Goal: Information Seeking & Learning: Learn about a topic

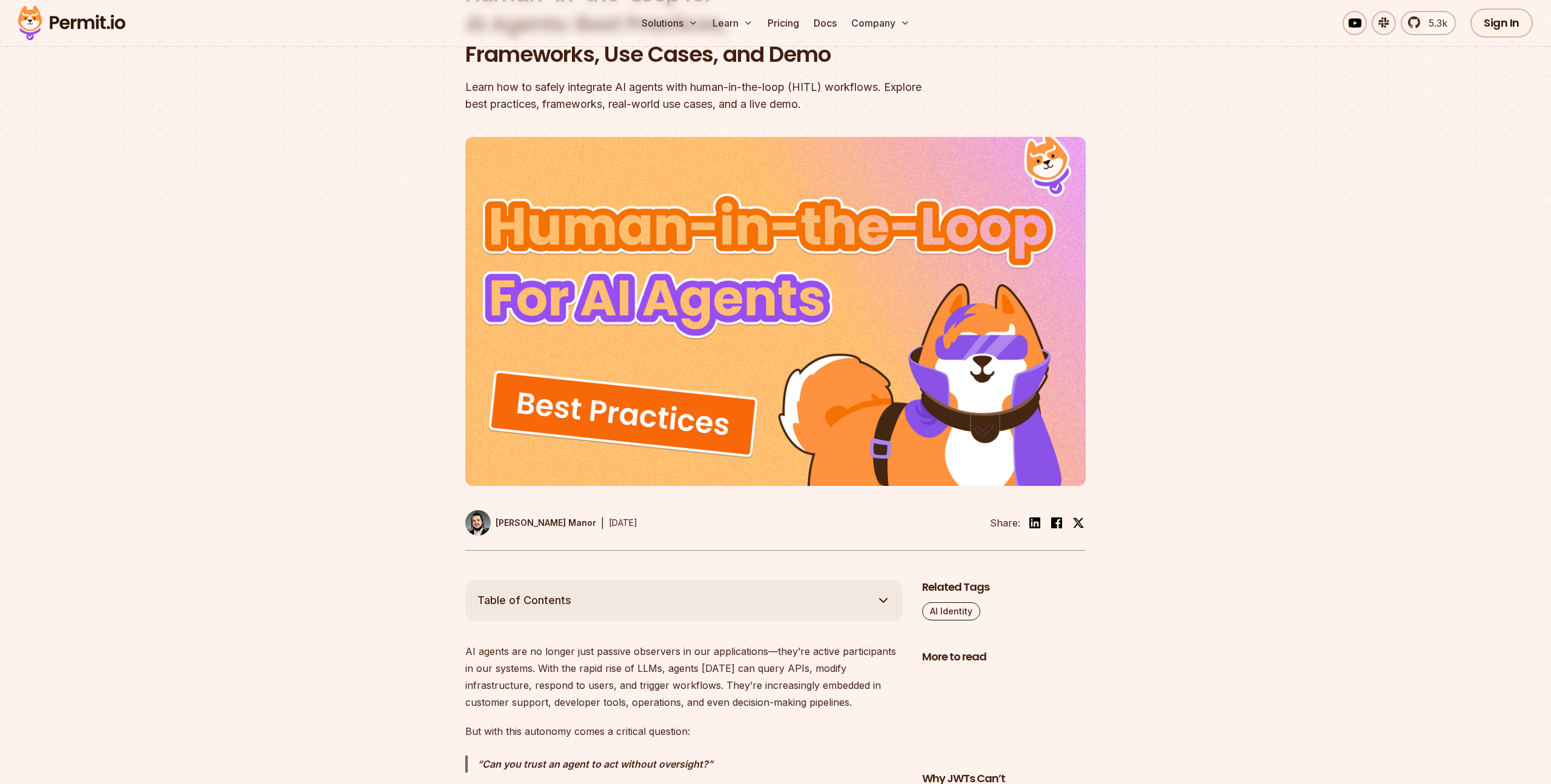
scroll to position [33, 0]
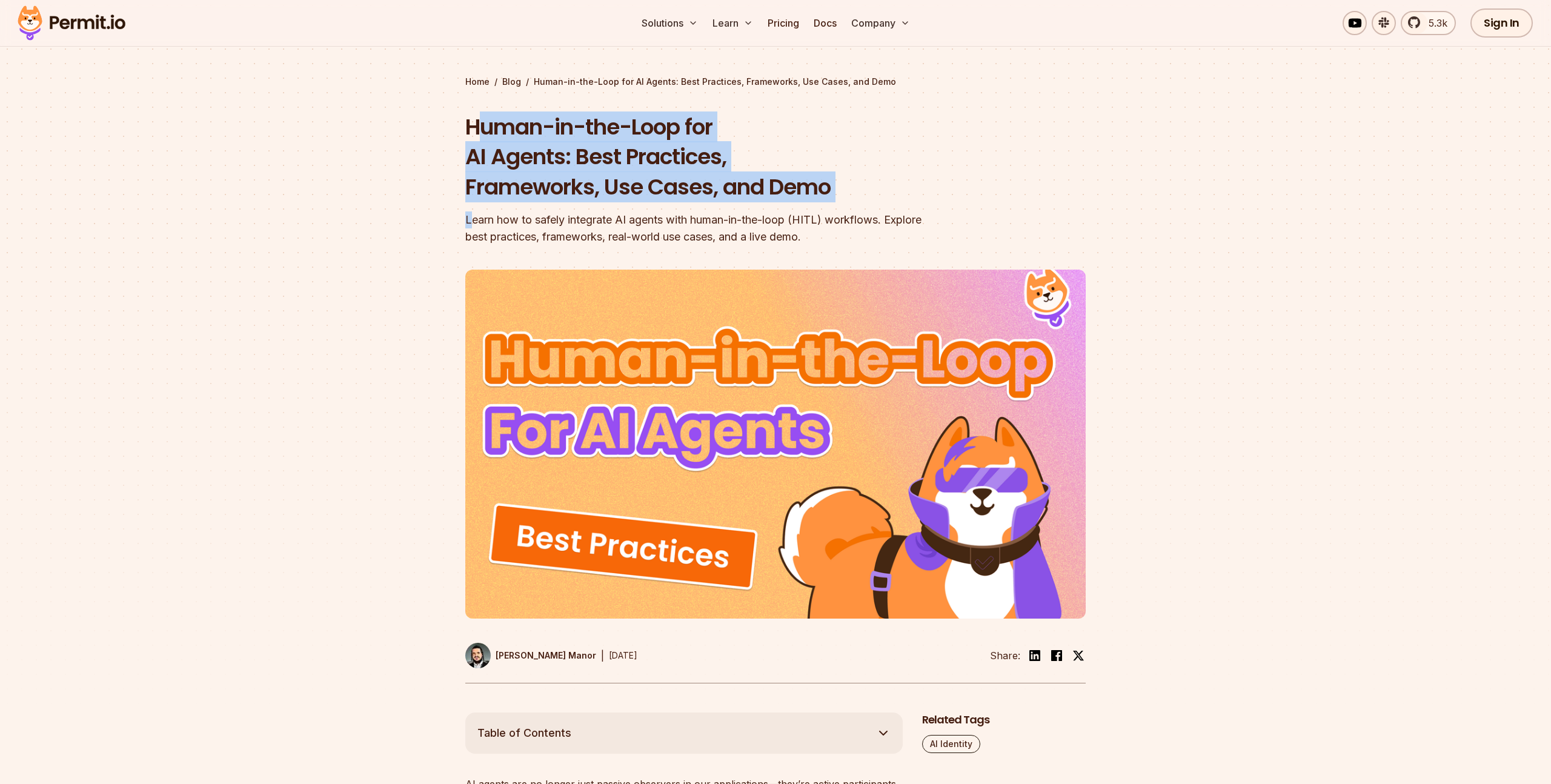
drag, startPoint x: 486, startPoint y: 115, endPoint x: 472, endPoint y: 217, distance: 103.0
click at [472, 217] on div "Human-in-the-Loop for AI Agents: Best Practices, Frameworks, Use Cases, and Dem…" at bounding box center [698, 178] width 465 height 134
click at [472, 217] on div "Learn how to safely integrate AI agents with human-in-the-loop (HITL) workflows…" at bounding box center [698, 229] width 465 height 34
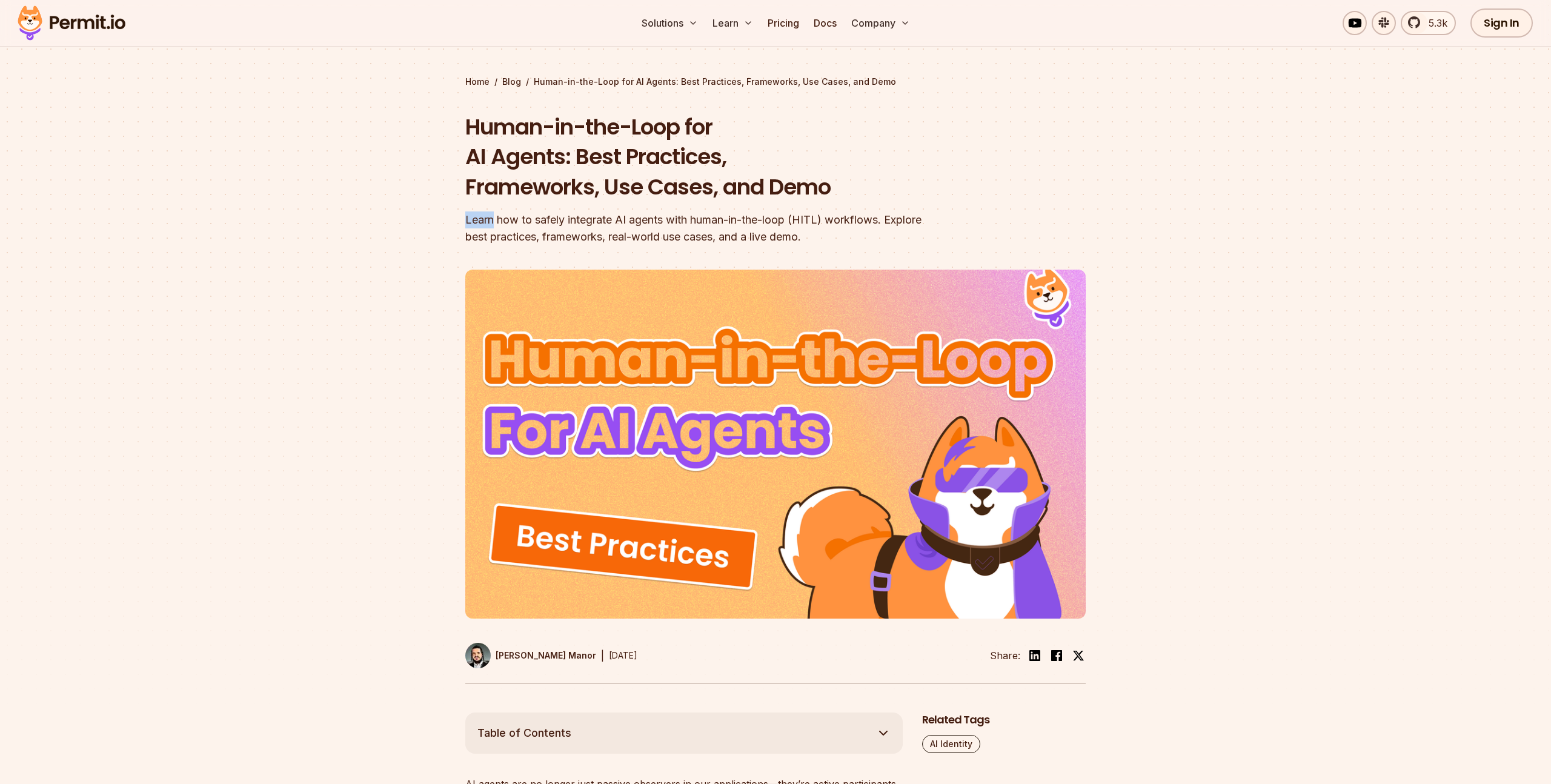
click at [472, 217] on div "Learn how to safely integrate AI agents with human-in-the-loop (HITL) workflows…" at bounding box center [698, 229] width 465 height 34
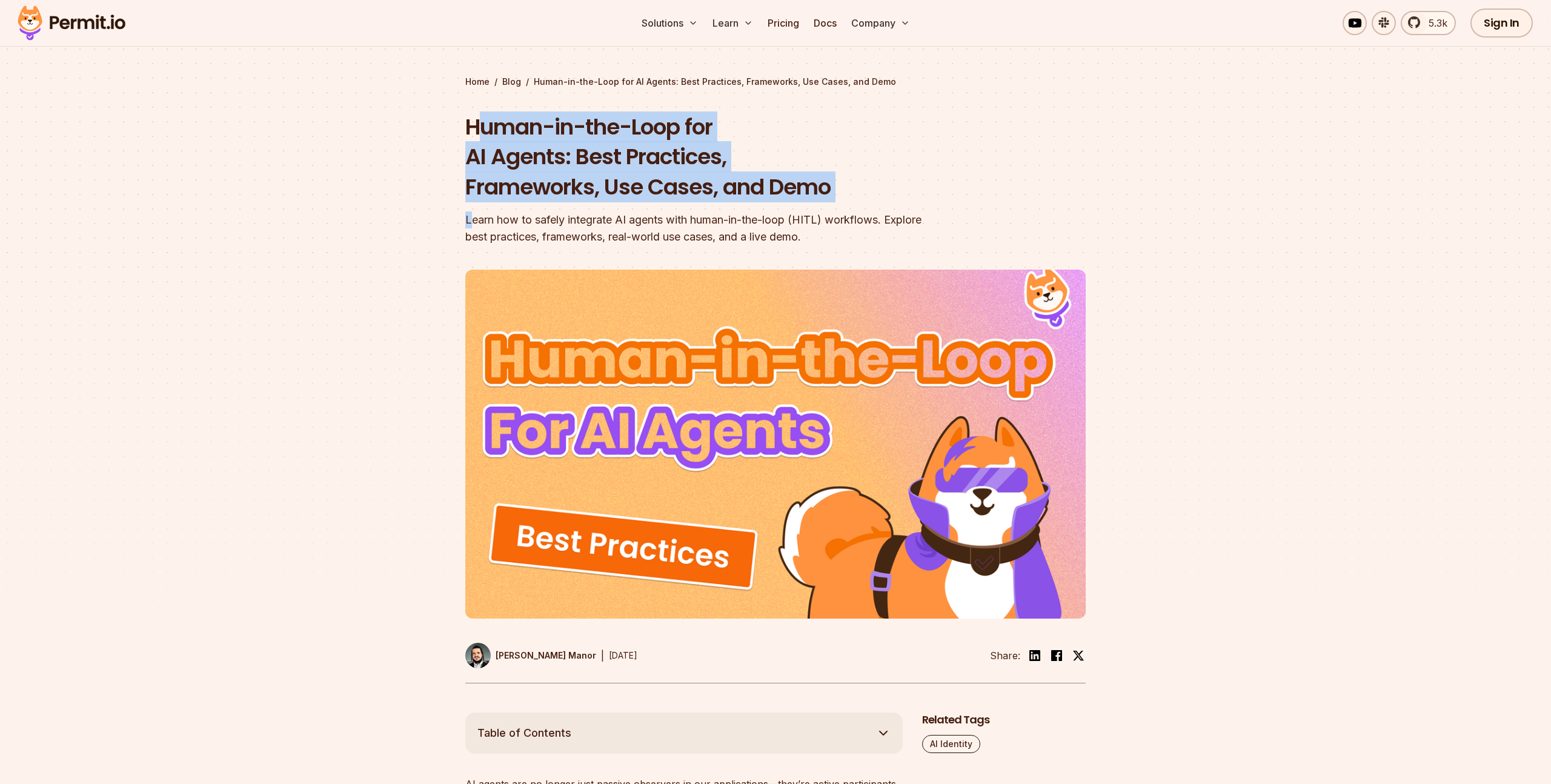
drag, startPoint x: 472, startPoint y: 141, endPoint x: 471, endPoint y: 215, distance: 74.0
click at [471, 215] on div "Human-in-the-Loop for AI Agents: Best Practices, Frameworks, Use Cases, and Dem…" at bounding box center [698, 178] width 465 height 134
click at [471, 215] on div "Learn how to safely integrate AI agents with human-in-the-loop (HITL) workflows…" at bounding box center [698, 229] width 465 height 34
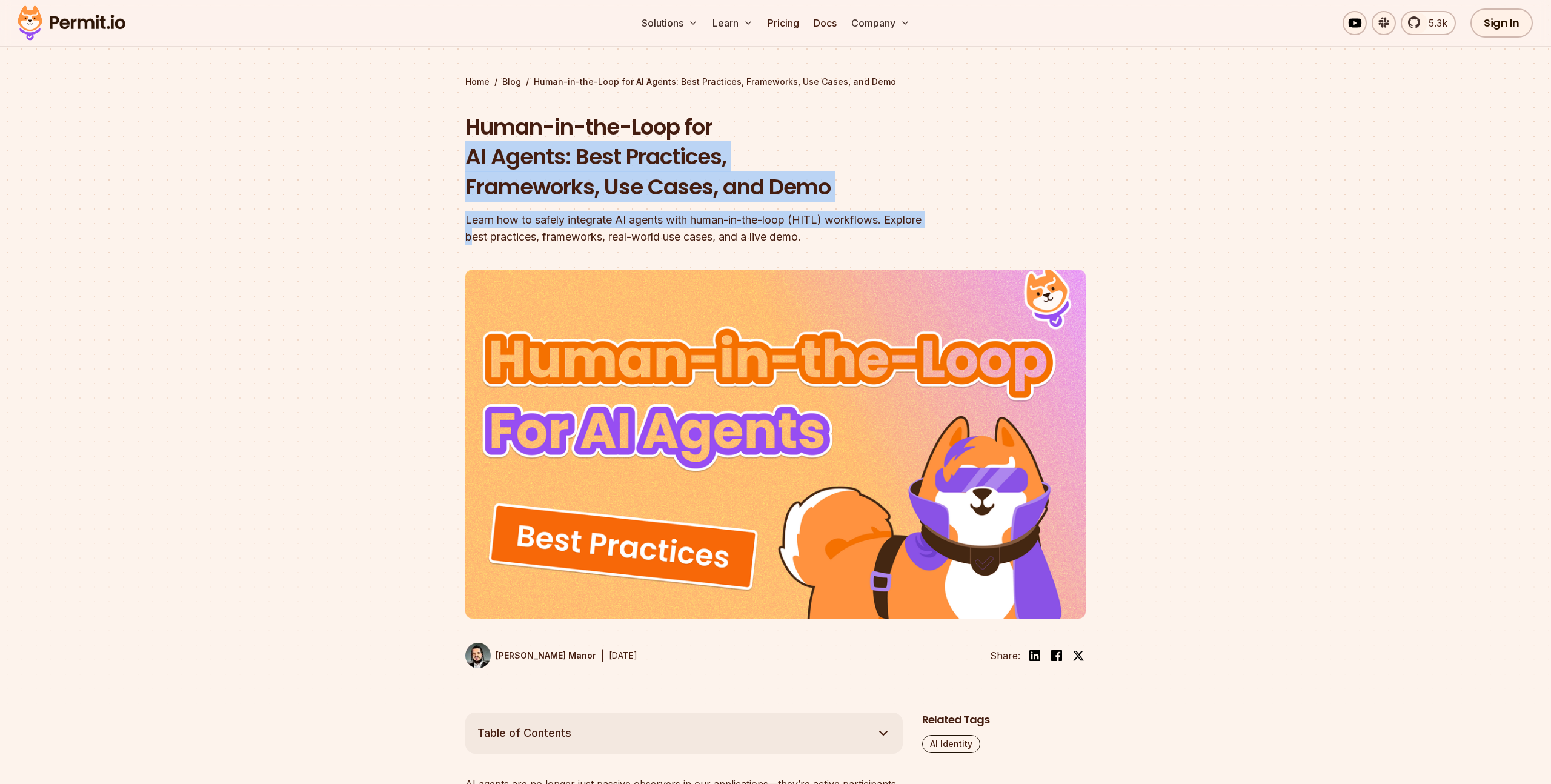
drag, startPoint x: 471, startPoint y: 153, endPoint x: 474, endPoint y: 239, distance: 86.1
click at [474, 238] on div "Human-in-the-Loop for AI Agents: Best Practices, Frameworks, Use Cases, and Dem…" at bounding box center [698, 178] width 465 height 134
click at [474, 239] on div "Learn how to safely integrate AI agents with human-in-the-loop (HITL) workflows…" at bounding box center [698, 229] width 465 height 34
drag, startPoint x: 482, startPoint y: 230, endPoint x: 485, endPoint y: 239, distance: 9.5
click at [485, 240] on div "Human-in-the-Loop for AI Agents: Best Practices, Frameworks, Use Cases, and Dem…" at bounding box center [698, 178] width 465 height 134
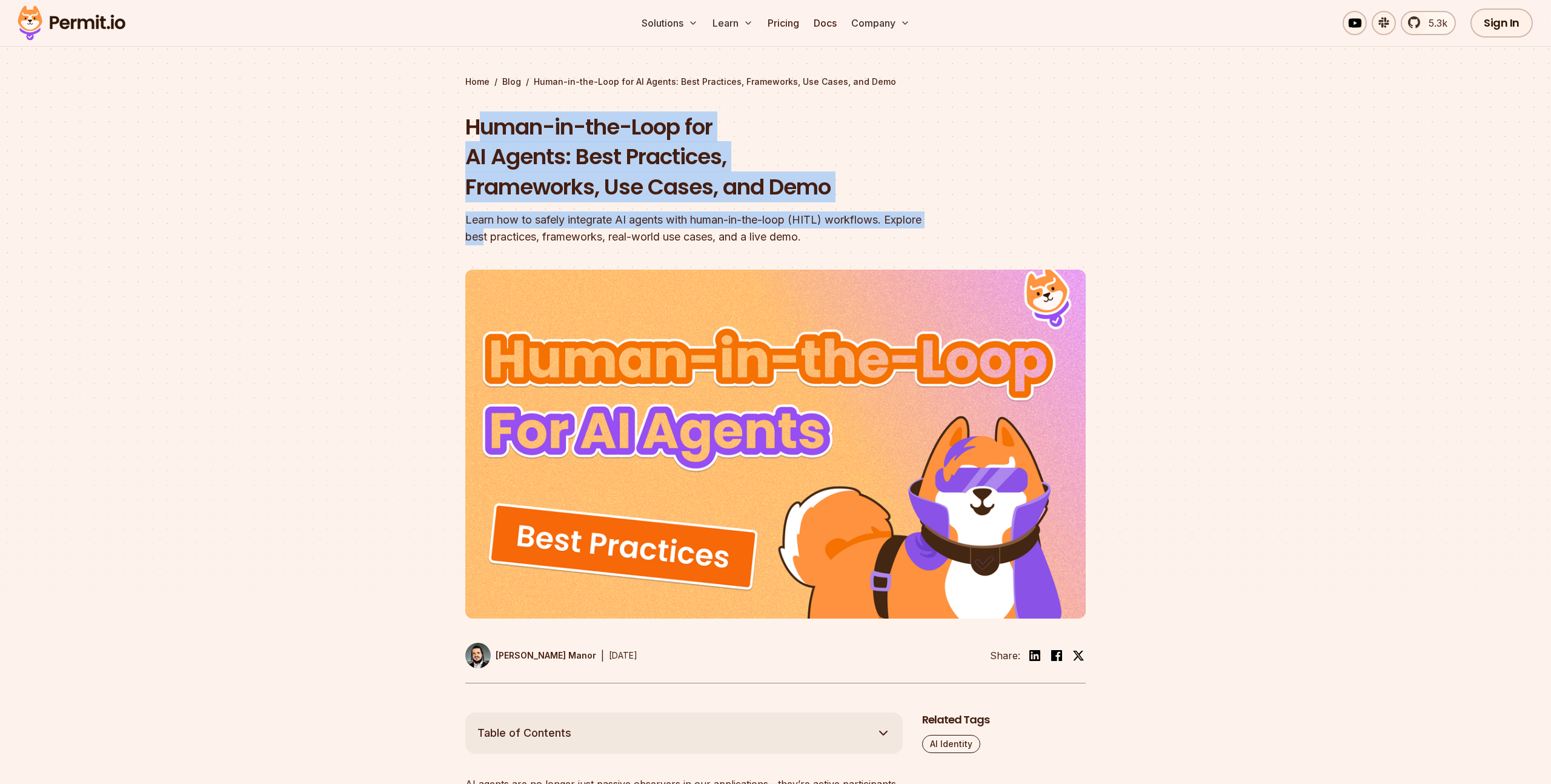
click at [485, 239] on div "Learn how to safely integrate AI agents with human-in-the-loop (HITL) workflows…" at bounding box center [698, 229] width 465 height 34
drag, startPoint x: 485, startPoint y: 155, endPoint x: 475, endPoint y: 214, distance: 59.8
click at [475, 214] on div "Human-in-the-Loop for AI Agents: Best Practices, Frameworks, Use Cases, and Dem…" at bounding box center [698, 178] width 465 height 134
click at [475, 214] on div "Learn how to safely integrate AI agents with human-in-the-loop (HITL) workflows…" at bounding box center [698, 229] width 465 height 34
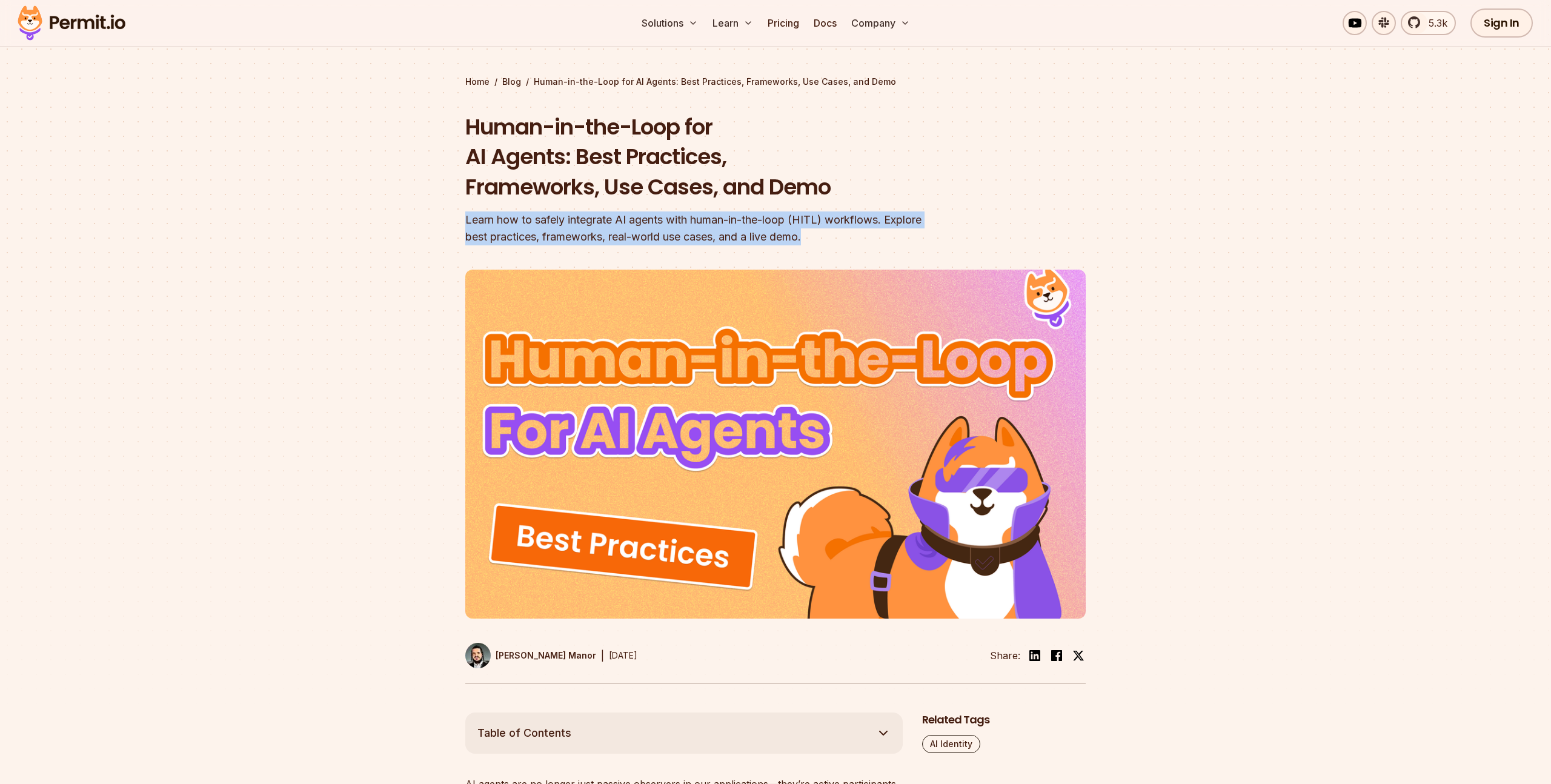
click at [833, 241] on div "Human-in-the-Loop for AI Agents: Best Practices, Frameworks, Use Cases, and Dem…" at bounding box center [698, 178] width 465 height 134
click at [833, 241] on div "Learn how to safely integrate AI agents with human-in-the-loop (HITL) workflows…" at bounding box center [698, 229] width 465 height 34
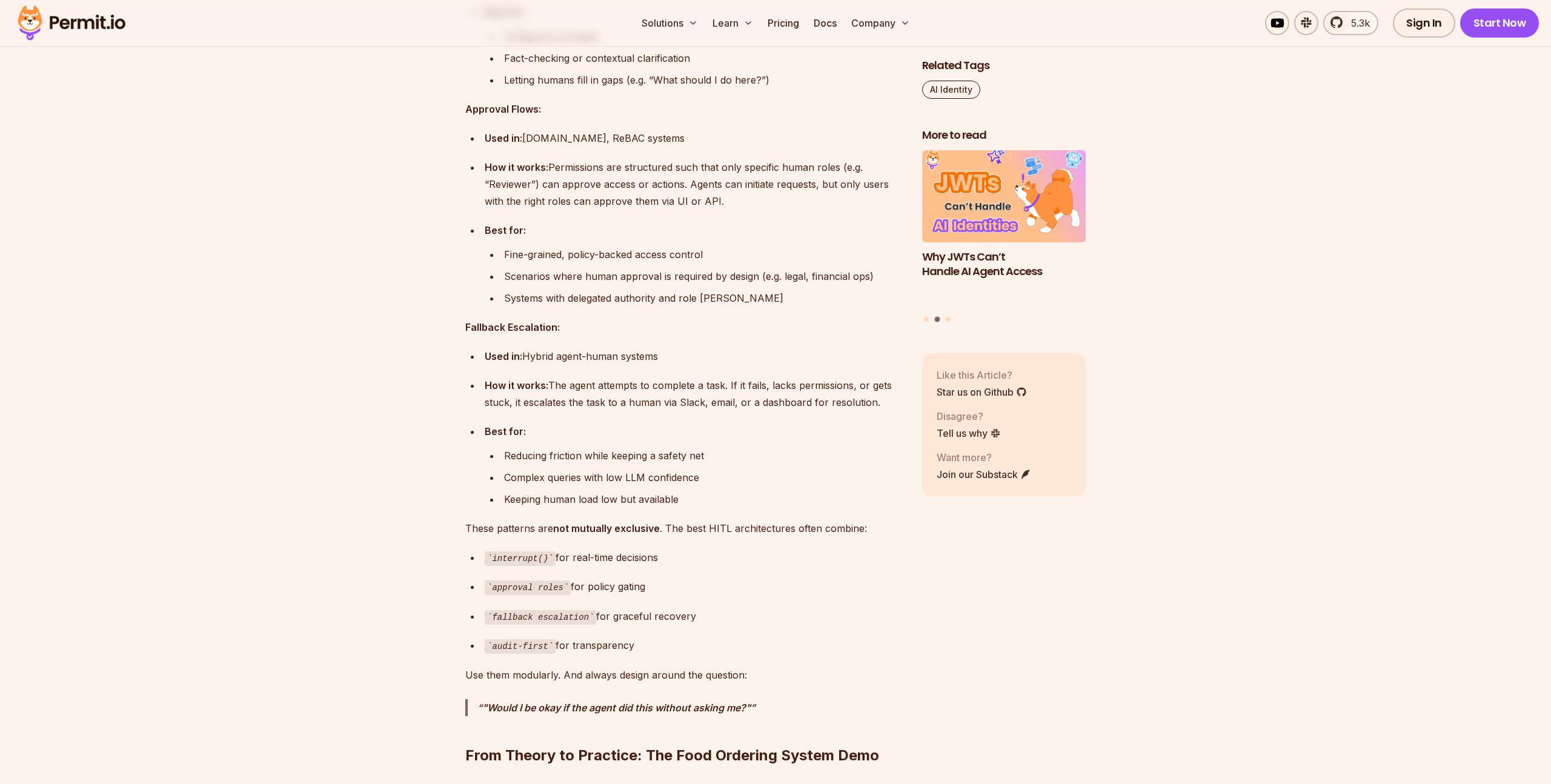
scroll to position [4736, 0]
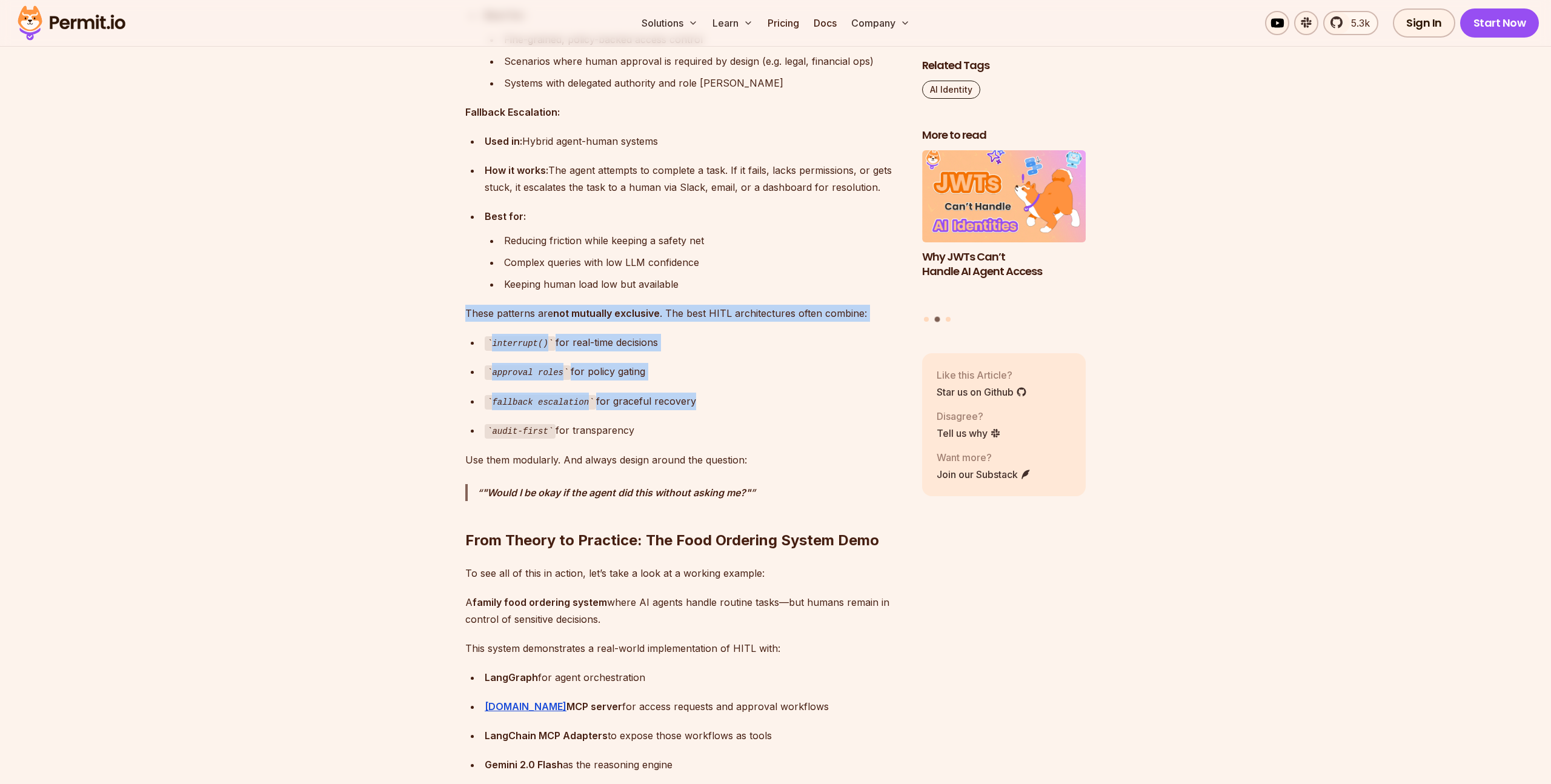
drag, startPoint x: 525, startPoint y: 315, endPoint x: 647, endPoint y: 416, distance: 158.4
click at [647, 416] on ul "interrupt() for real-time decisions approval roles for policy gating fallback e…" at bounding box center [684, 386] width 437 height 105
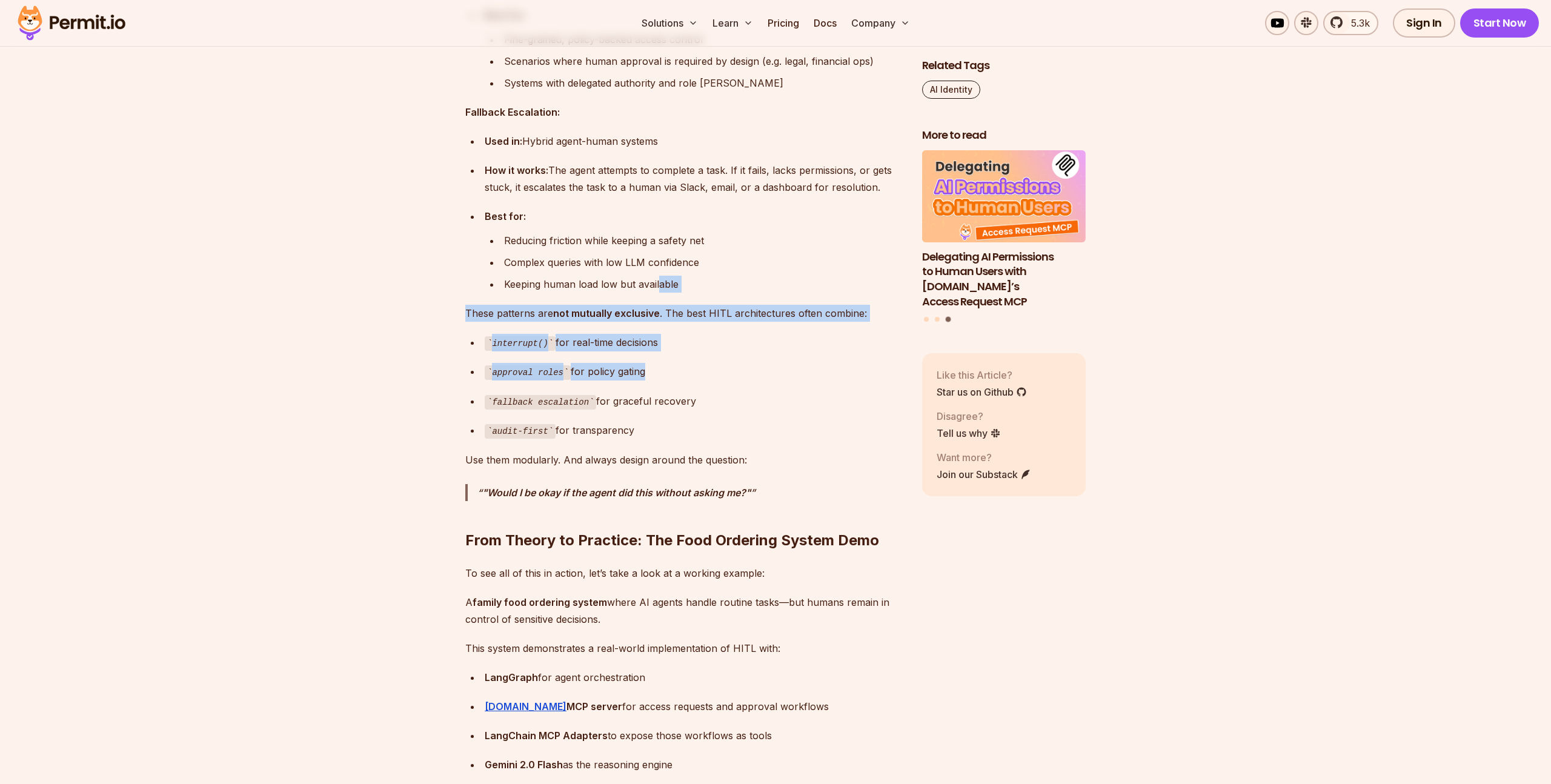
drag, startPoint x: 658, startPoint y: 345, endPoint x: 664, endPoint y: 389, distance: 44.4
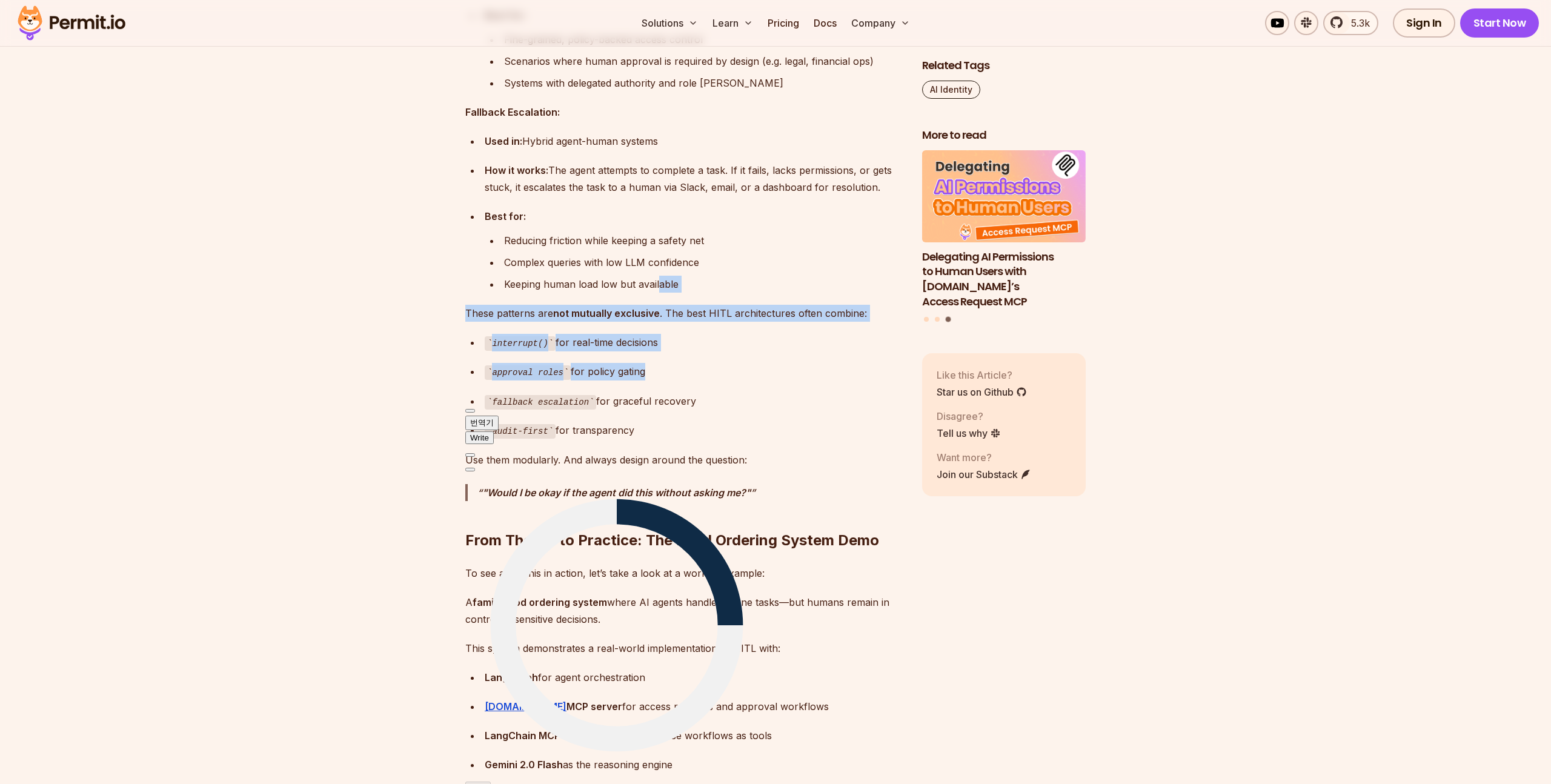
click at [670, 378] on div "approval roles for policy gating" at bounding box center [694, 372] width 418 height 18
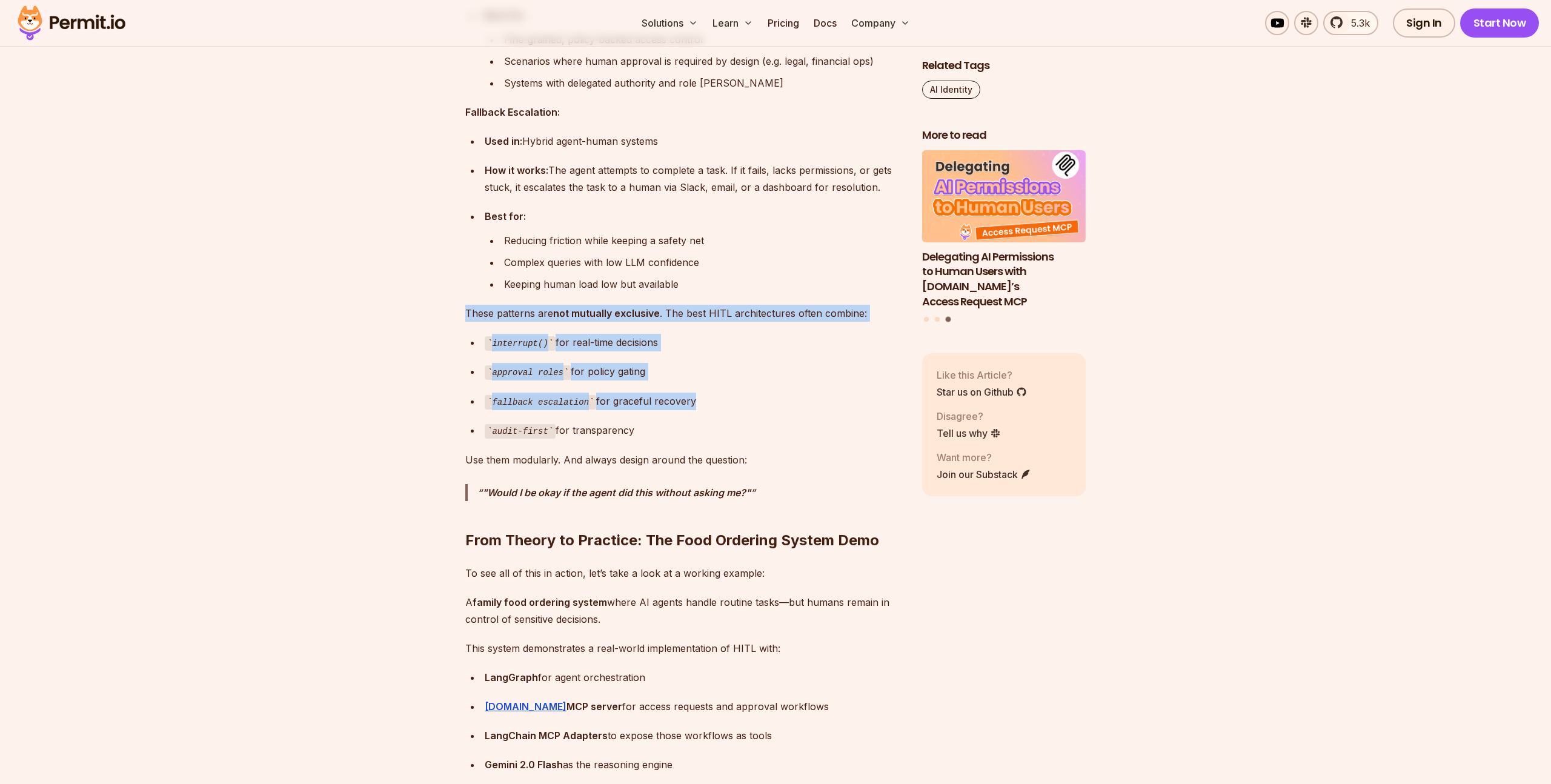
drag, startPoint x: 705, startPoint y: 307, endPoint x: 712, endPoint y: 420, distance: 113.2
click at [695, 410] on div at bounding box center [695, 410] width 0 height 0
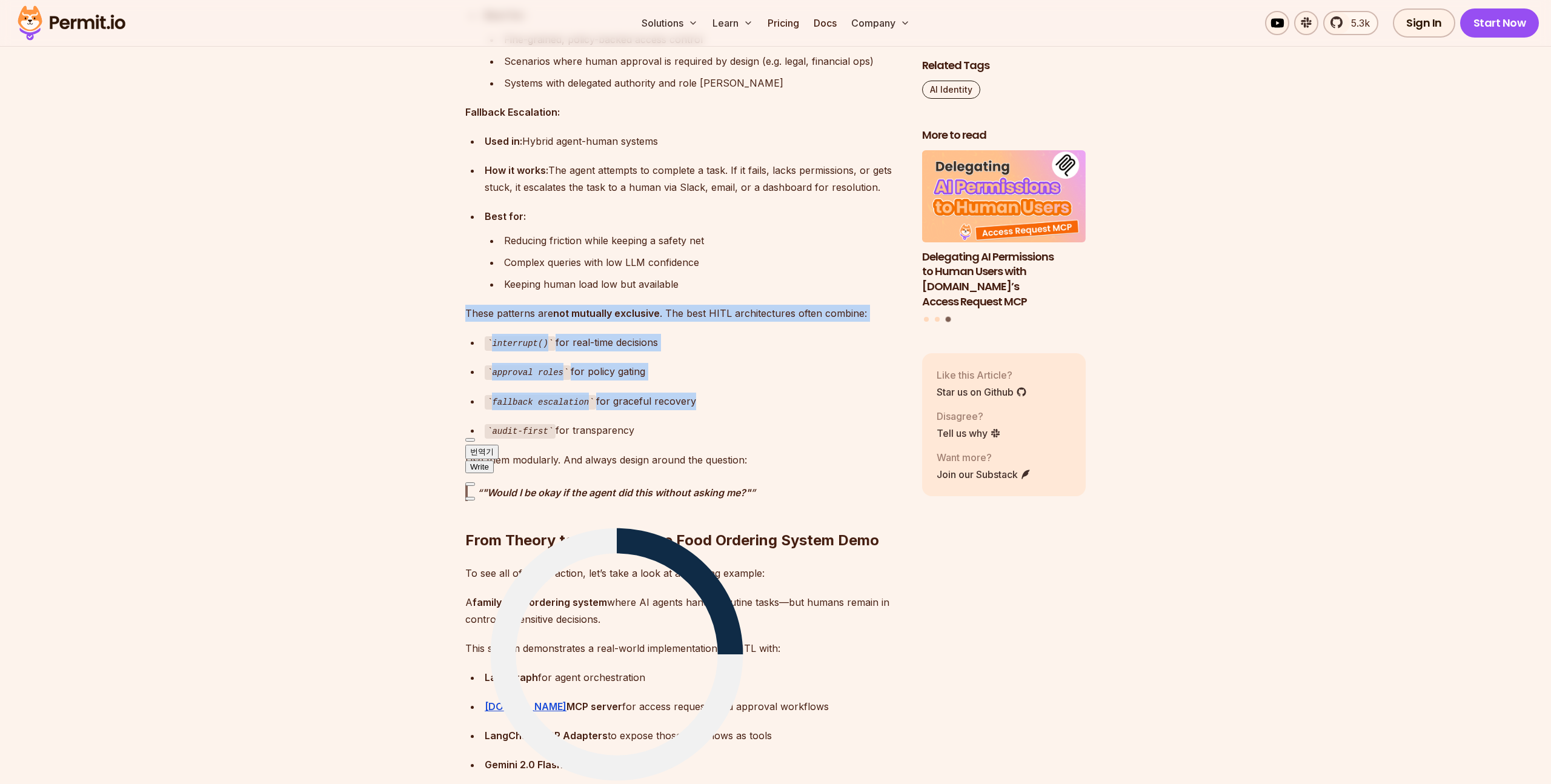
click at [746, 409] on div "fallback escalation for graceful recovery" at bounding box center [694, 401] width 418 height 18
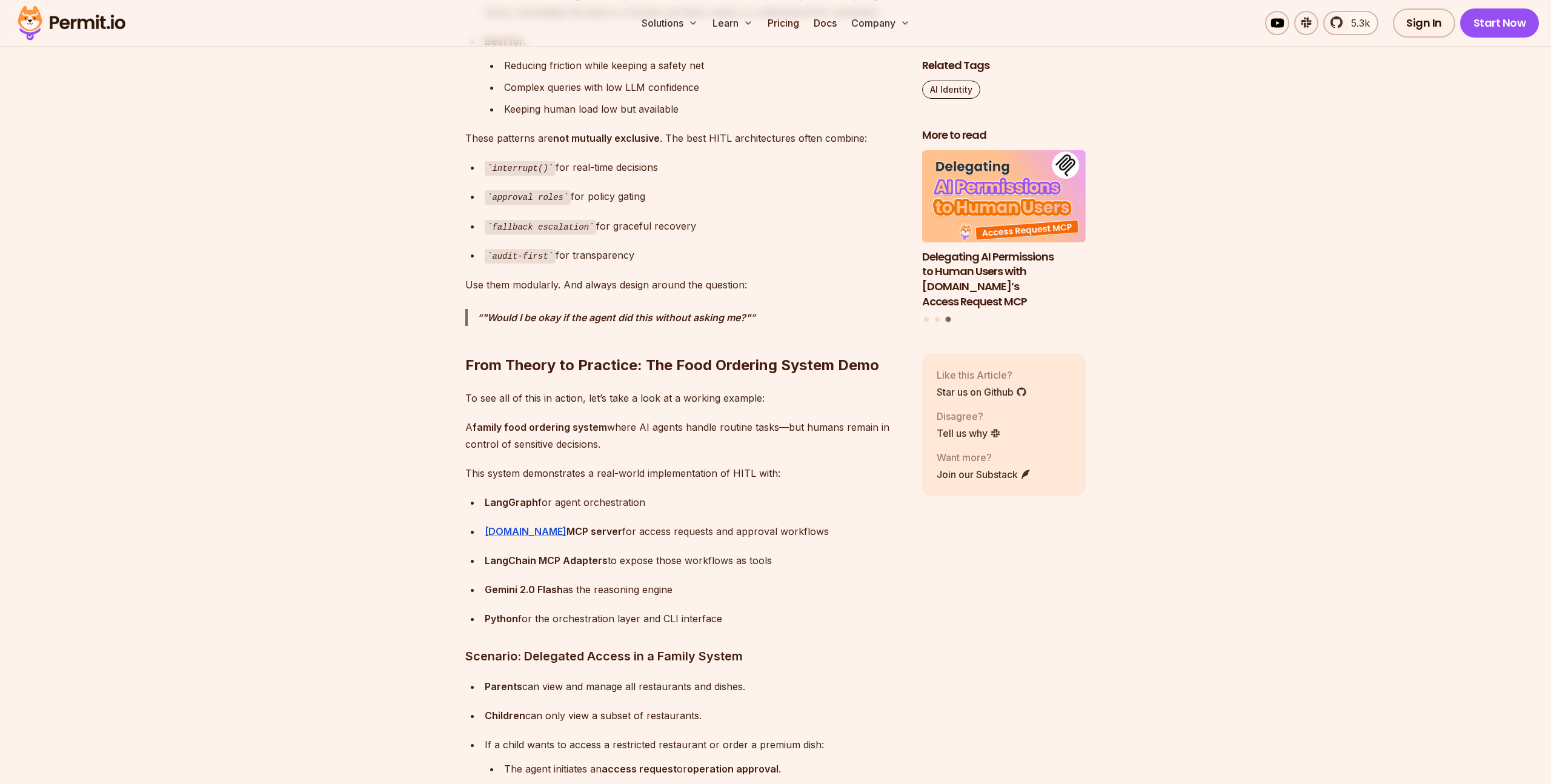
scroll to position [4984, 0]
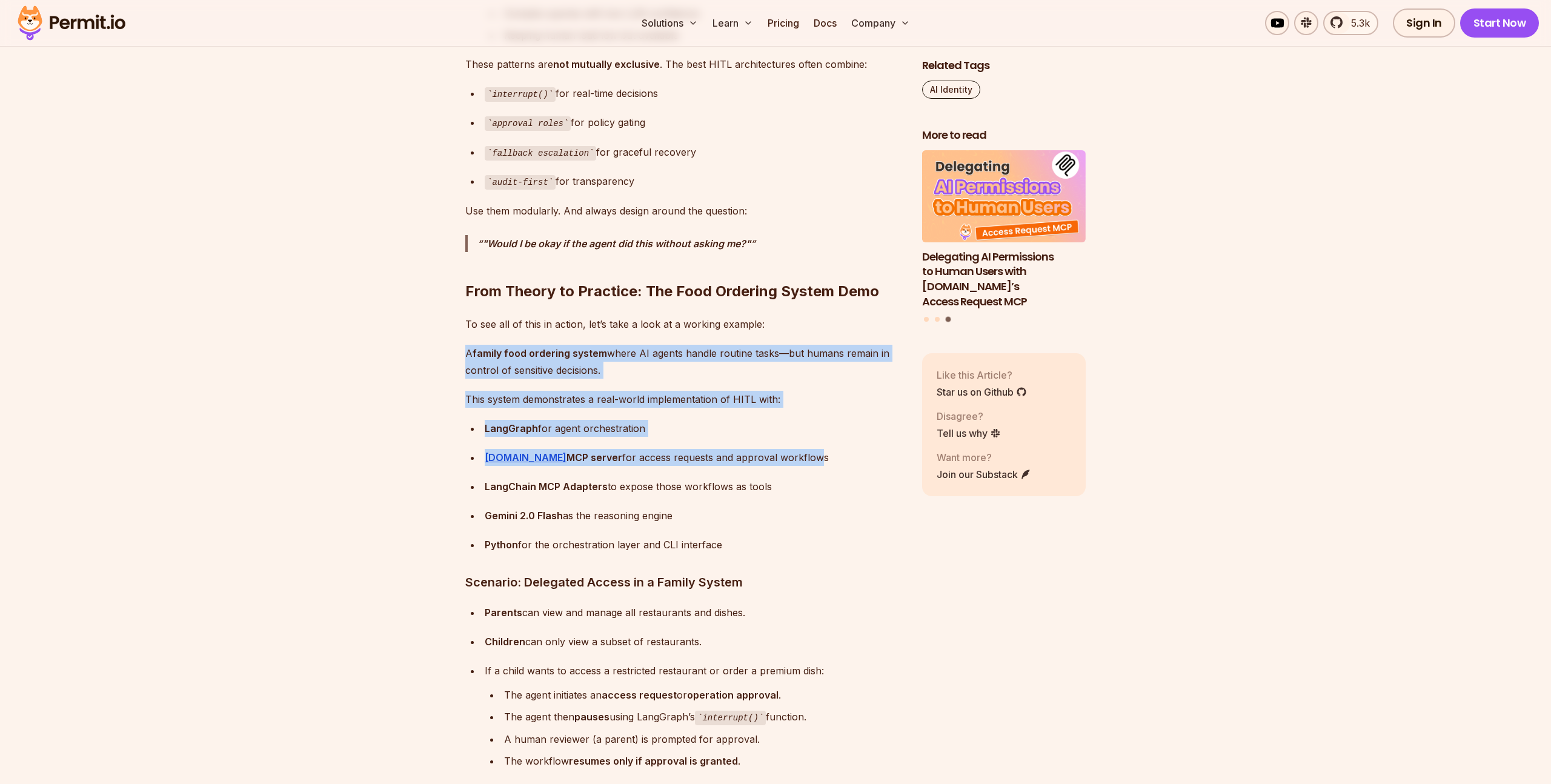
drag, startPoint x: 750, startPoint y: 365, endPoint x: 780, endPoint y: 458, distance: 97.7
click at [780, 458] on div "[DOMAIN_NAME] MCP server for access requests and approval workflows" at bounding box center [694, 458] width 418 height 17
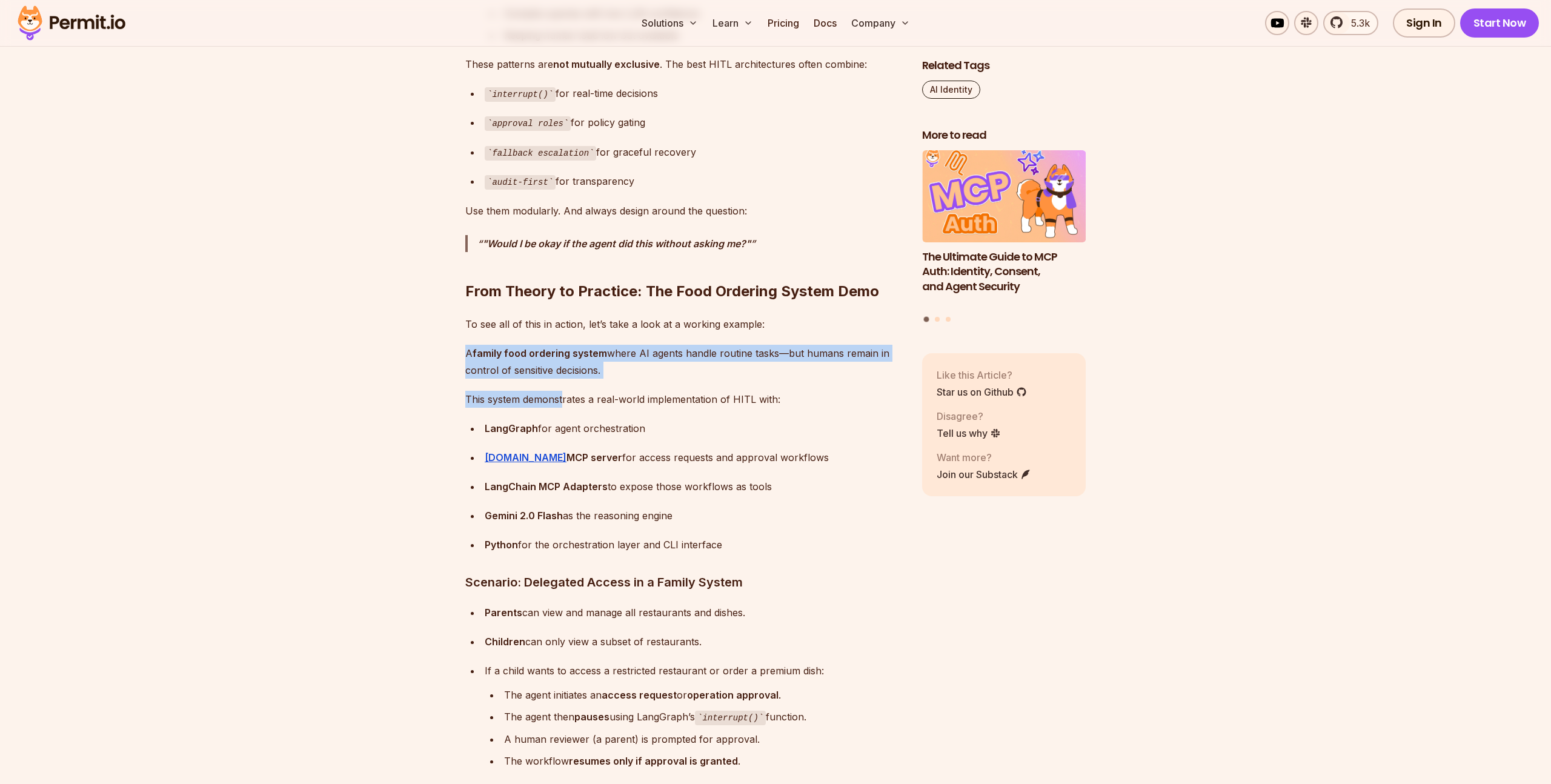
drag, startPoint x: 554, startPoint y: 337, endPoint x: 562, endPoint y: 399, distance: 62.5
click at [562, 399] on p "This system demonstrates a real-world implementation of HITL with:" at bounding box center [684, 400] width 437 height 17
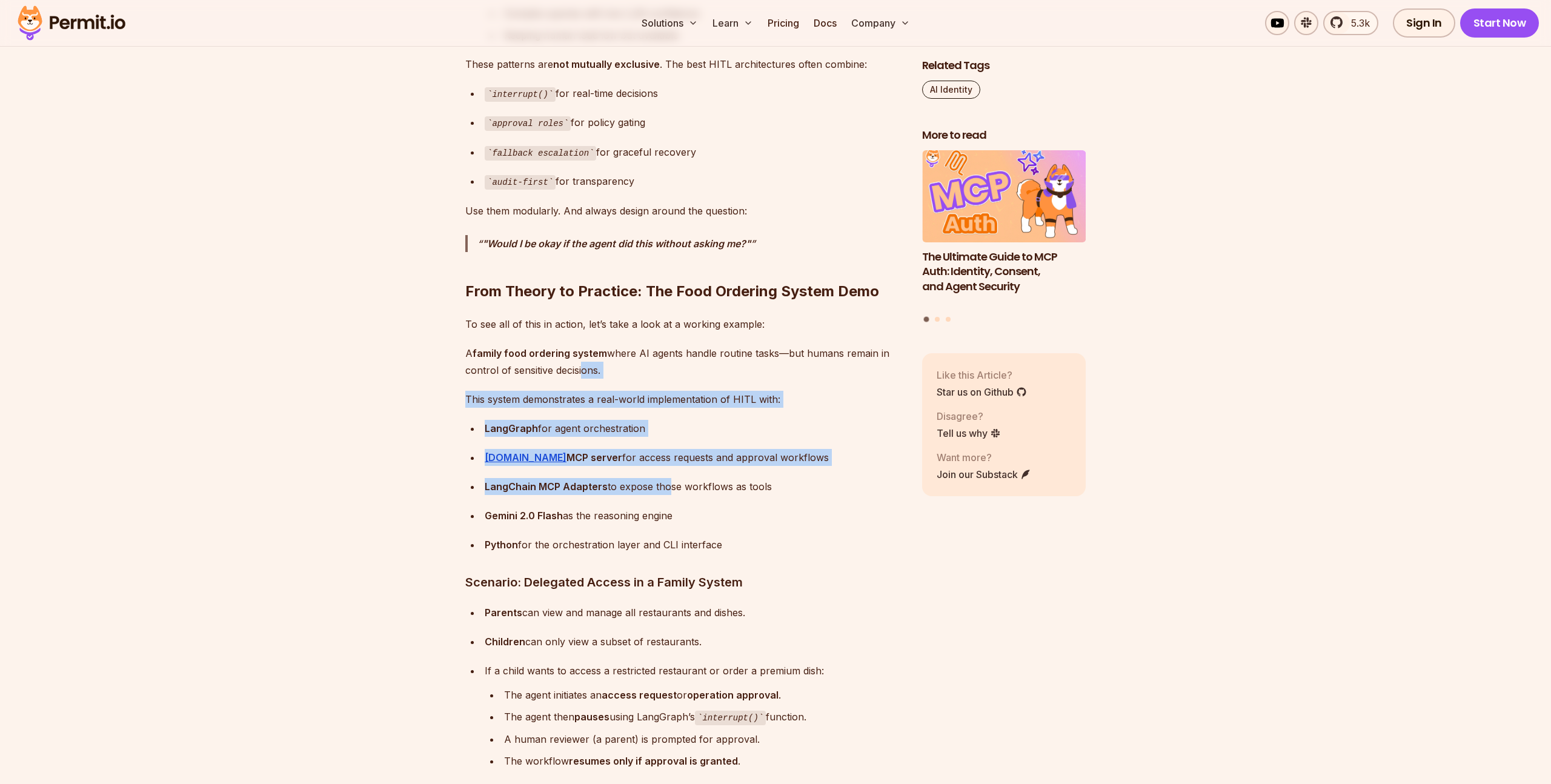
drag, startPoint x: 605, startPoint y: 421, endPoint x: 666, endPoint y: 479, distance: 84.2
click at [666, 479] on div "LangChain MCP Adapters to expose those workflows as tools" at bounding box center [694, 487] width 418 height 17
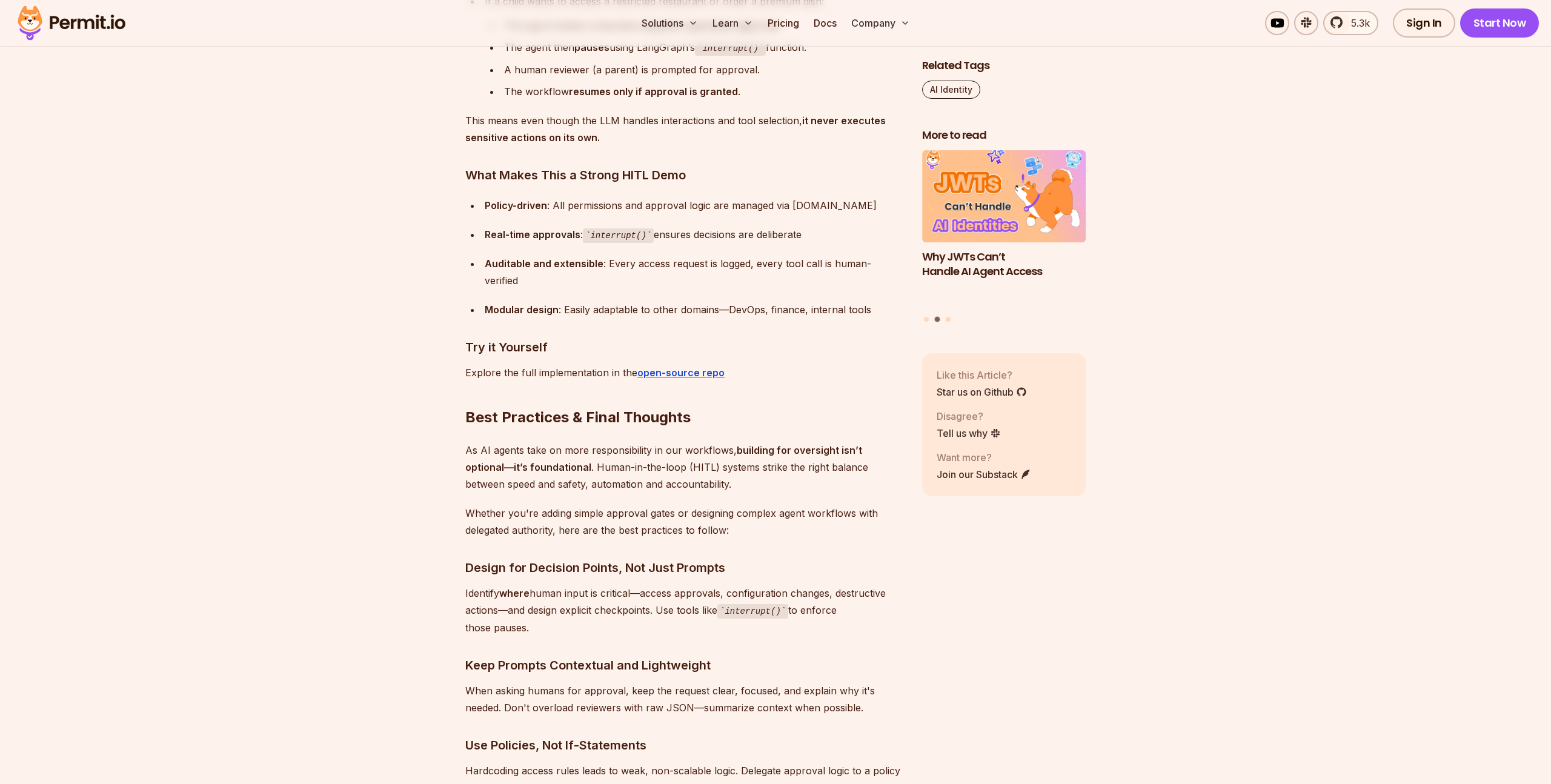
scroll to position [5808, 0]
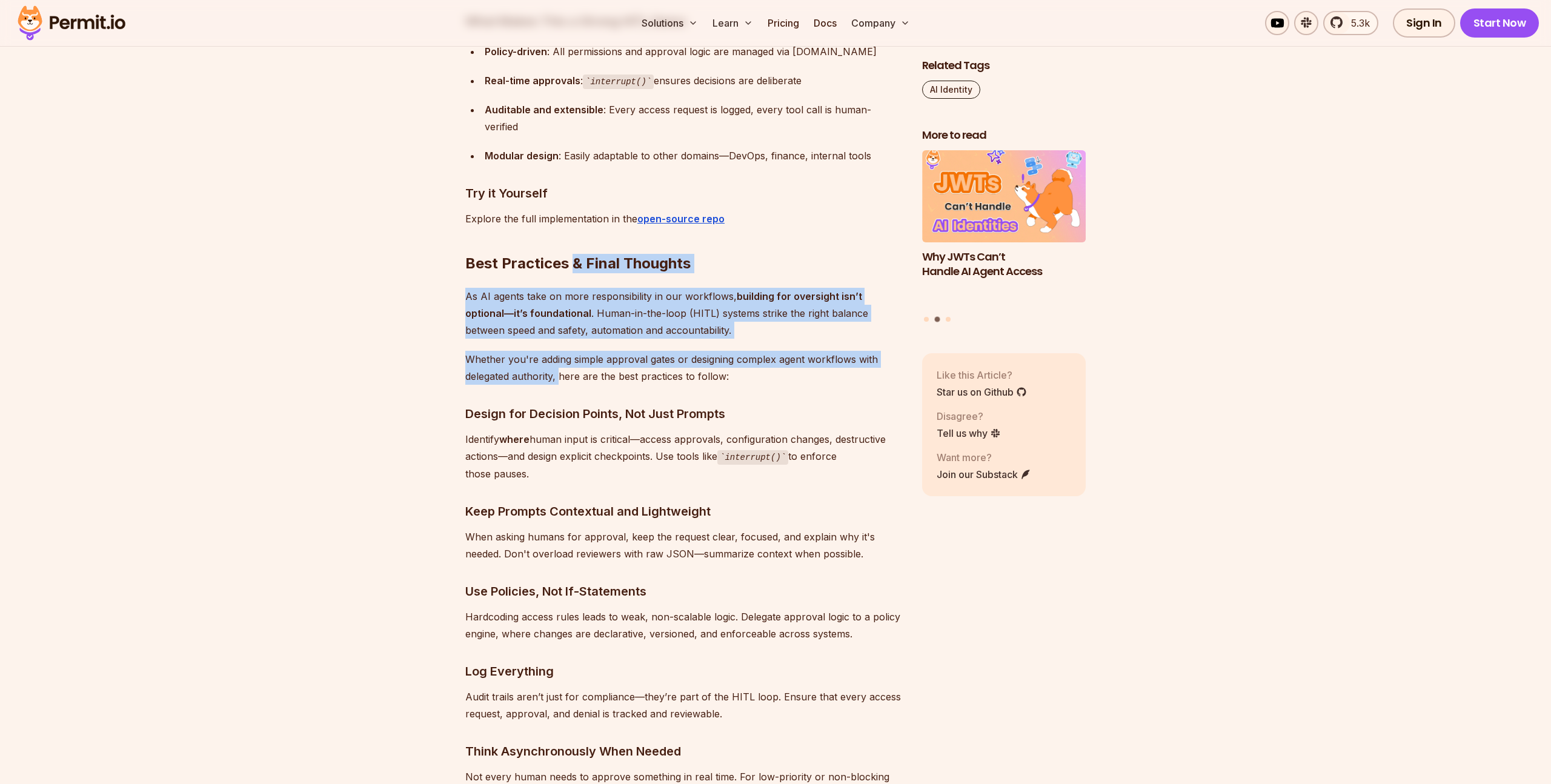
click at [561, 360] on p "Whether you're adding simple approval gates or designing complex agent workflow…" at bounding box center [684, 368] width 437 height 34
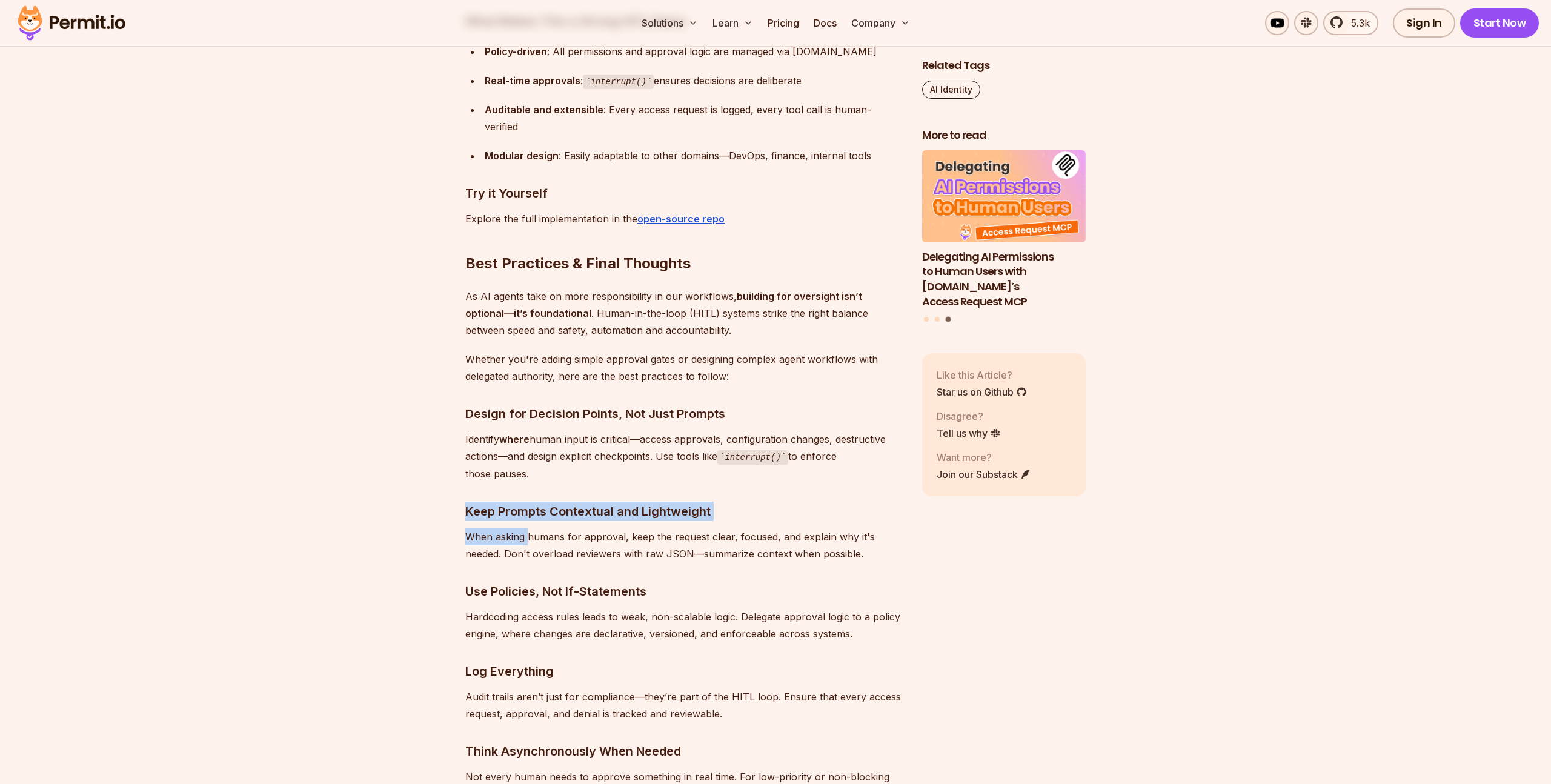
drag, startPoint x: 512, startPoint y: 491, endPoint x: 528, endPoint y: 522, distance: 34.9
click at [528, 529] on p "When asking humans for approval, keep the request clear, focused, and explain w…" at bounding box center [684, 546] width 437 height 34
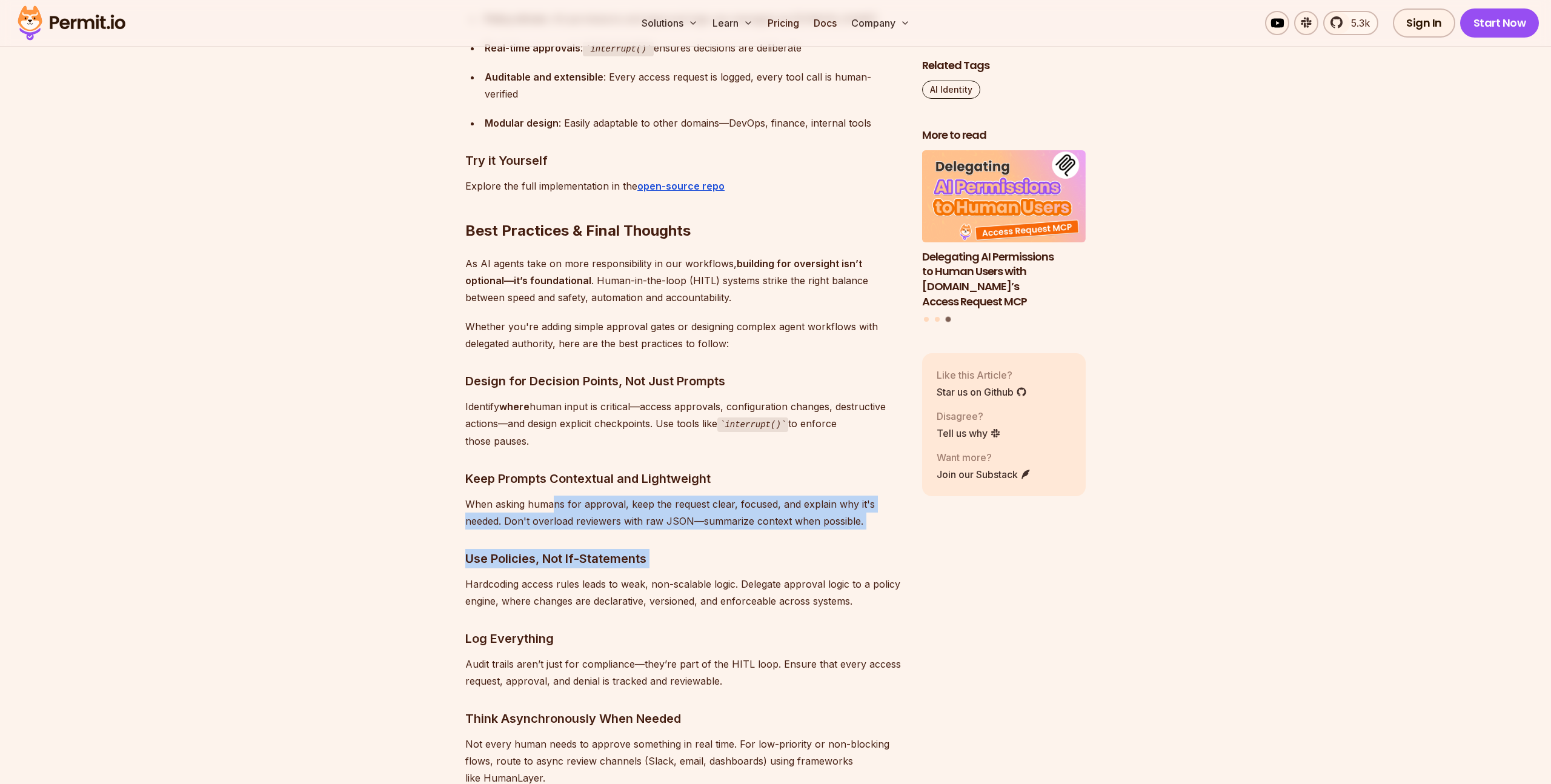
drag, startPoint x: 550, startPoint y: 500, endPoint x: 550, endPoint y: 552, distance: 52.0
drag, startPoint x: 568, startPoint y: 505, endPoint x: 570, endPoint y: 543, distance: 38.1
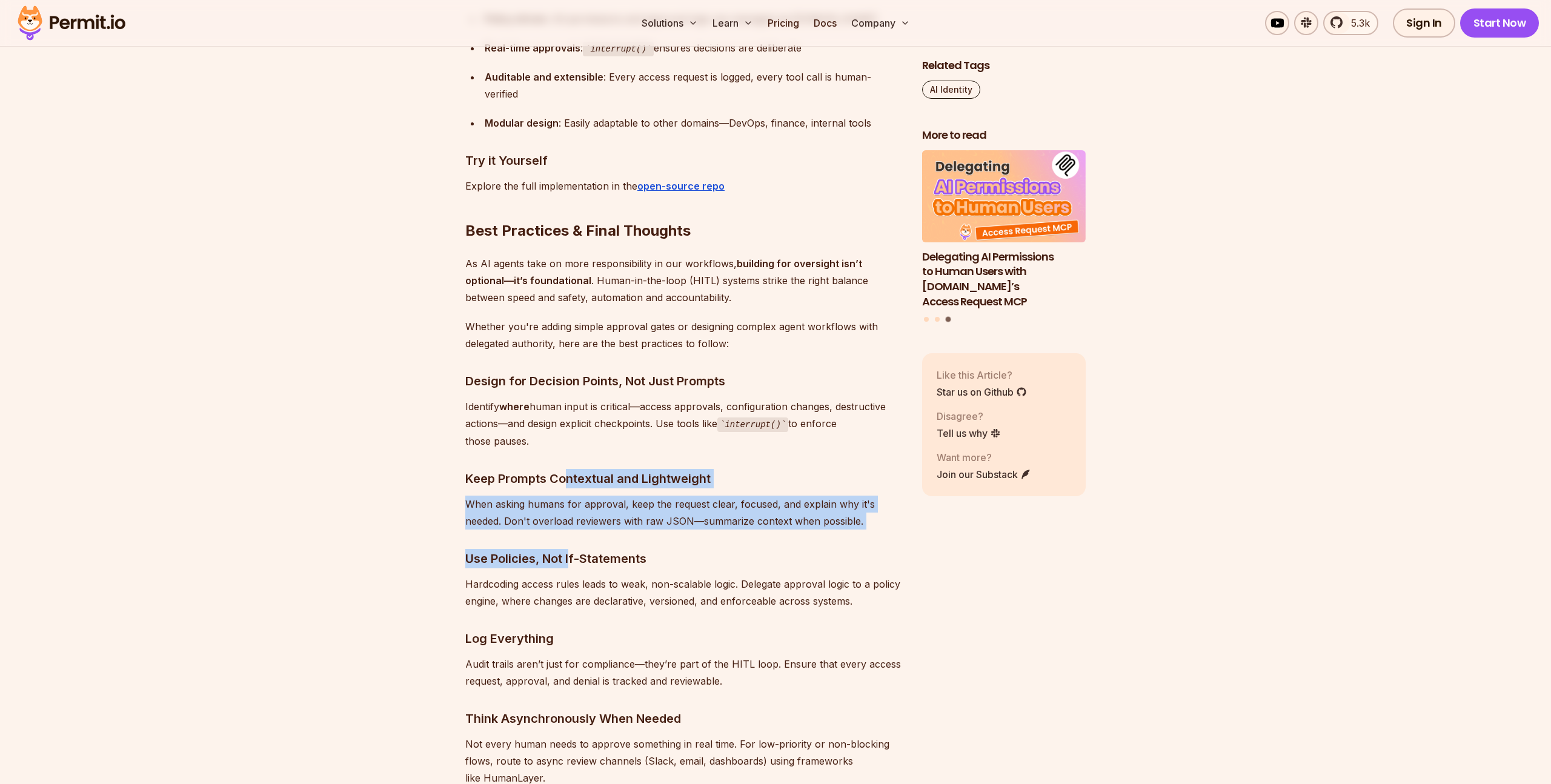
click at [570, 549] on h3 "Use Policies, Not If-Statements" at bounding box center [684, 559] width 437 height 20
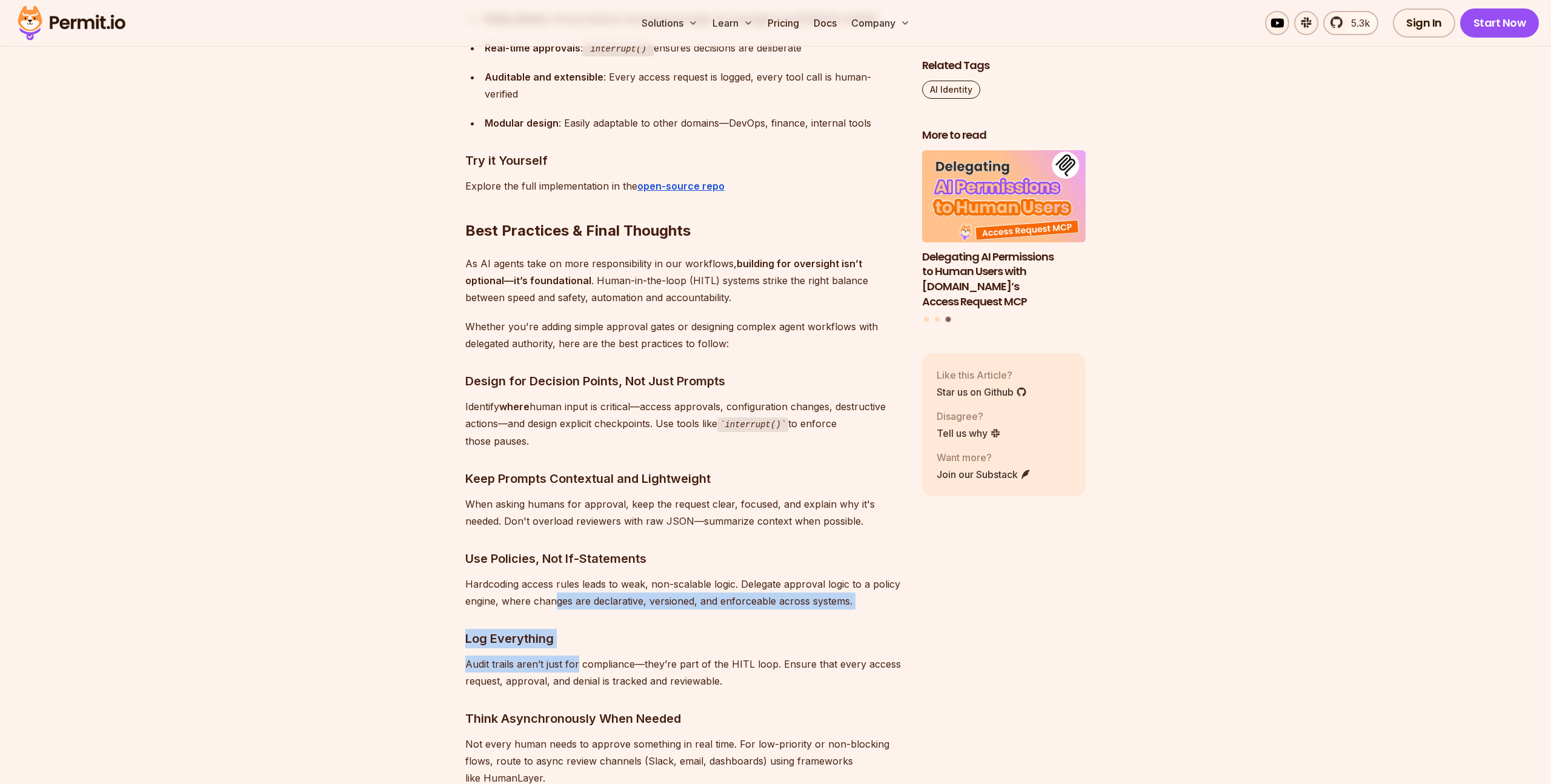
drag, startPoint x: 557, startPoint y: 594, endPoint x: 577, endPoint y: 650, distance: 59.5
click at [577, 656] on p "Audit trails aren’t just for compliance—they’re part of the HITL loop. Ensure t…" at bounding box center [684, 673] width 437 height 34
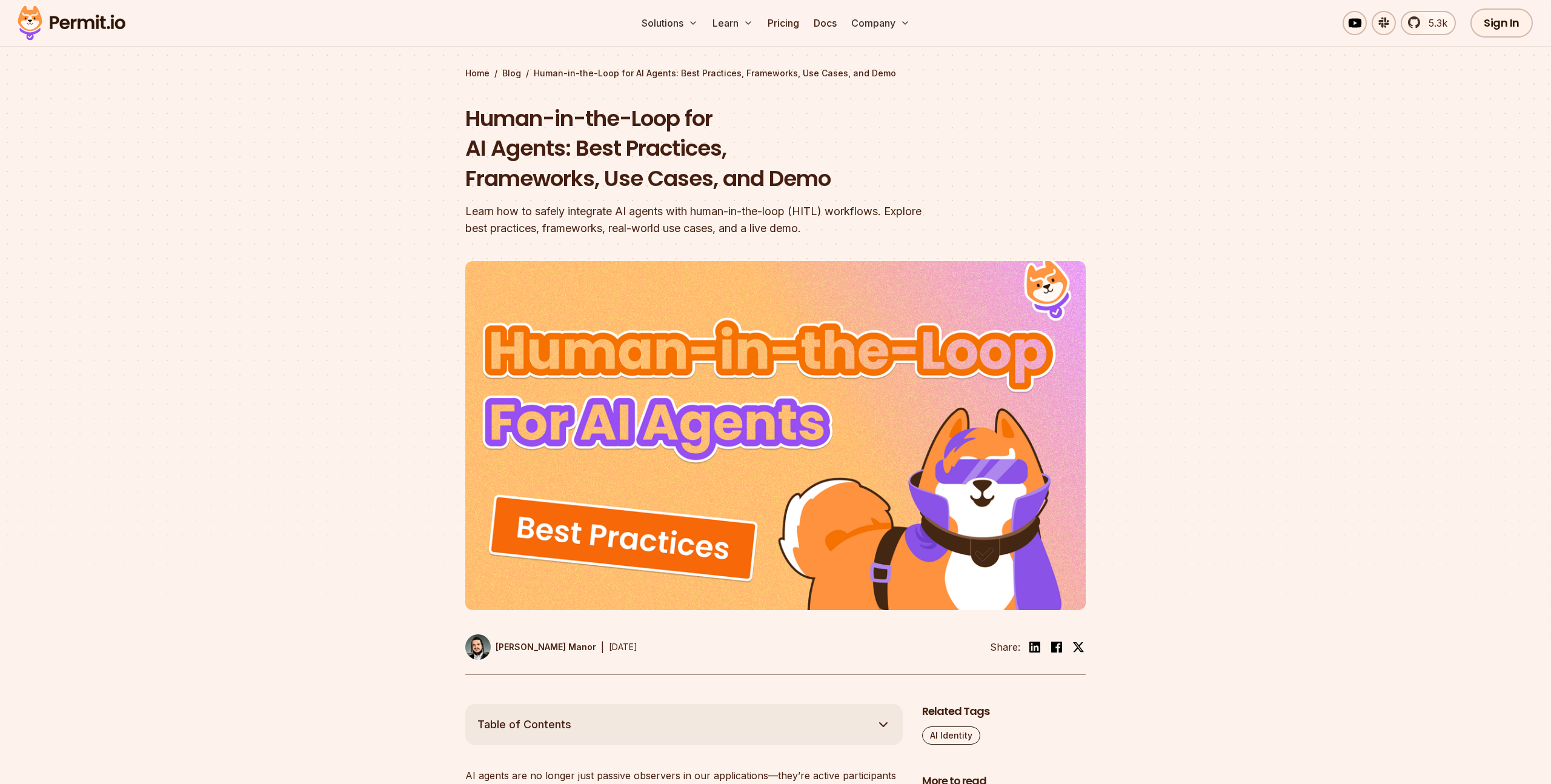
scroll to position [26, 0]
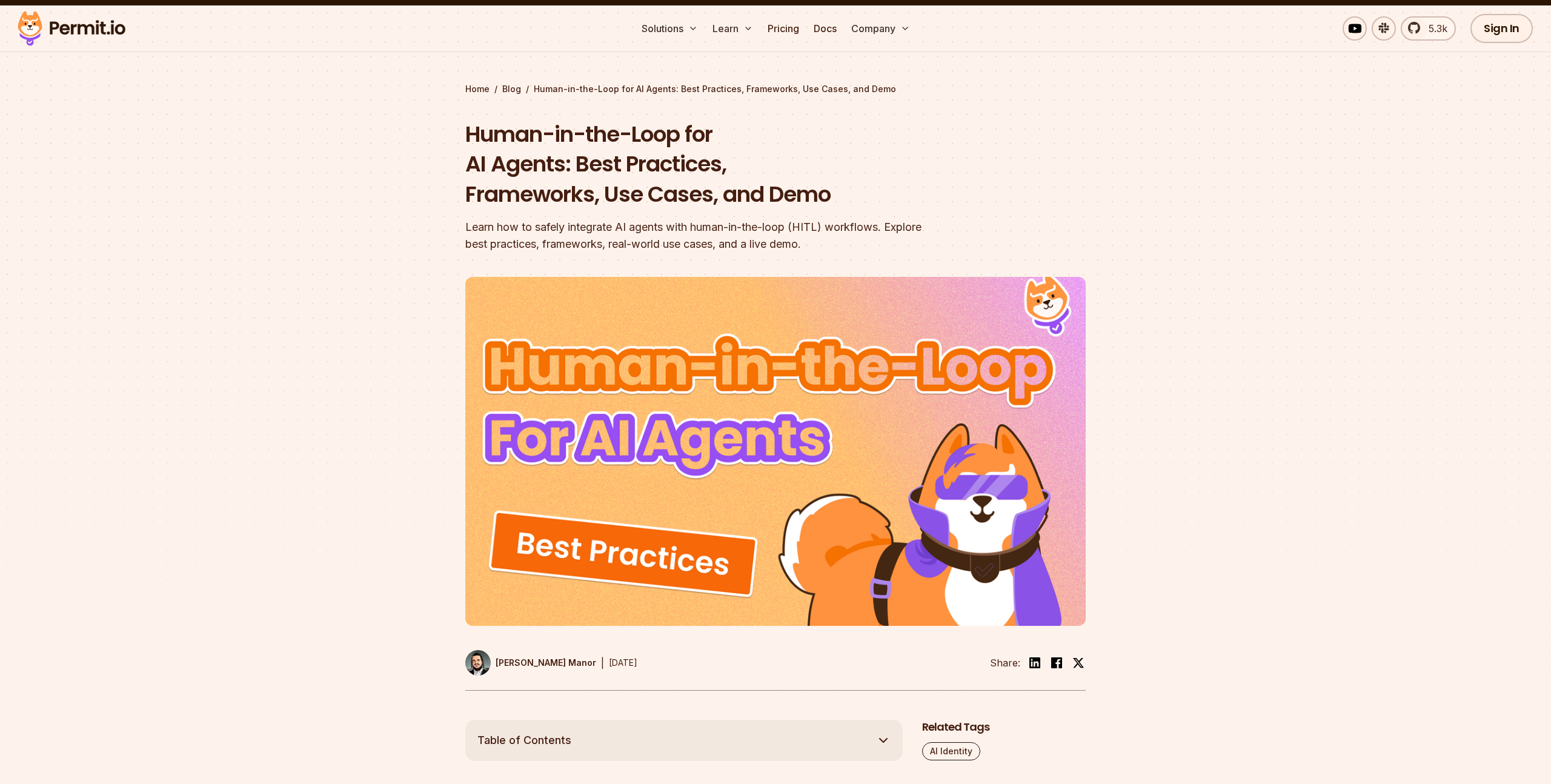
click at [193, 366] on div at bounding box center [776, 488] width 1551 height 465
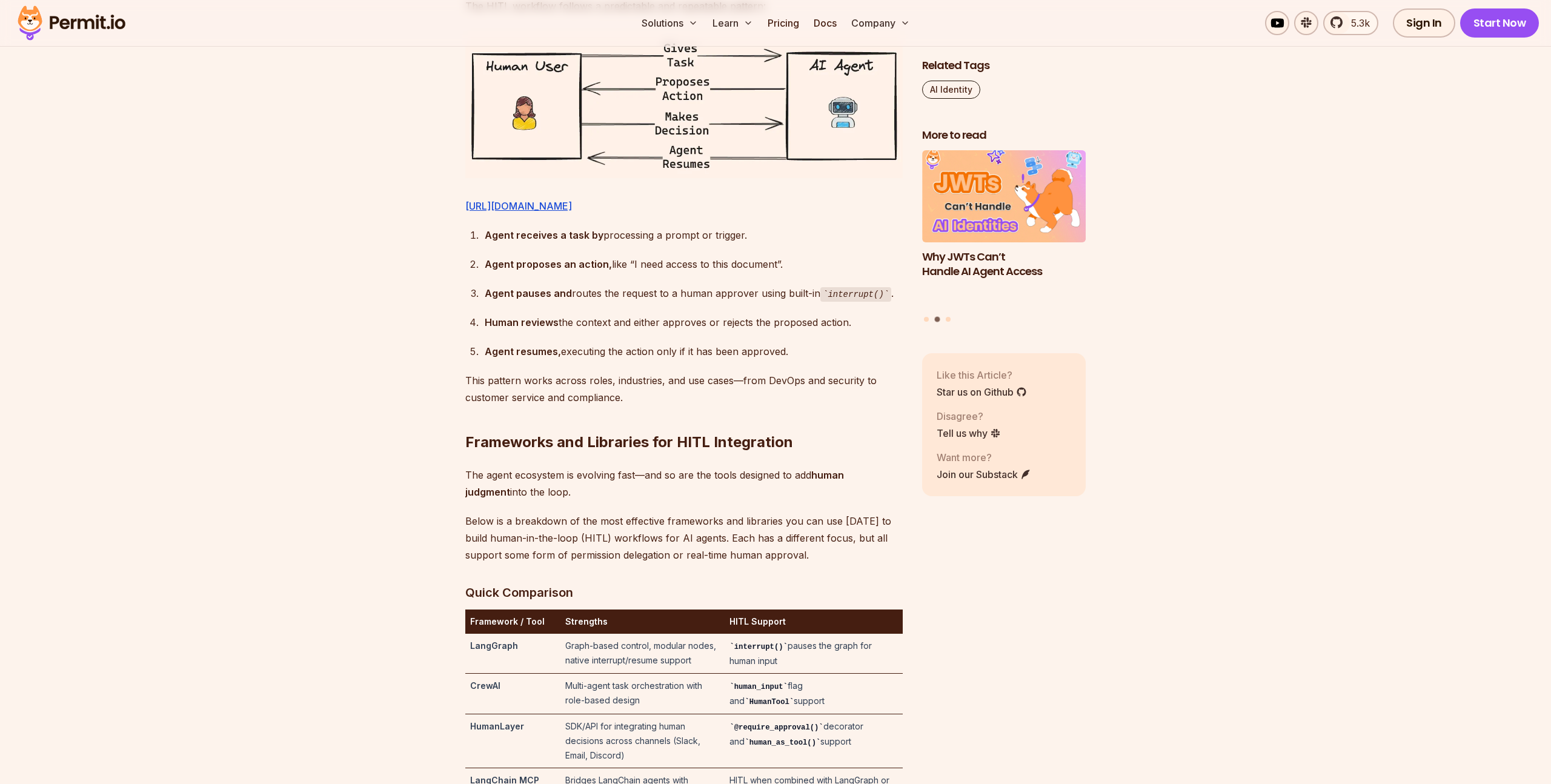
scroll to position [2241, 0]
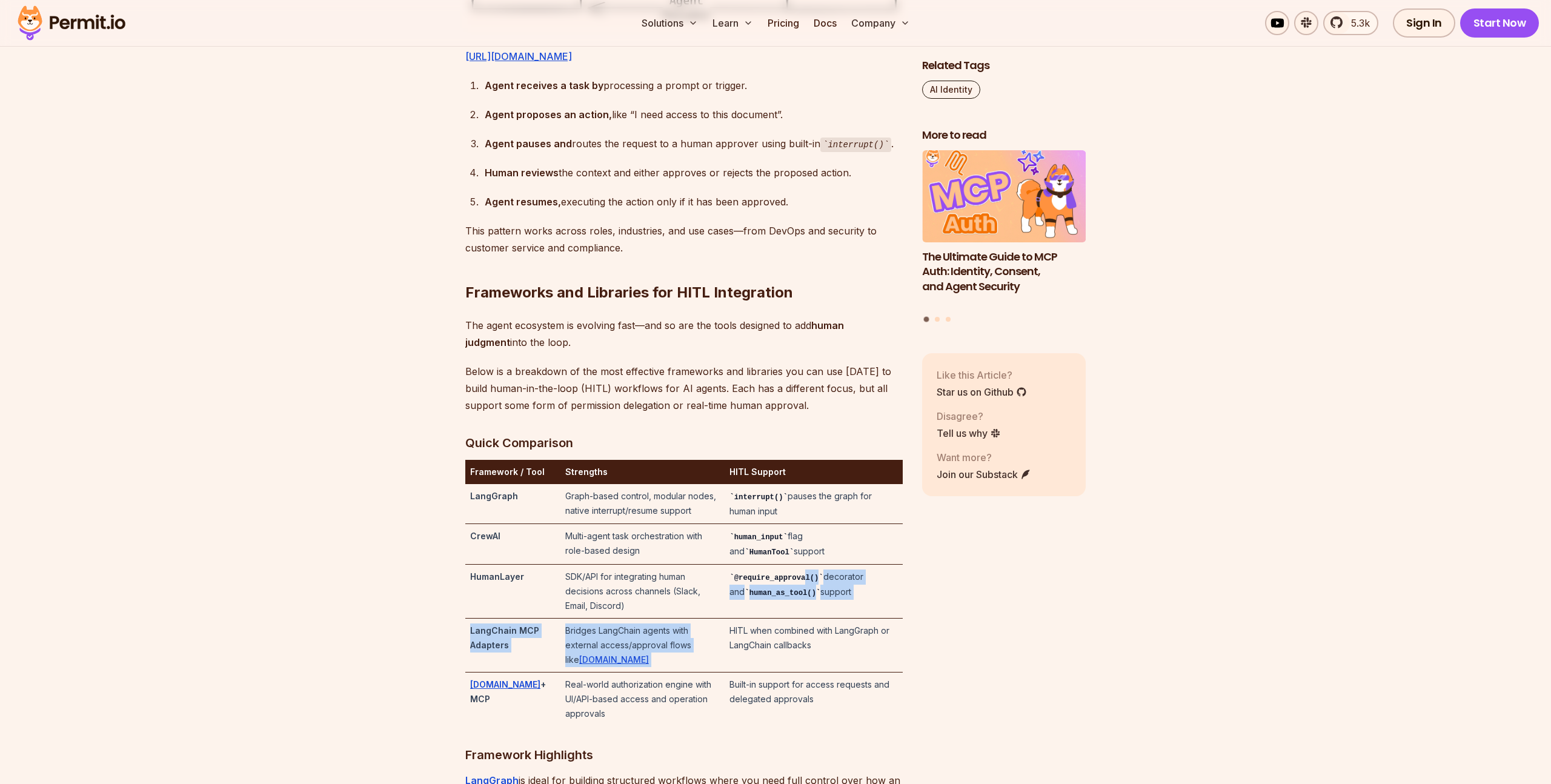
drag, startPoint x: 812, startPoint y: 604, endPoint x: 841, endPoint y: 637, distance: 43.9
click at [841, 637] on tbody "LangGraph Graph-based control, modular nodes, native interrupt/resume support i…" at bounding box center [684, 605] width 437 height 242
click at [841, 637] on td "HITL when combined with LangGraph or LangChain callbacks" at bounding box center [813, 645] width 179 height 54
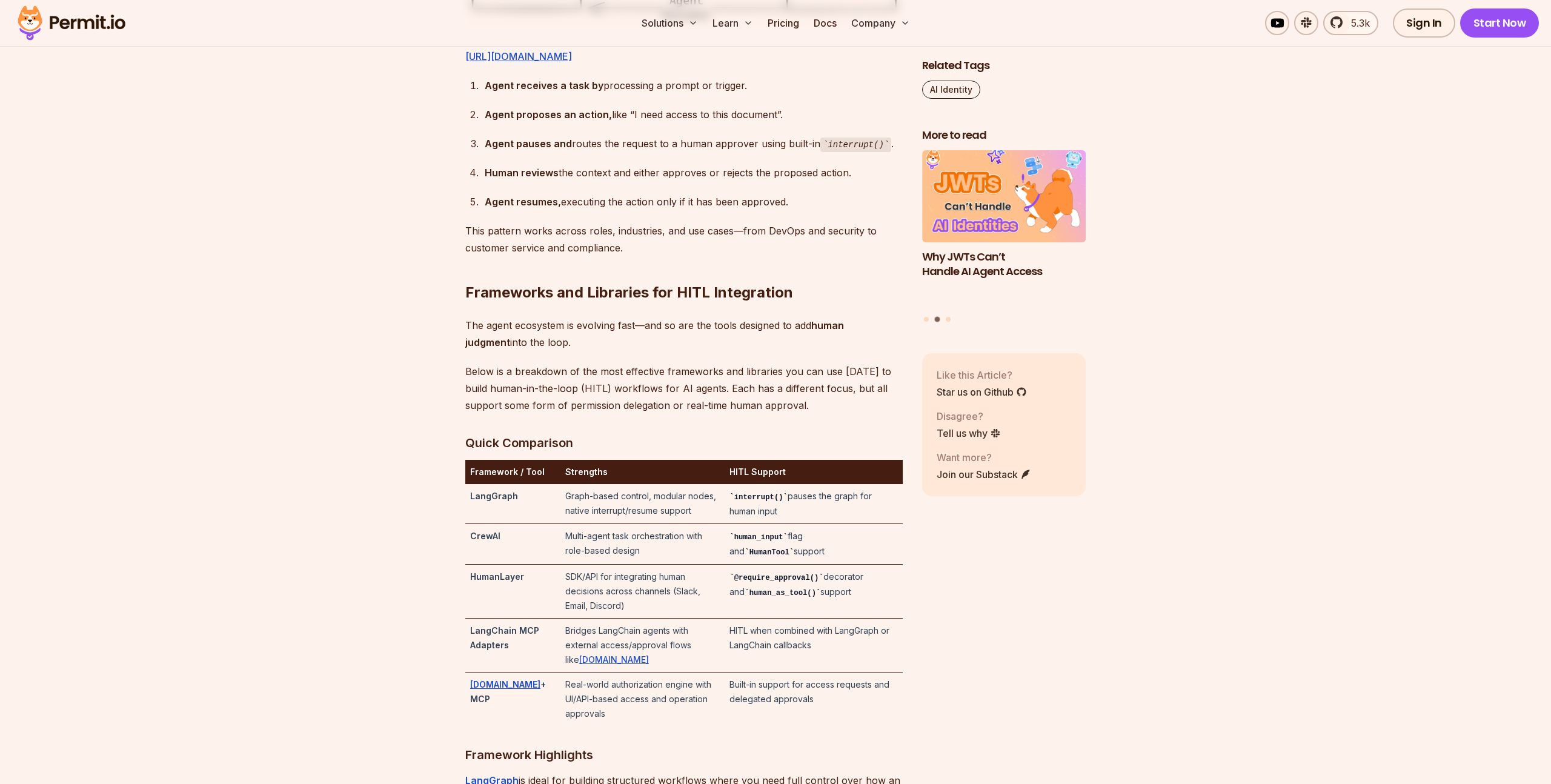
drag, startPoint x: 802, startPoint y: 576, endPoint x: 816, endPoint y: 613, distance: 39.6
click at [816, 613] on tbody "LangGraph Graph-based control, modular nodes, native interrupt/resume support i…" at bounding box center [684, 605] width 437 height 242
click at [816, 613] on td "@require_approval() decorator and human_as_tool() support" at bounding box center [813, 591] width 179 height 54
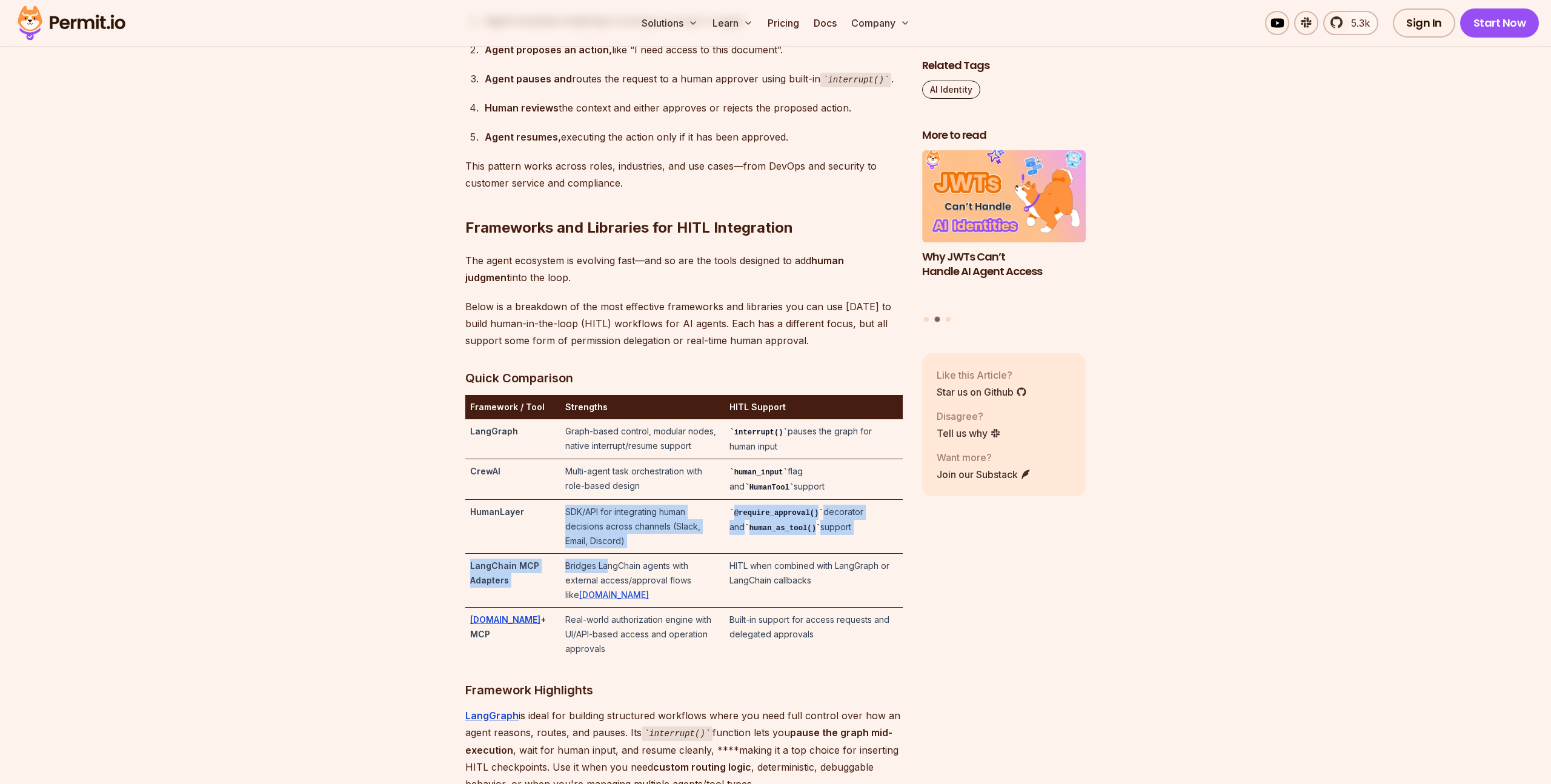
drag, startPoint x: 547, startPoint y: 550, endPoint x: 601, endPoint y: 589, distance: 66.6
click at [601, 589] on tbody "LangGraph Graph-based control, modular nodes, native interrupt/resume support i…" at bounding box center [684, 540] width 437 height 242
click at [601, 589] on td "Bridges LangChain agents with external access/approval flows like [DOMAIN_NAME]" at bounding box center [642, 580] width 164 height 54
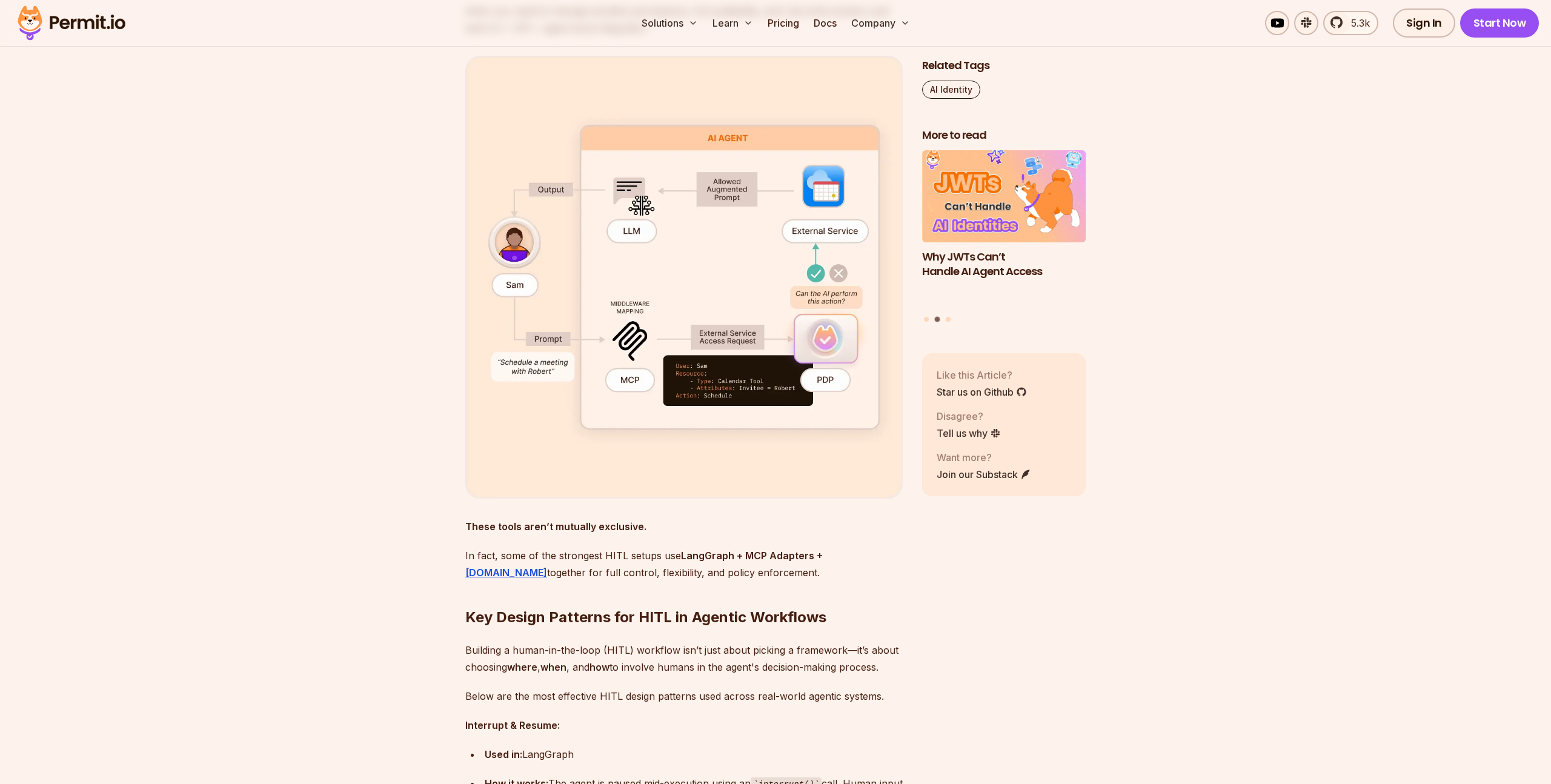
scroll to position [3500, 0]
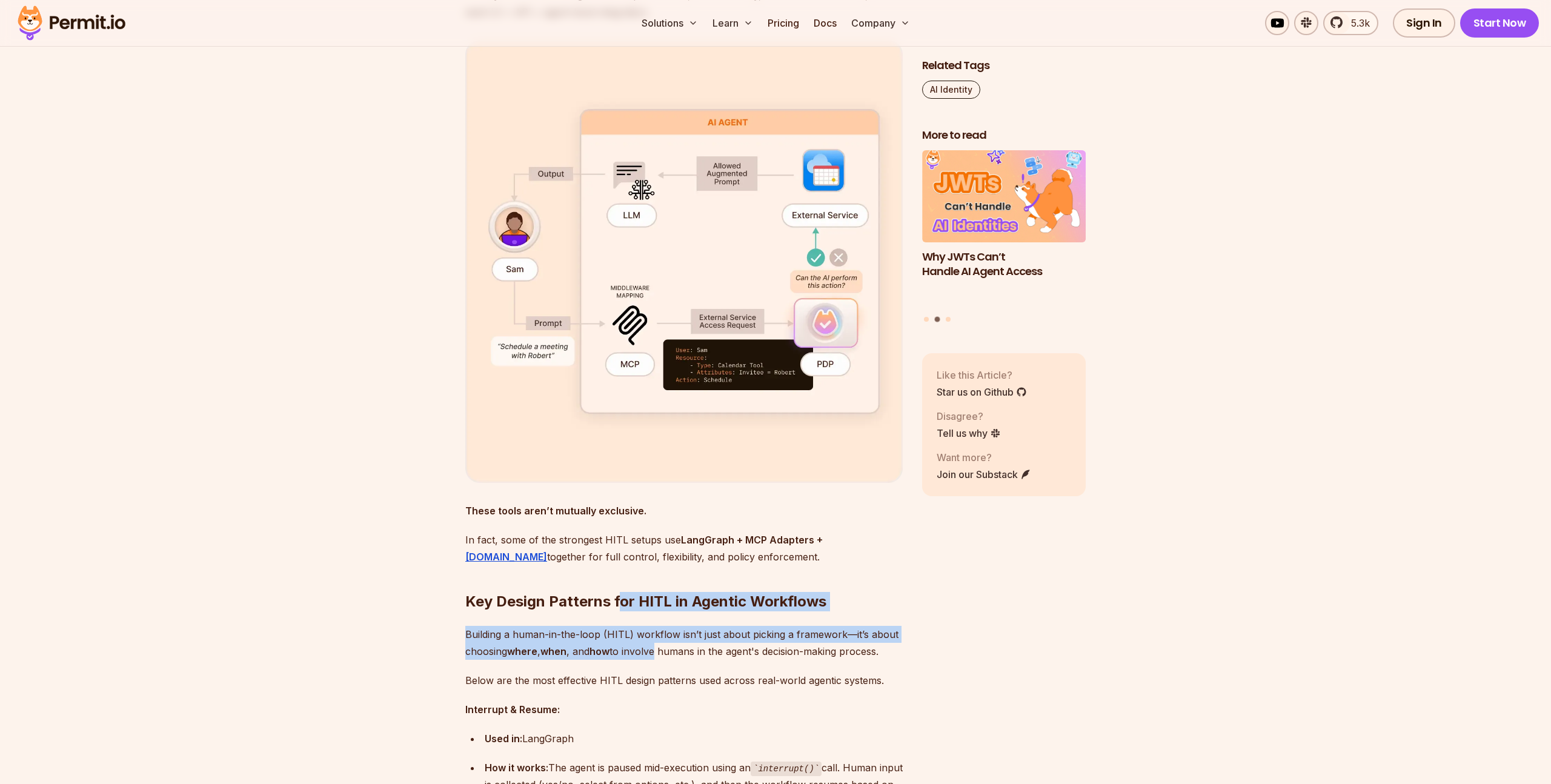
drag, startPoint x: 619, startPoint y: 596, endPoint x: 658, endPoint y: 648, distance: 65.0
click at [658, 648] on div "AI agents are no longer just passive observers in our applications—they’re acti…" at bounding box center [684, 383] width 437 height 6150
click at [658, 648] on p "Building a human-in-the-loop (HITL) workflow isn’t just about picking a framewo…" at bounding box center [684, 643] width 437 height 34
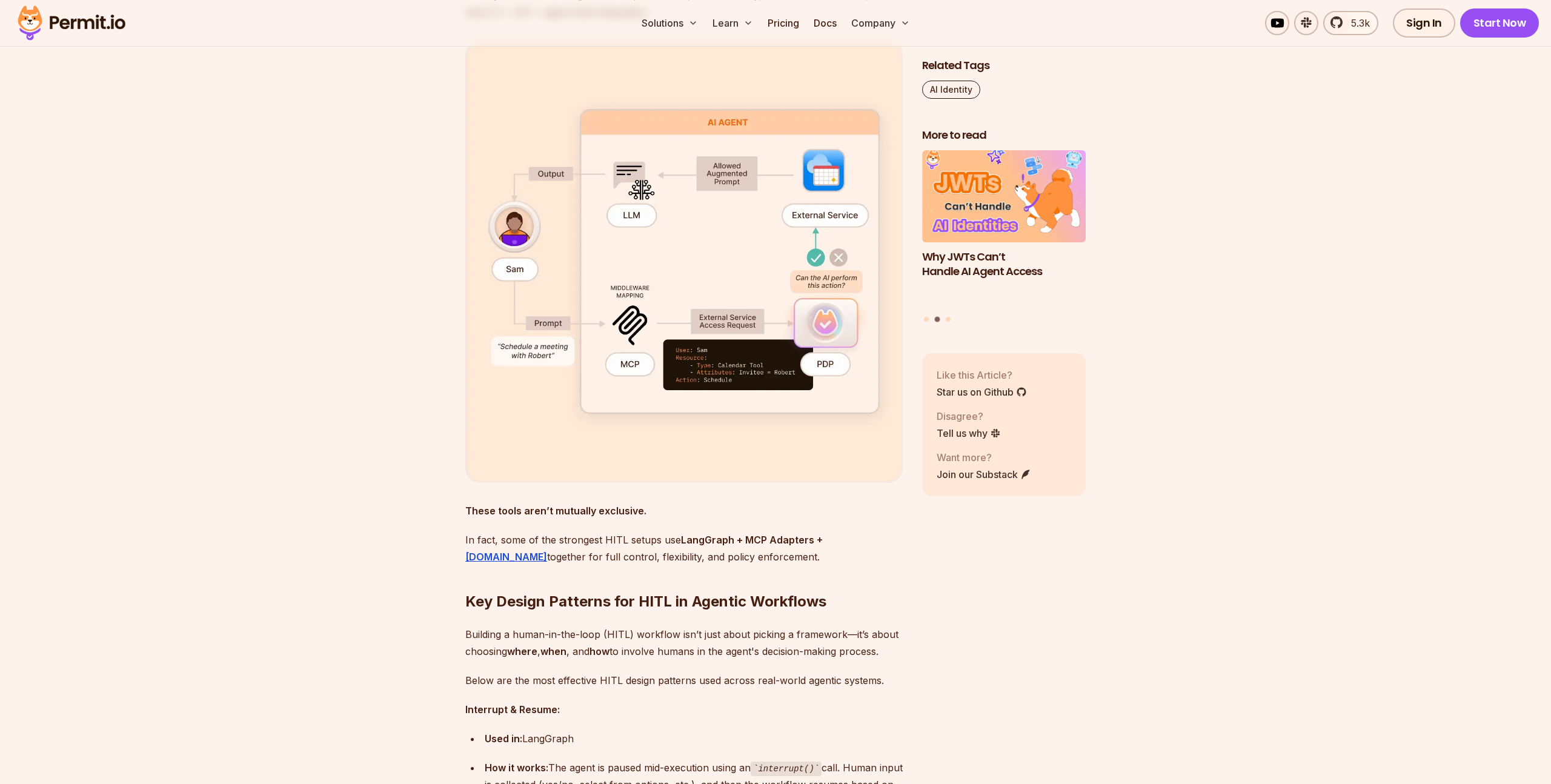
scroll to position [3648, 0]
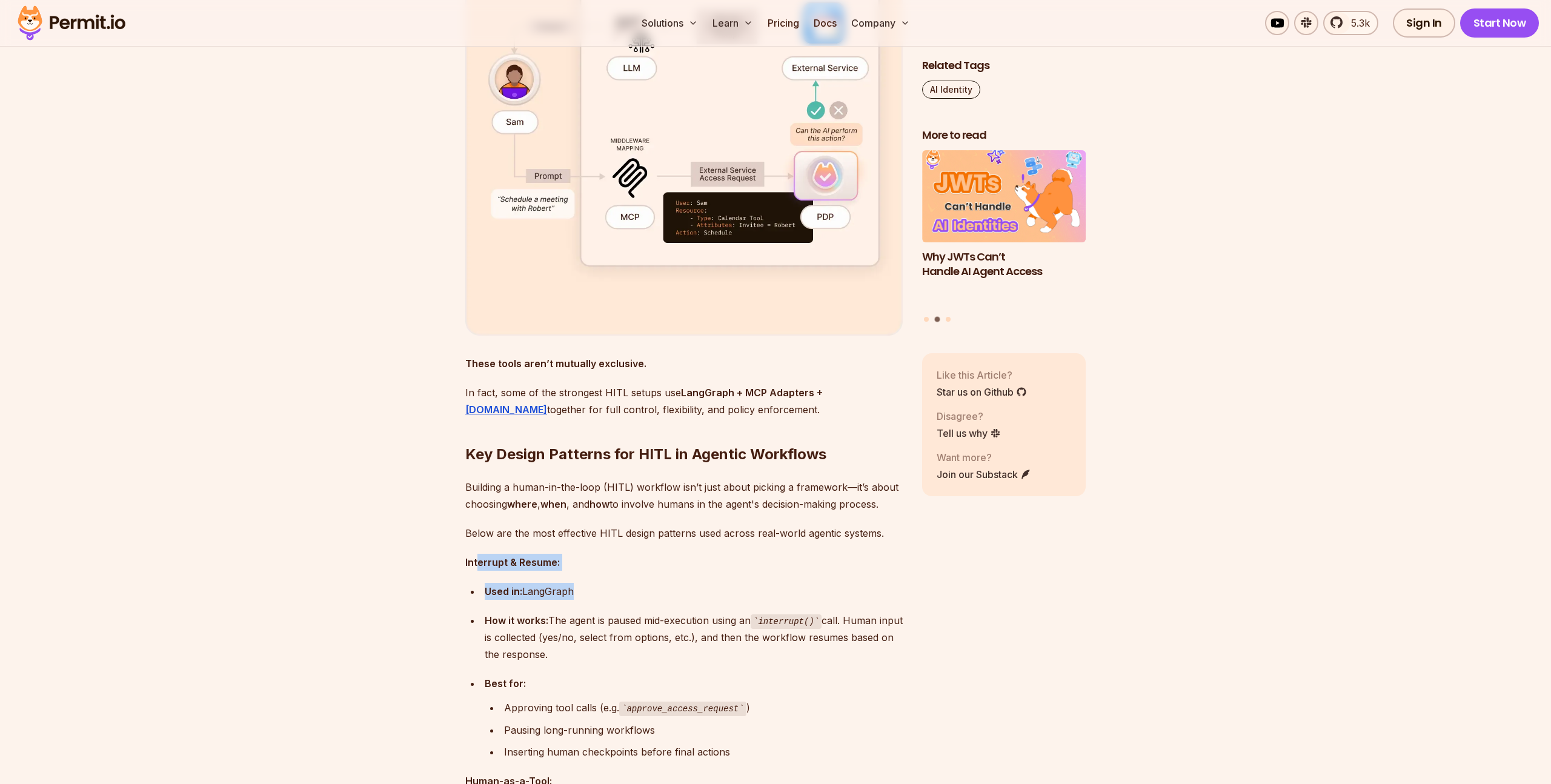
drag, startPoint x: 488, startPoint y: 574, endPoint x: 559, endPoint y: 608, distance: 78.7
click at [557, 608] on div "AI agents are no longer just passive observers in our applications—they’re acti…" at bounding box center [684, 236] width 437 height 6150
click at [559, 608] on ul "Used in: LangGraph How it works: The agent is paused mid-execution using an int…" at bounding box center [684, 671] width 437 height 178
drag, startPoint x: 503, startPoint y: 587, endPoint x: 650, endPoint y: 669, distance: 168.3
click at [650, 669] on div "AI agents are no longer just passive observers in our applications—they’re acti…" at bounding box center [684, 236] width 437 height 6150
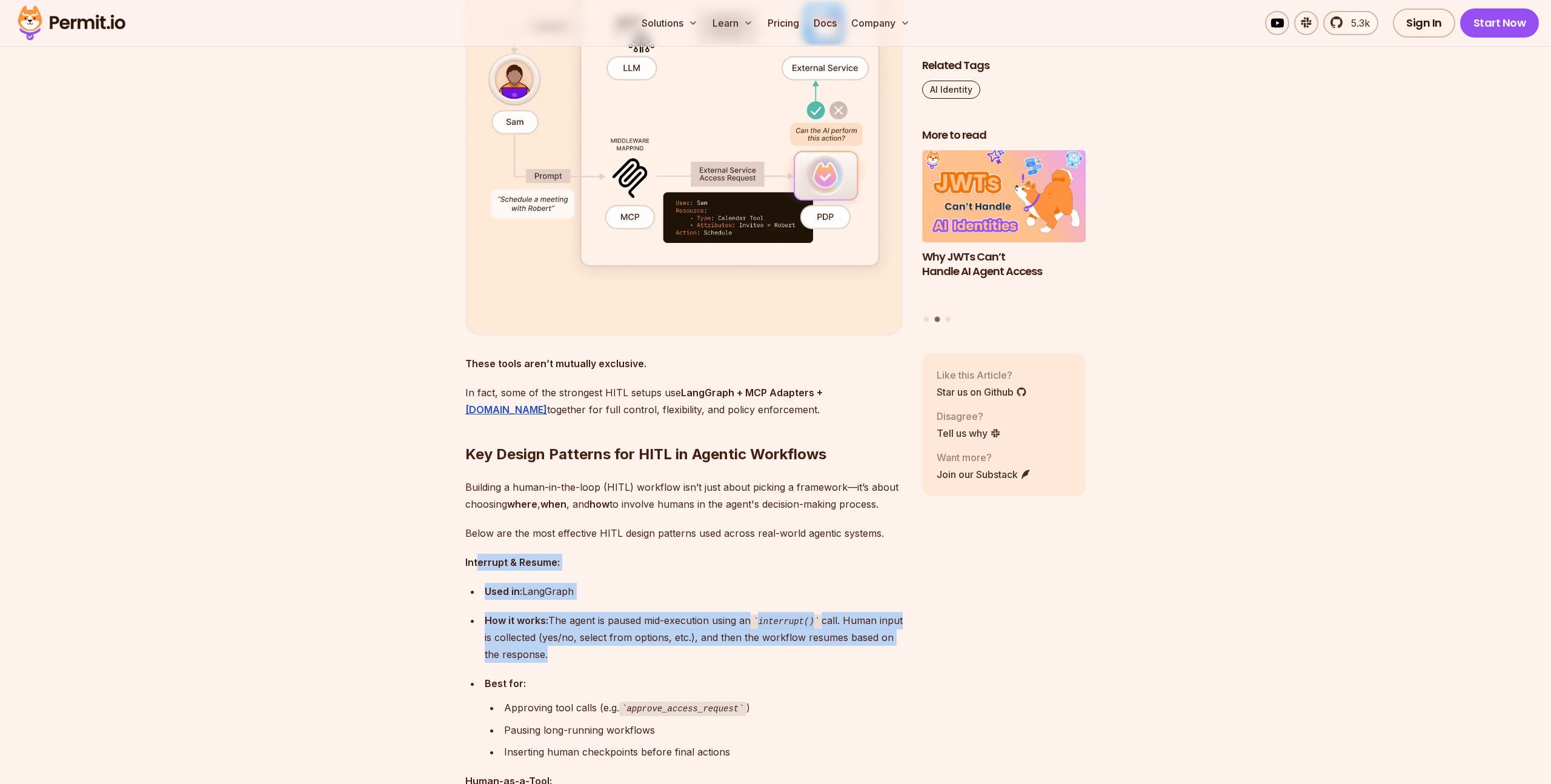
click at [650, 669] on ul "Used in: LangGraph How it works: The agent is paused mid-execution using an int…" at bounding box center [684, 671] width 437 height 178
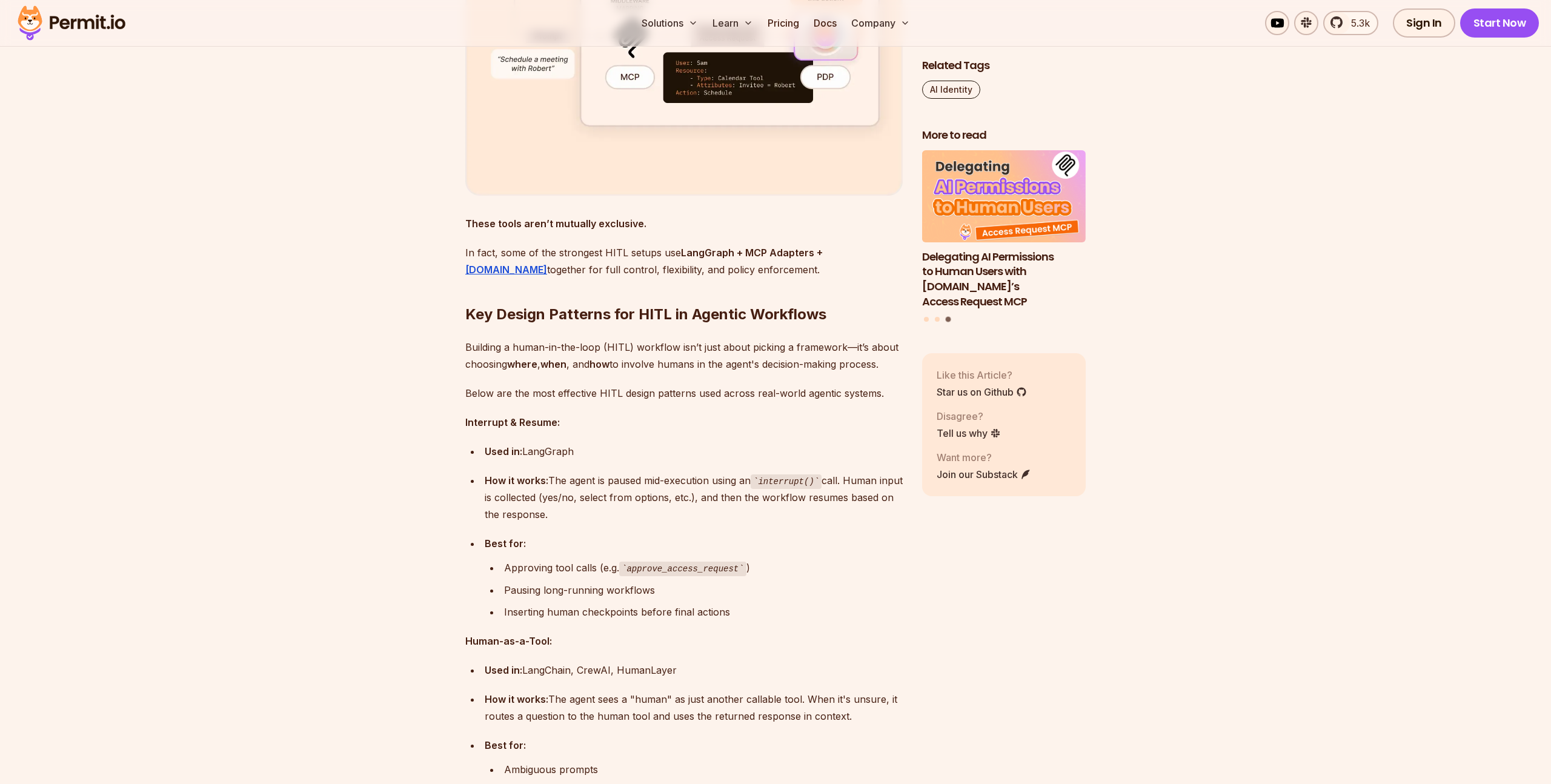
scroll to position [3929, 0]
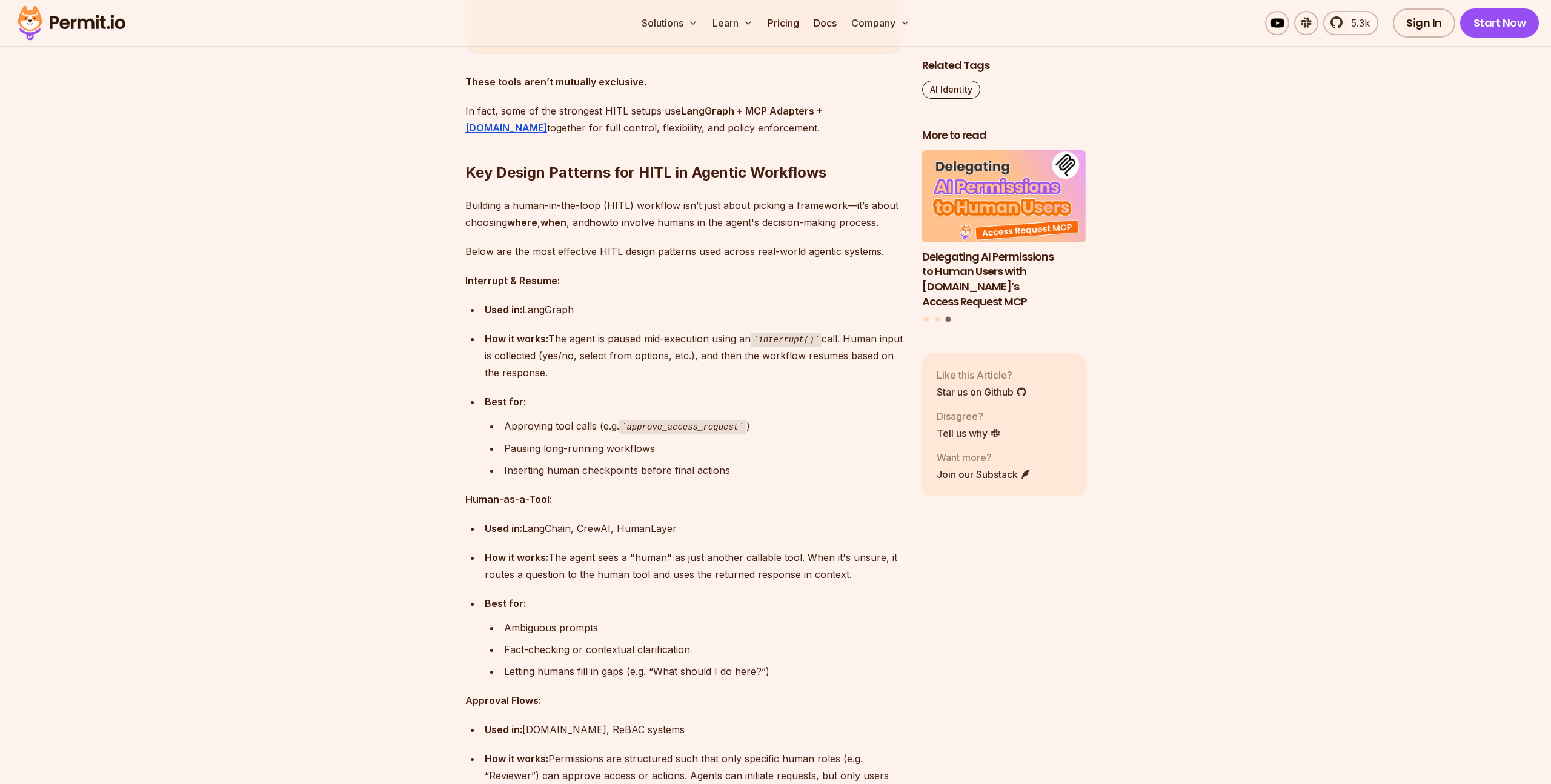
click at [332, 585] on section "Table of Contents AI agents are no longer just passive observers in our applica…" at bounding box center [776, 48] width 1551 height 6462
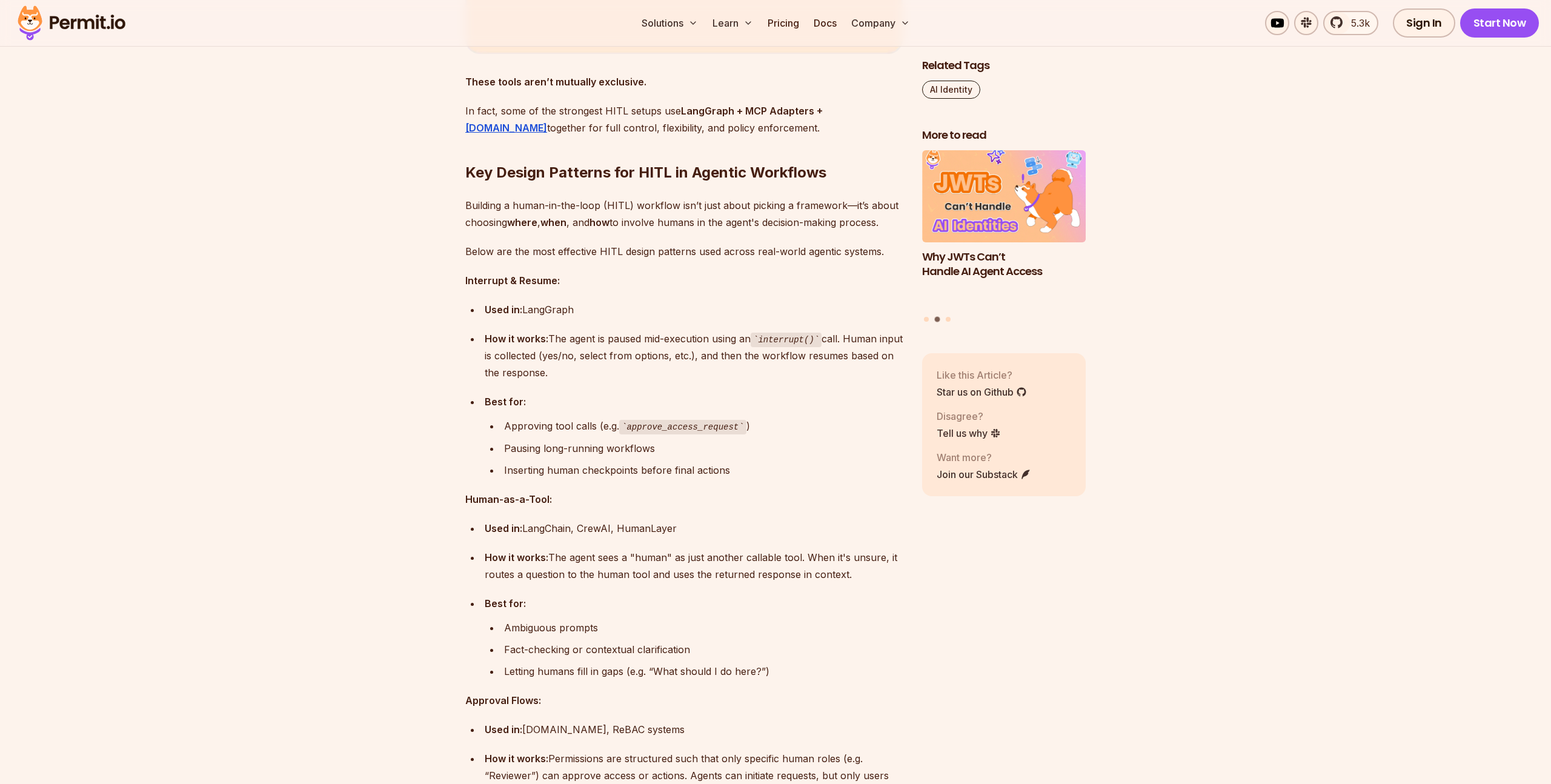
click at [645, 410] on div "Best for:" at bounding box center [694, 401] width 418 height 17
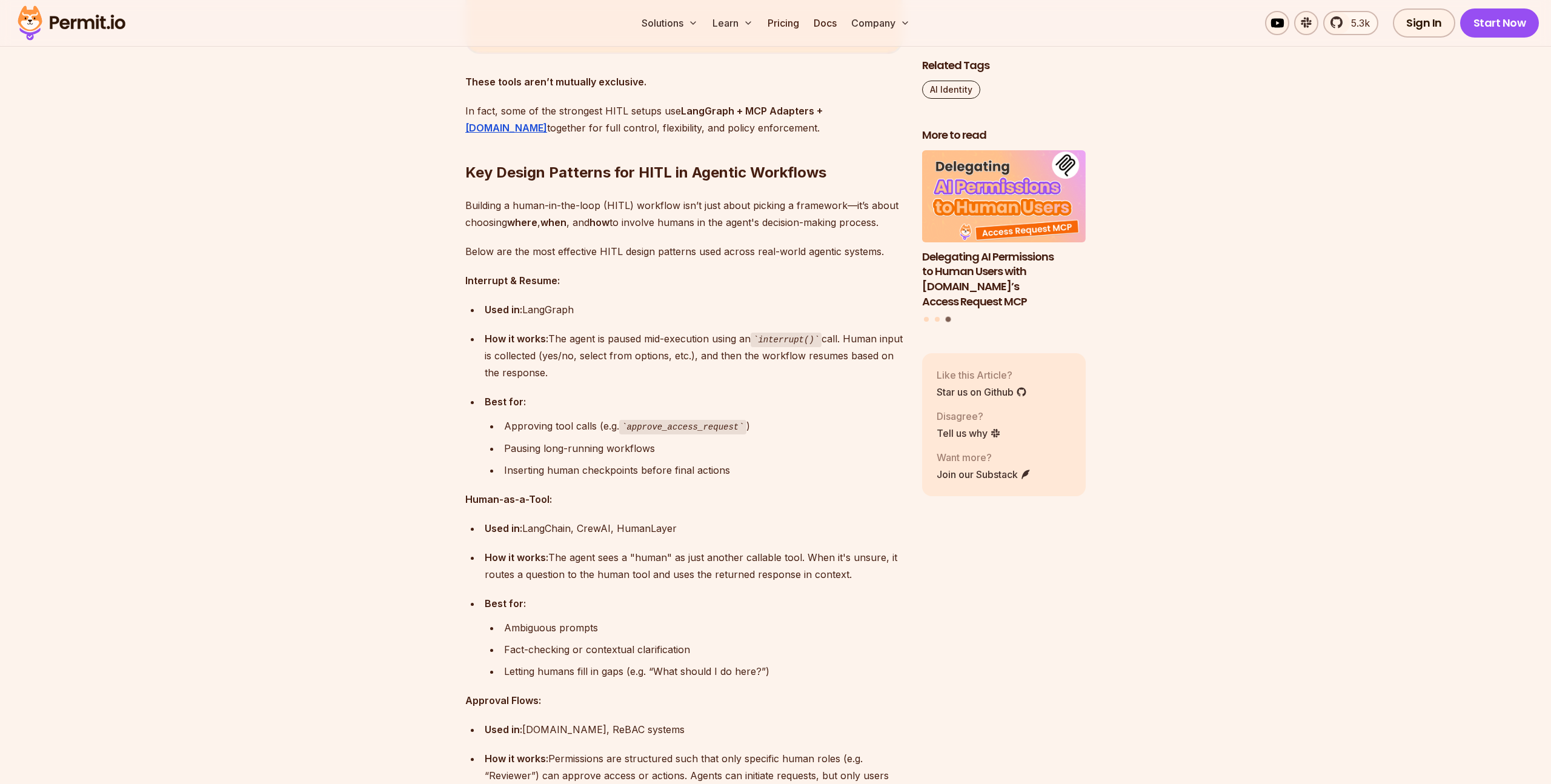
click at [1016, 608] on div "Related Tags AI Identity More to read Why JWTs Can’t Handle AI Agent Access Del…" at bounding box center [1004, 48] width 164 height 6462
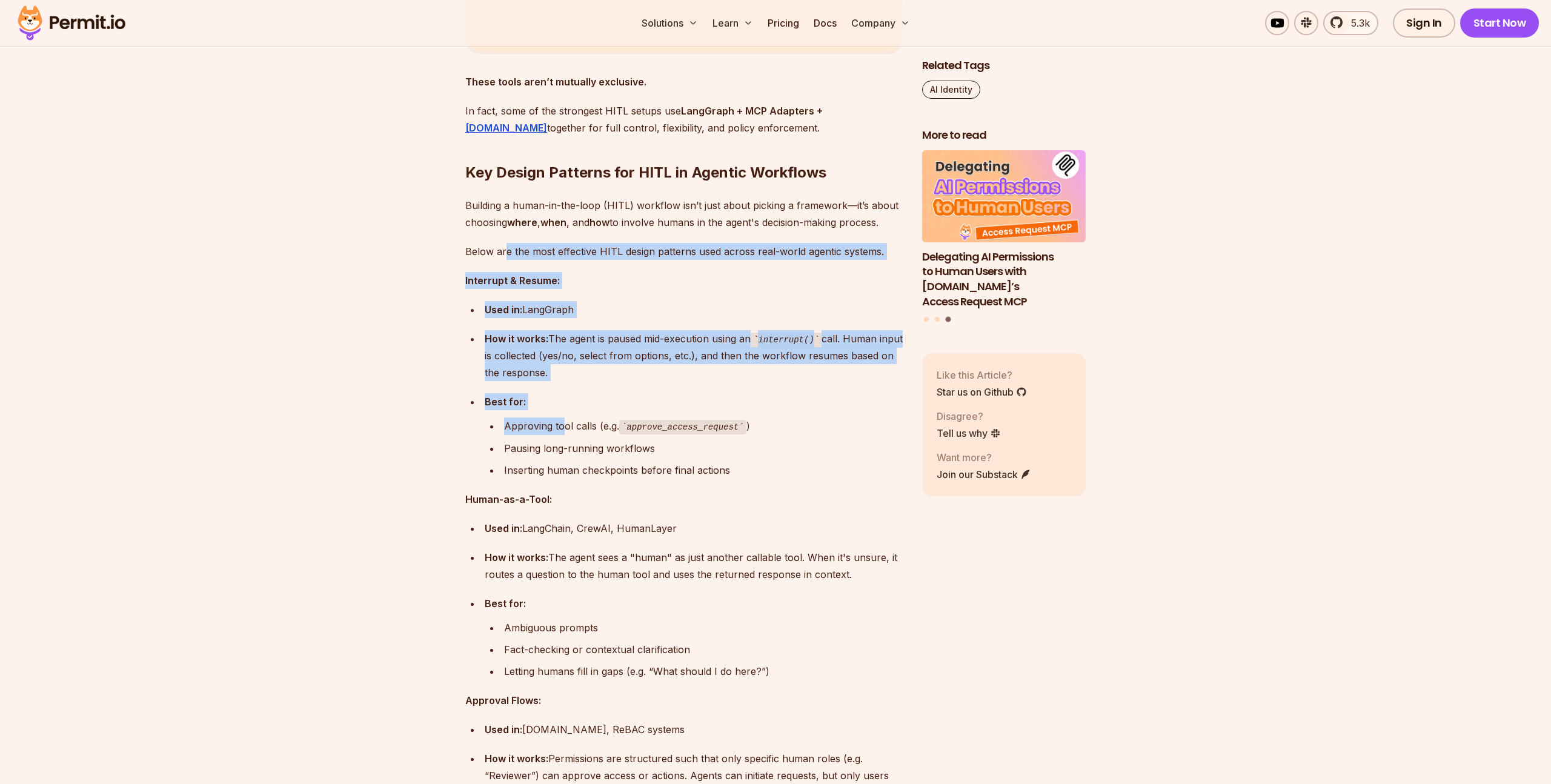
drag, startPoint x: 507, startPoint y: 253, endPoint x: 560, endPoint y: 427, distance: 181.9
click at [560, 427] on div "Approving tool calls (e.g. approve_access_request )" at bounding box center [703, 426] width 399 height 18
drag, startPoint x: 543, startPoint y: 336, endPoint x: 559, endPoint y: 422, distance: 87.5
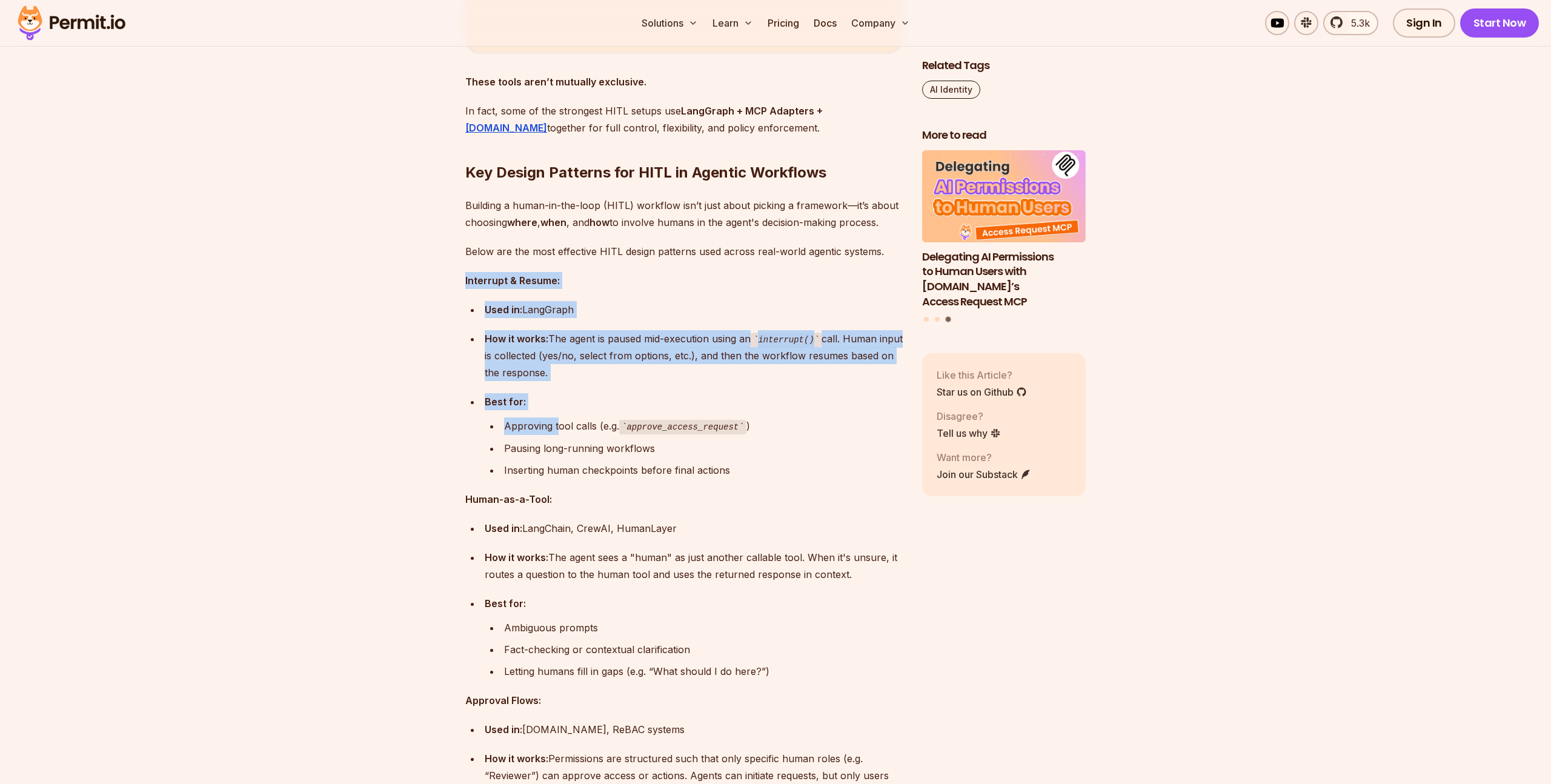
click at [559, 422] on div "Approving tool calls (e.g. approve_access_request )" at bounding box center [703, 426] width 399 height 18
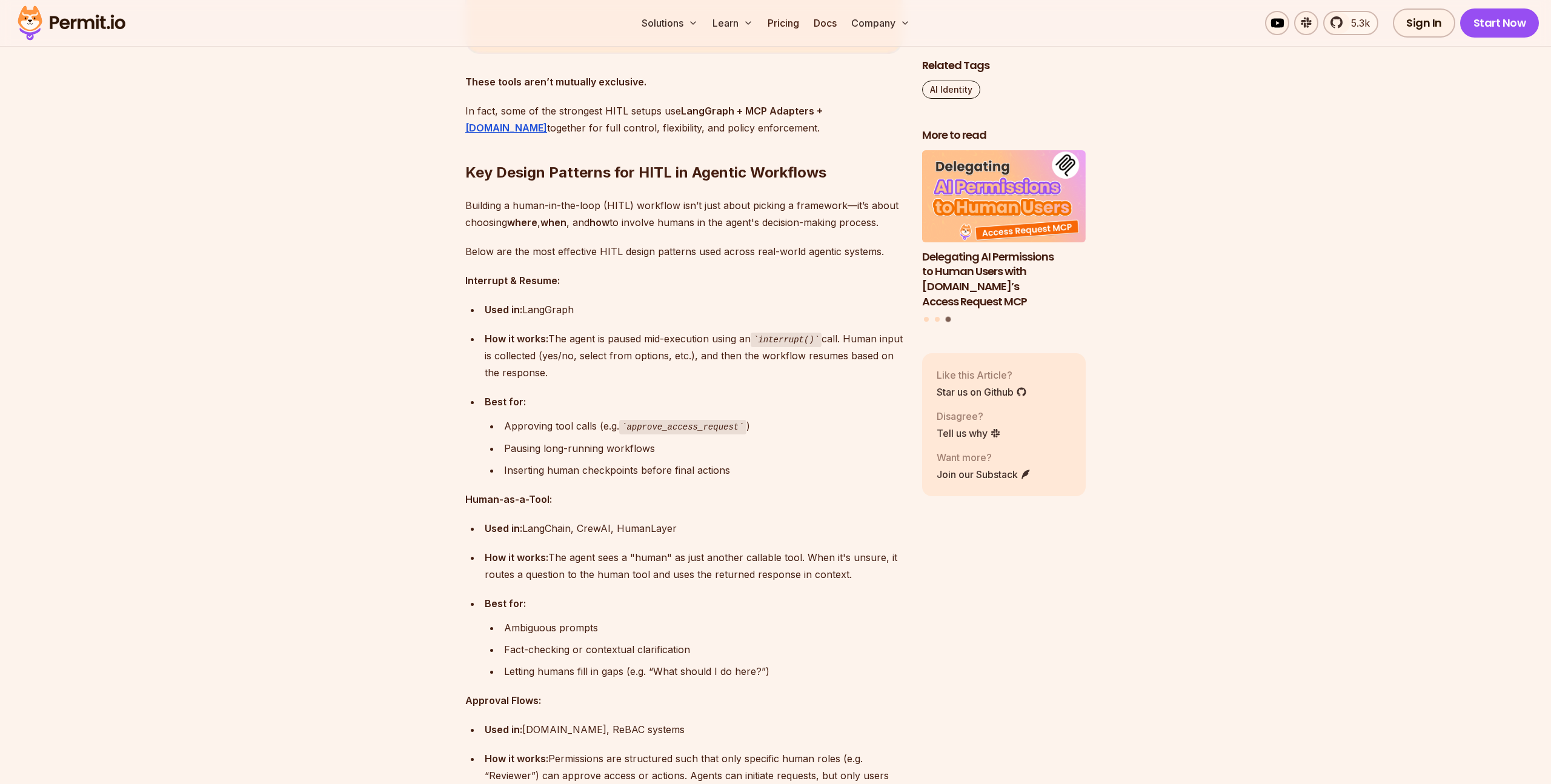
click at [495, 389] on ul "Used in: LangGraph How it works: The agent is paused mid-execution using an int…" at bounding box center [684, 390] width 437 height 178
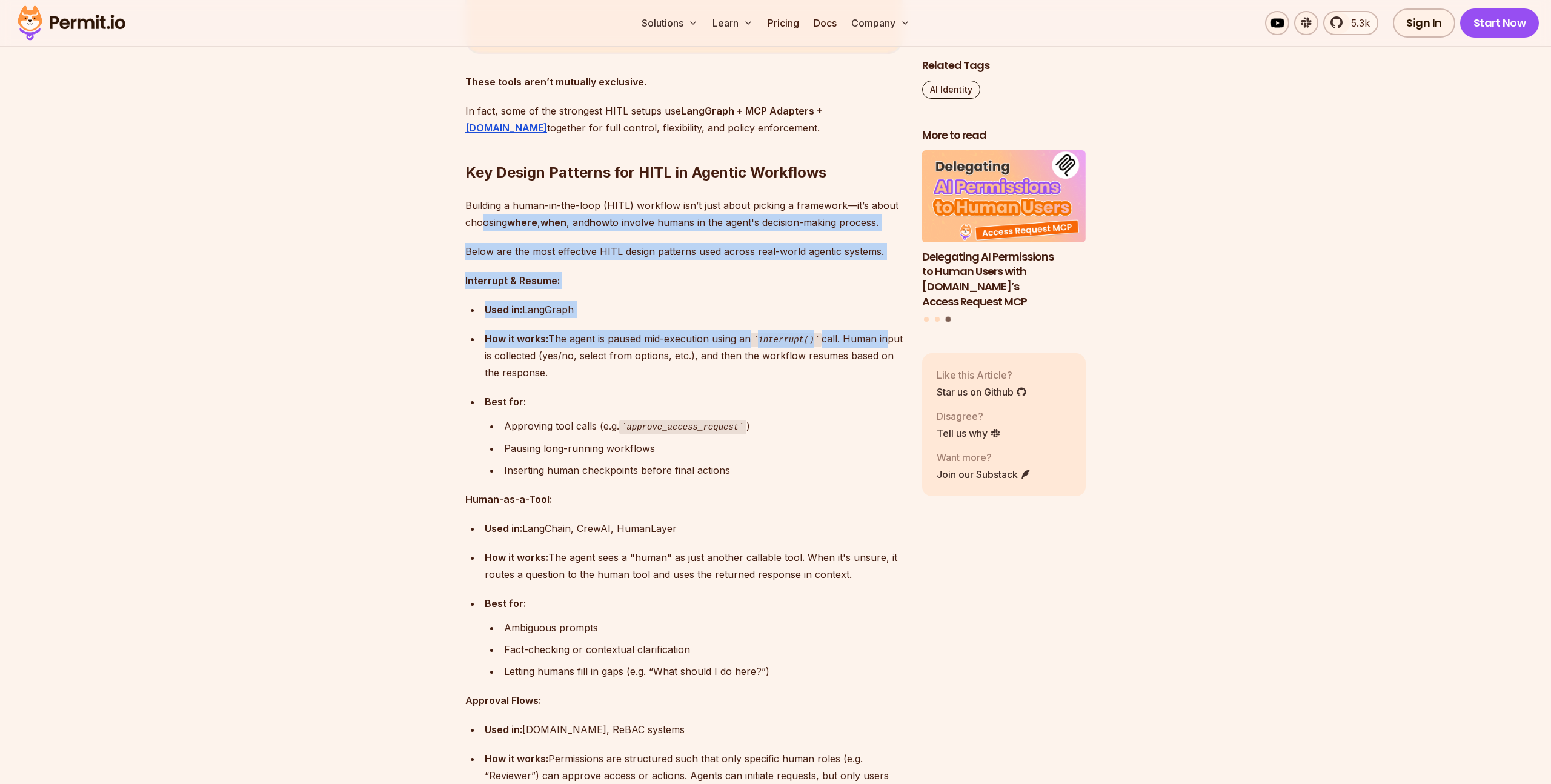
drag, startPoint x: 481, startPoint y: 228, endPoint x: 488, endPoint y: 362, distance: 134.2
click at [488, 362] on div "How it works: The agent is paused mid-execution using an interrupt() call. Huma…" at bounding box center [694, 356] width 418 height 51
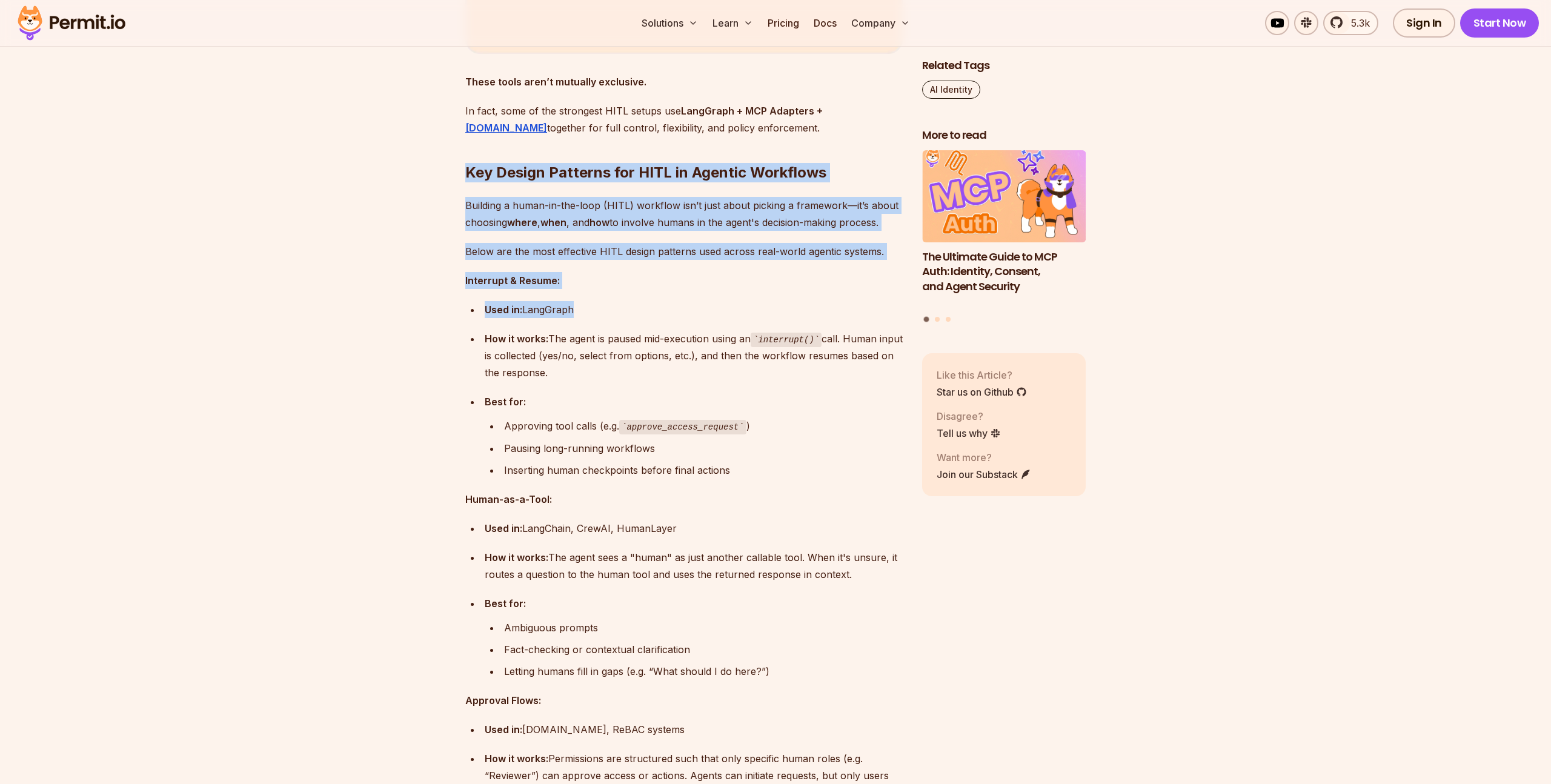
drag, startPoint x: 442, startPoint y: 163, endPoint x: 484, endPoint y: 320, distance: 162.5
click at [484, 320] on section "Table of Contents AI agents are no longer just passive observers in our applica…" at bounding box center [776, 48] width 1551 height 6462
click at [484, 320] on ul "Used in: LangGraph How it works: The agent is paused mid-execution using an int…" at bounding box center [684, 390] width 437 height 178
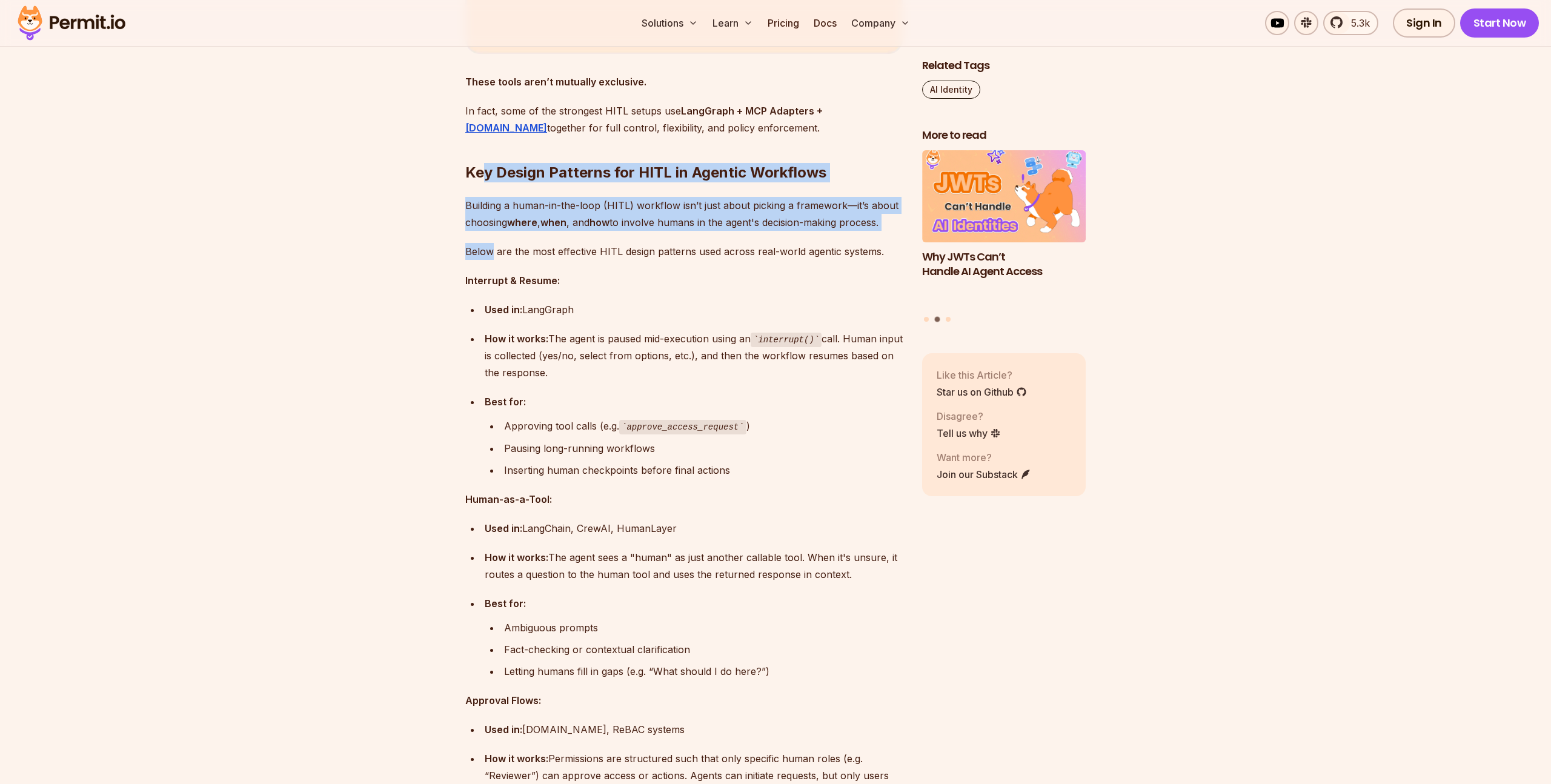
drag, startPoint x: 481, startPoint y: 195, endPoint x: 489, endPoint y: 249, distance: 54.6
click at [489, 249] on p "Below are the most effective HITL design patterns used across real-world agenti…" at bounding box center [684, 251] width 437 height 17
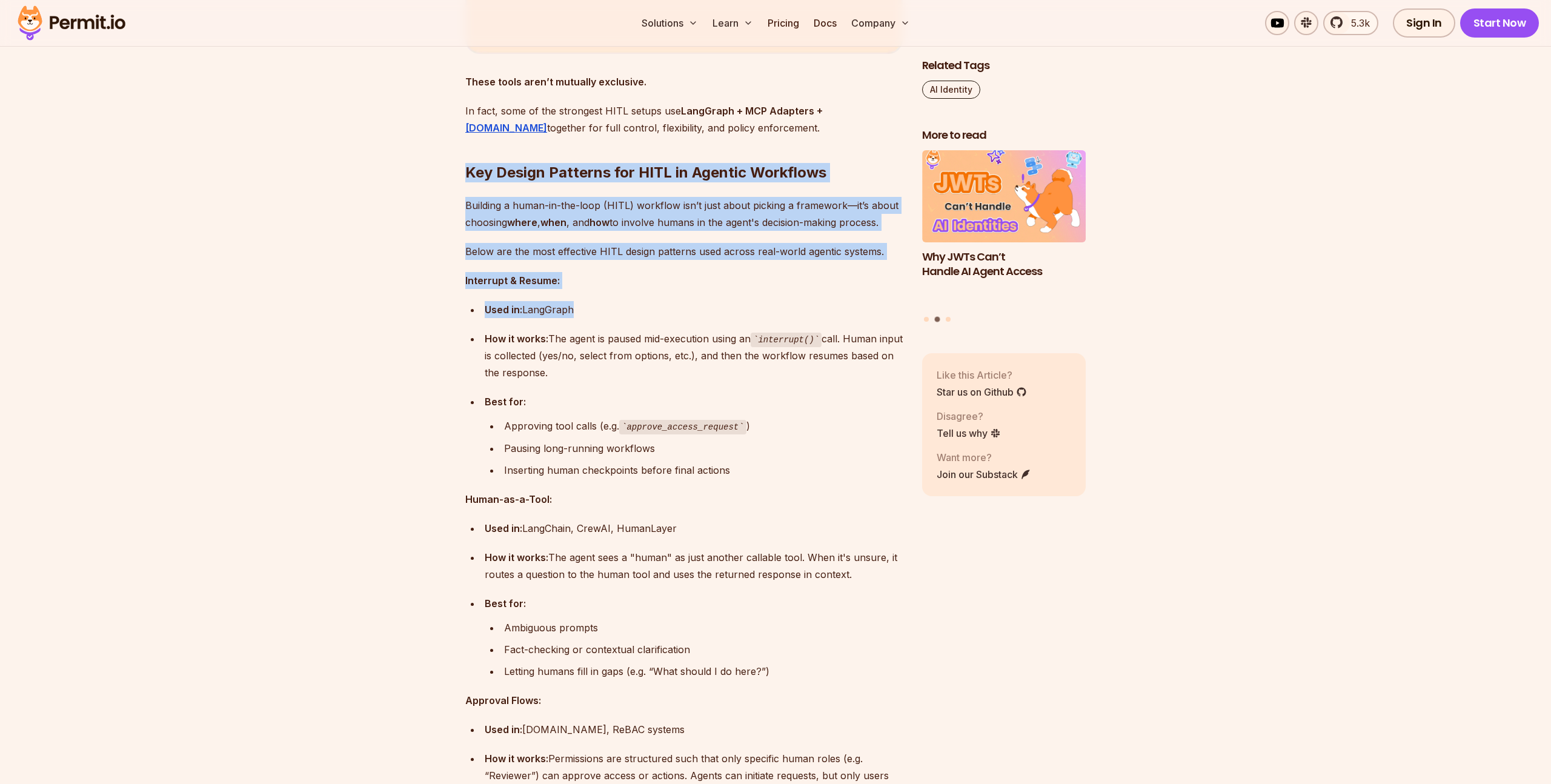
drag, startPoint x: 451, startPoint y: 157, endPoint x: 475, endPoint y: 320, distance: 164.8
click at [475, 320] on section "Table of Contents AI agents are no longer just passive observers in our applica…" at bounding box center [776, 48] width 1551 height 6462
click at [475, 320] on ul "Used in: LangGraph How it works: The agent is paused mid-execution using an int…" at bounding box center [684, 390] width 437 height 178
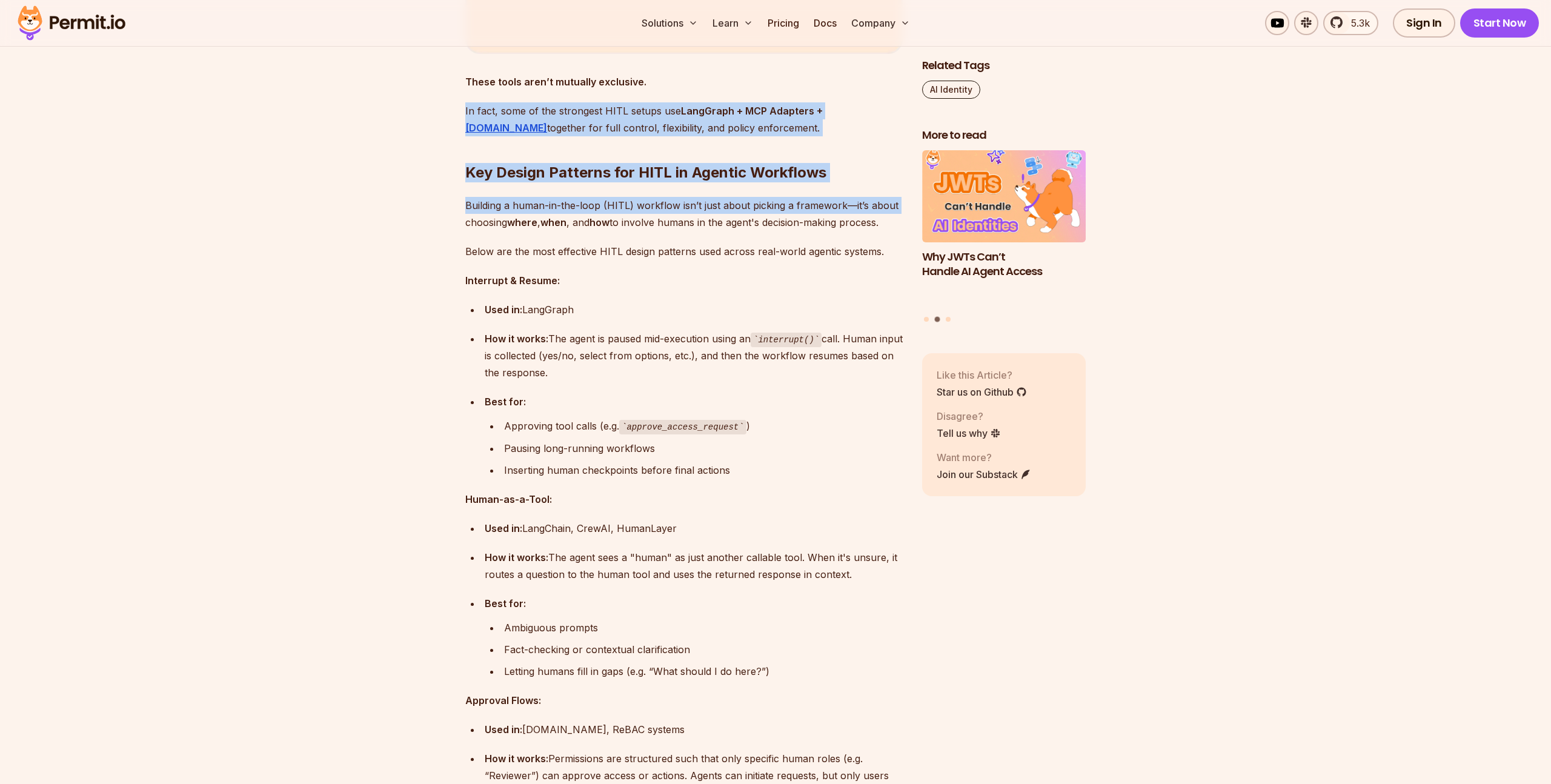
drag, startPoint x: 453, startPoint y: 141, endPoint x: 459, endPoint y: 235, distance: 94.2
click at [459, 235] on section "Table of Contents AI agents are no longer just passive observers in our applica…" at bounding box center [776, 48] width 1551 height 6462
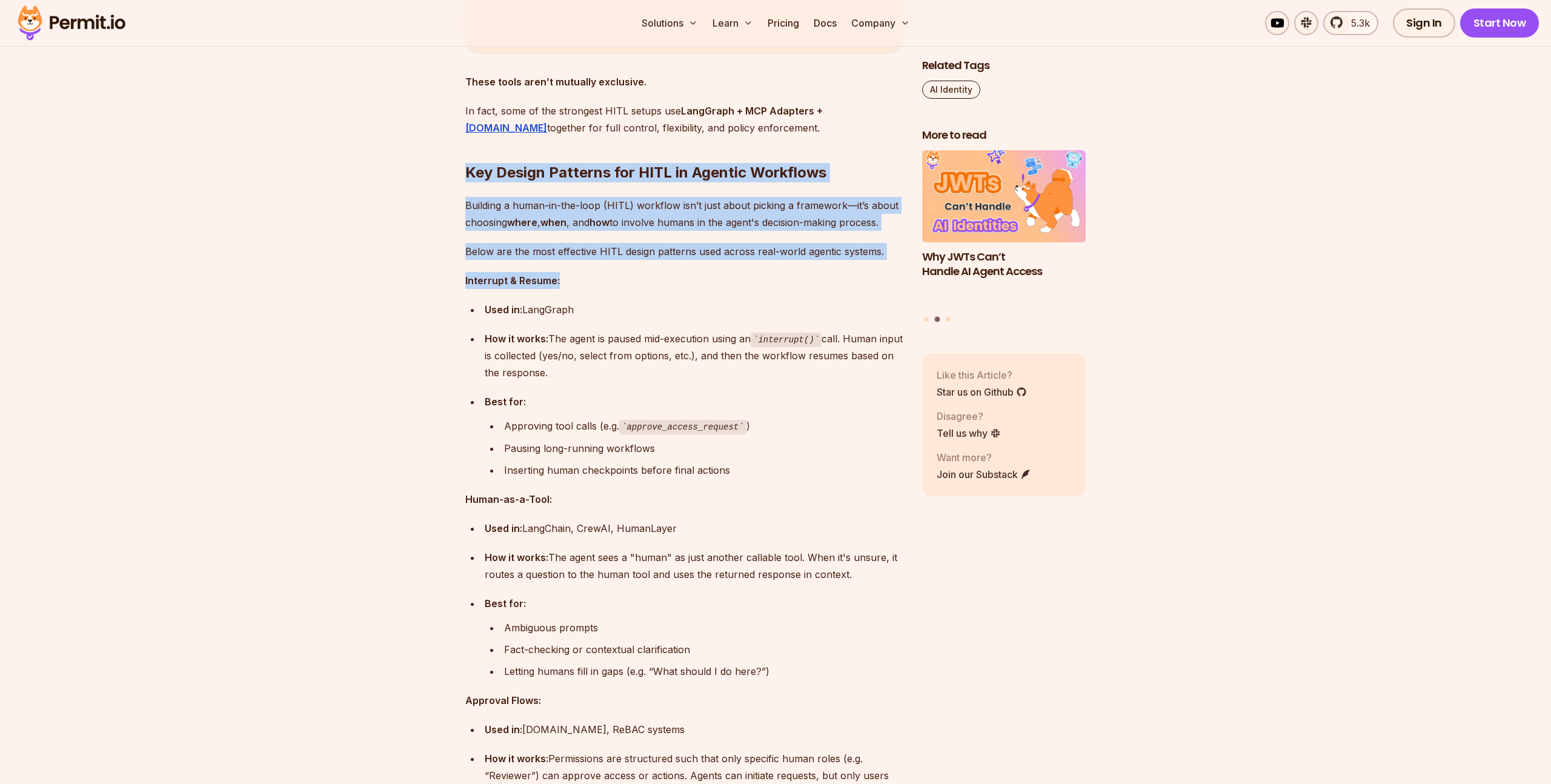
drag, startPoint x: 473, startPoint y: 278, endPoint x: 477, endPoint y: 306, distance: 28.3
click at [477, 306] on ul "Used in: LangGraph How it works: The agent is paused mid-execution using an int…" at bounding box center [684, 390] width 437 height 178
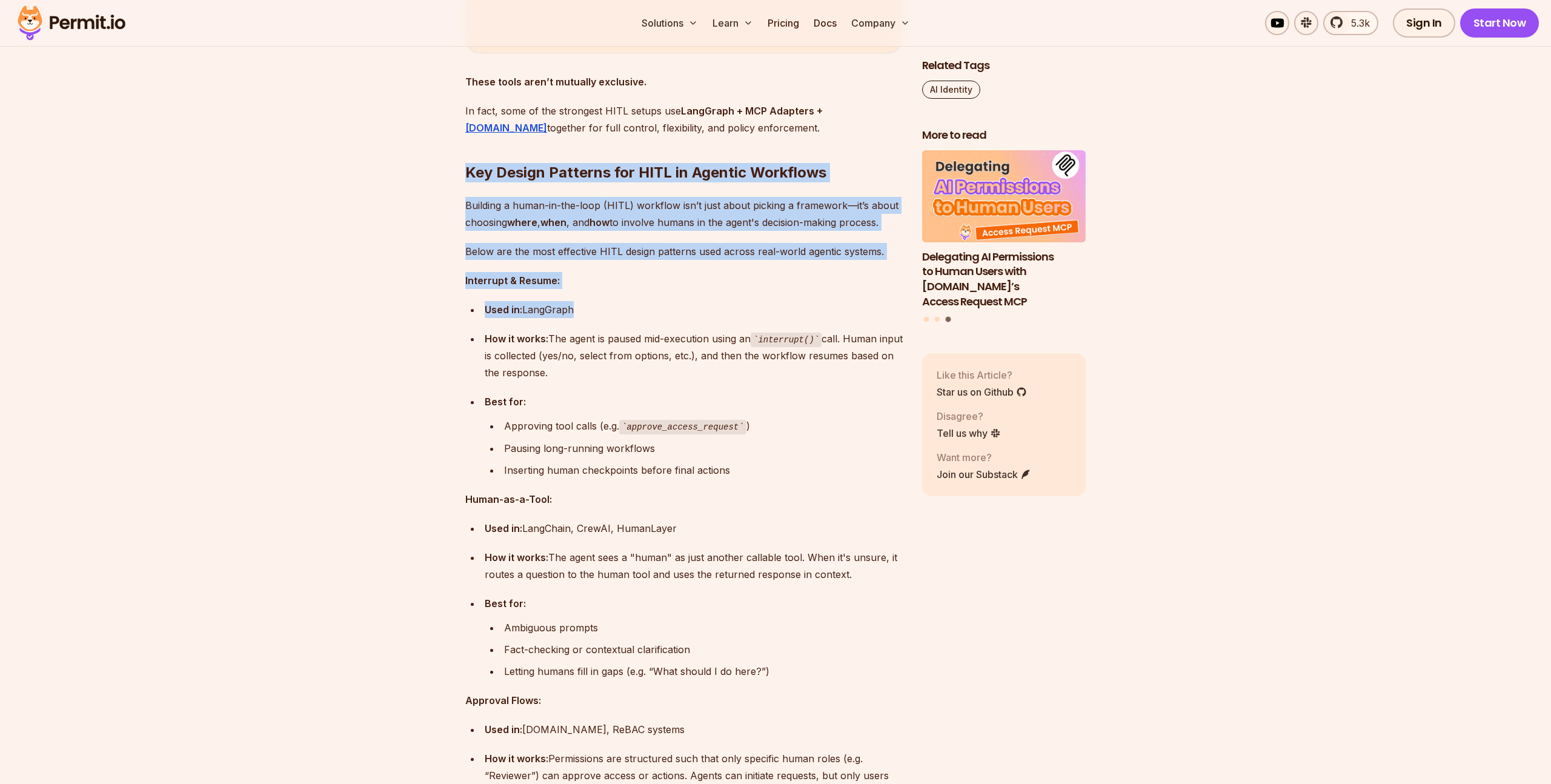
drag, startPoint x: 458, startPoint y: 180, endPoint x: 476, endPoint y: 336, distance: 157.0
click at [476, 336] on section "Table of Contents AI agents are no longer just passive observers in our applica…" at bounding box center [776, 48] width 1551 height 6462
click at [481, 336] on li "How it works: The agent is paused mid-execution using an interrupt() call. Huma…" at bounding box center [692, 356] width 422 height 51
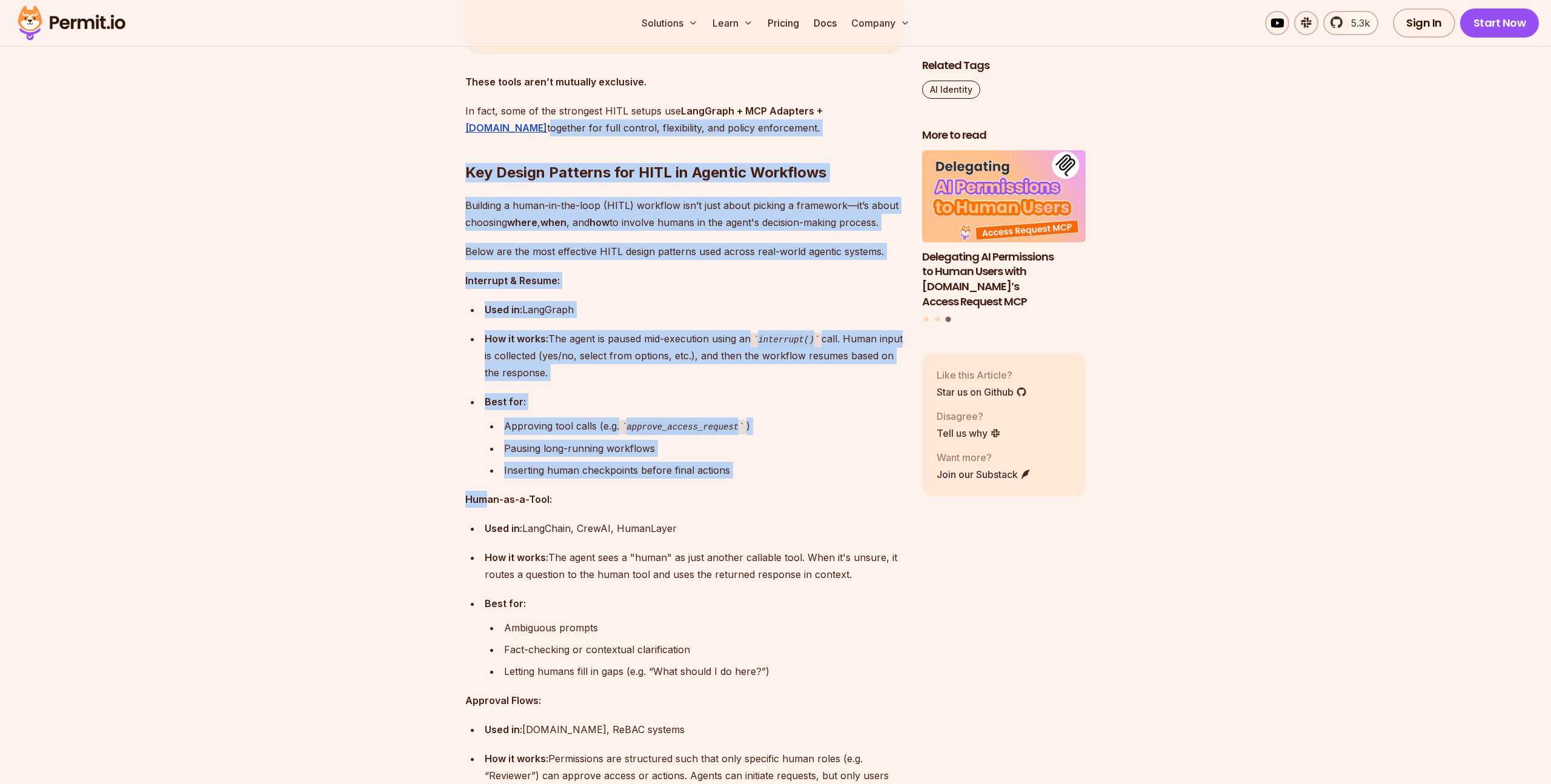
drag, startPoint x: 456, startPoint y: 137, endPoint x: 487, endPoint y: 495, distance: 359.3
click at [487, 495] on section "Table of Contents AI agents are no longer just passive observers in our applica…" at bounding box center [776, 48] width 1551 height 6462
click at [487, 495] on strong "Human-as-a-Tool:" at bounding box center [508, 499] width 86 height 12
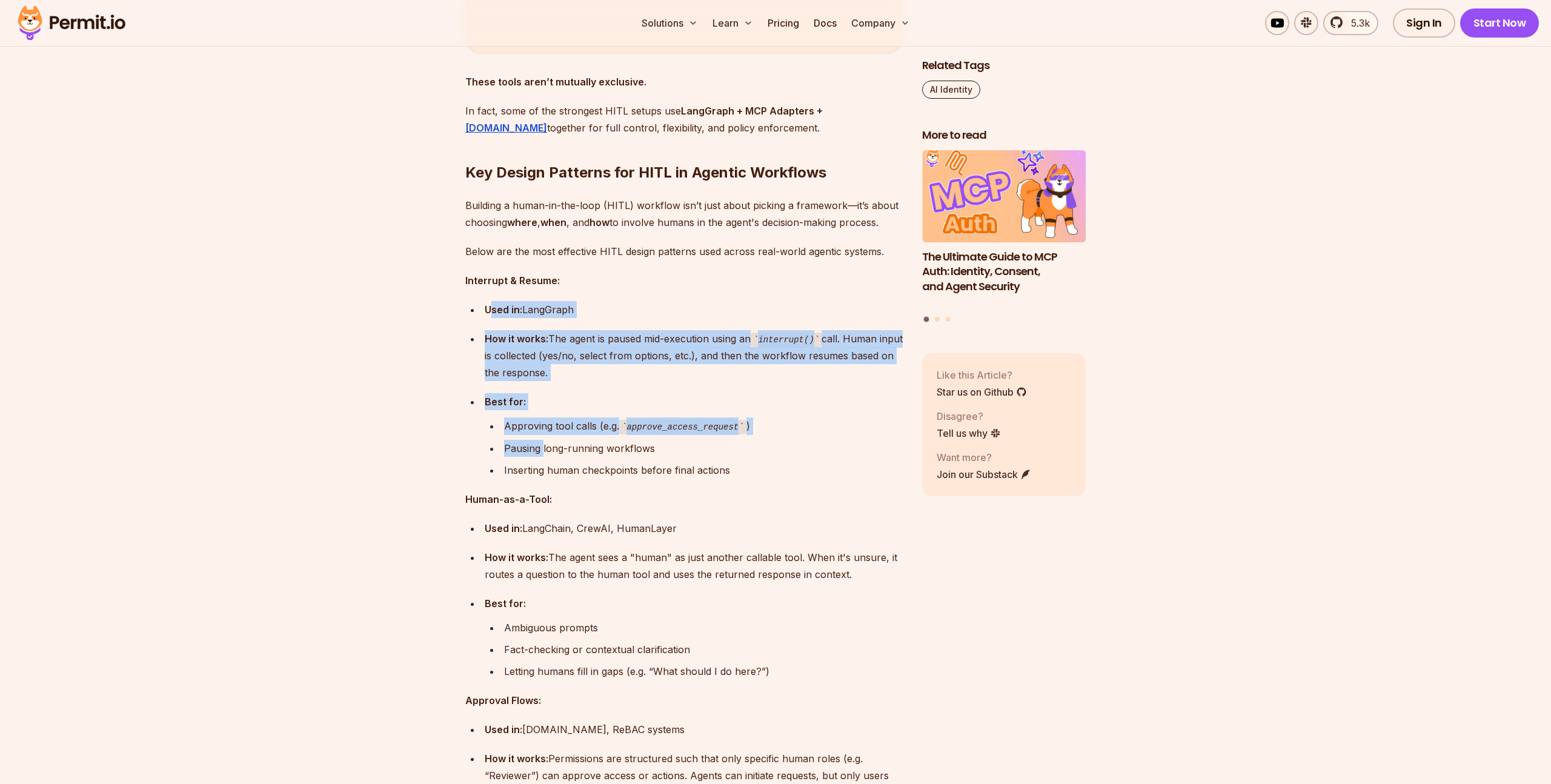
drag, startPoint x: 505, startPoint y: 351, endPoint x: 543, endPoint y: 445, distance: 101.4
click at [543, 445] on ul "Used in: LangGraph How it works: The agent is paused mid-execution using an int…" at bounding box center [684, 390] width 437 height 178
click at [543, 445] on div "Pausing long-running workflows" at bounding box center [703, 448] width 399 height 17
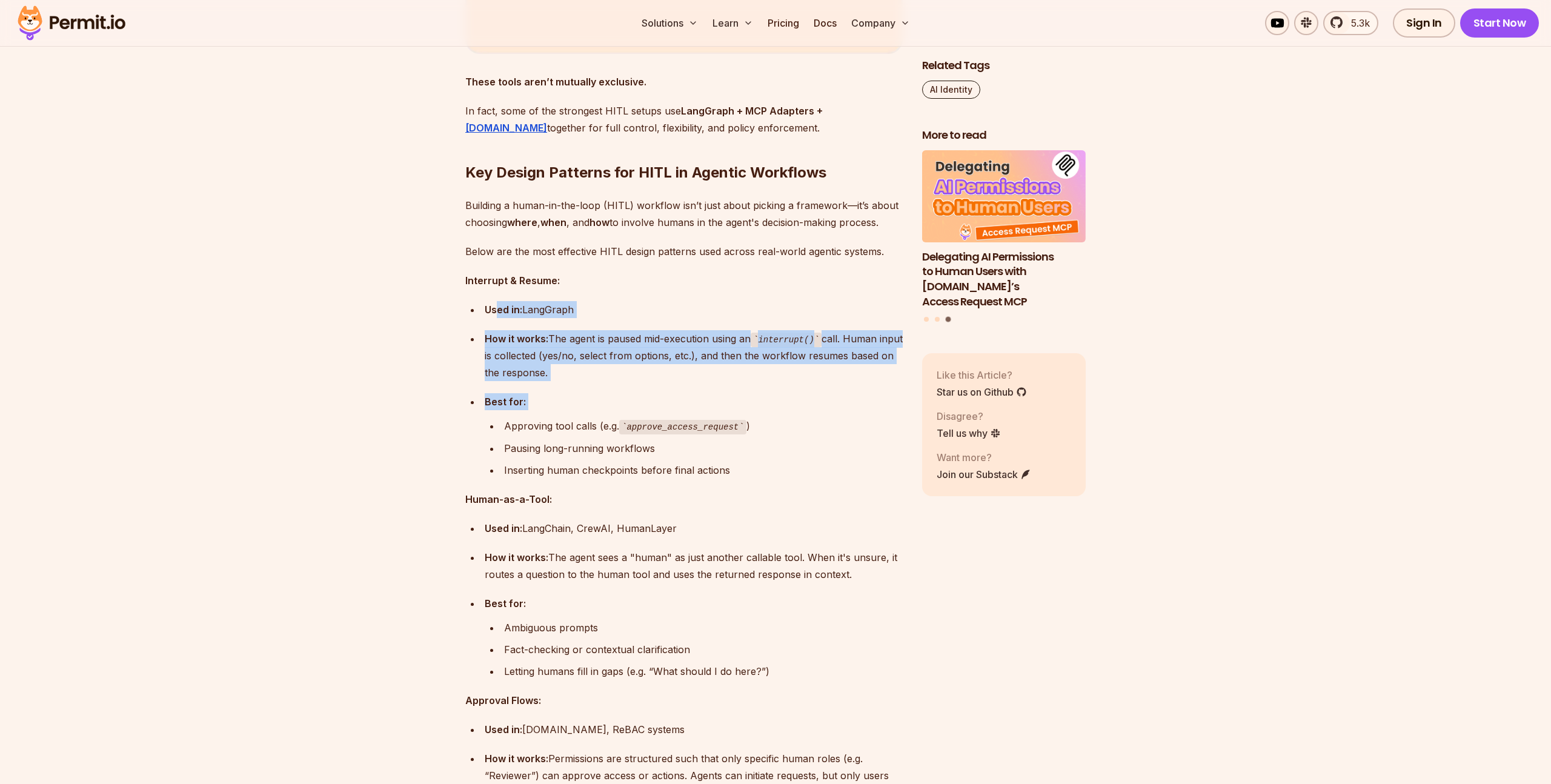
drag, startPoint x: 500, startPoint y: 308, endPoint x: 533, endPoint y: 418, distance: 114.8
click at [533, 418] on ul "Used in: LangGraph How it works: The agent is paused mid-execution using an int…" at bounding box center [684, 390] width 437 height 178
click at [524, 412] on div at bounding box center [524, 412] width 0 height 0
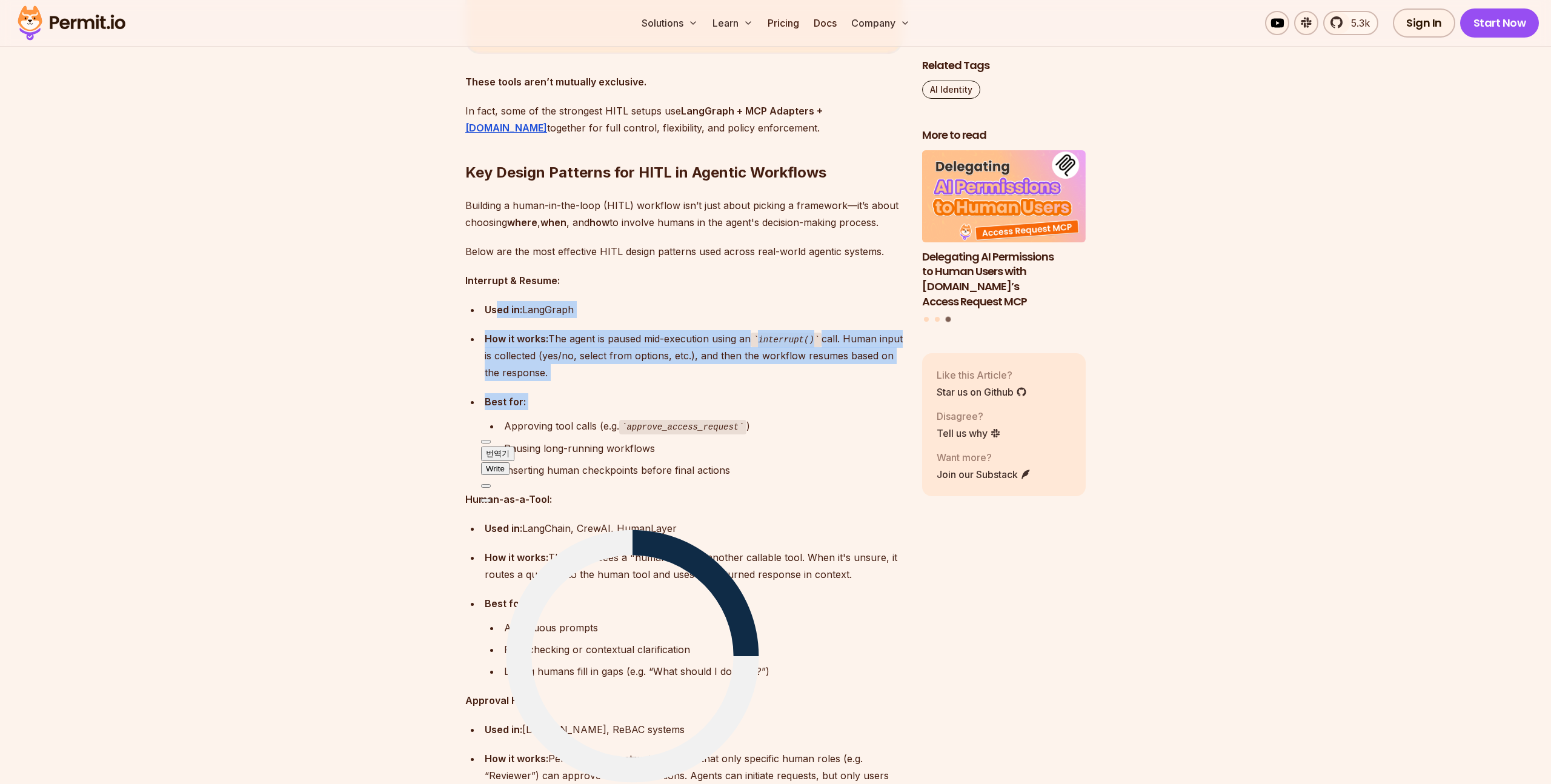
click at [460, 336] on section "Table of Contents AI agents are no longer just passive observers in our applica…" at bounding box center [776, 48] width 1551 height 6462
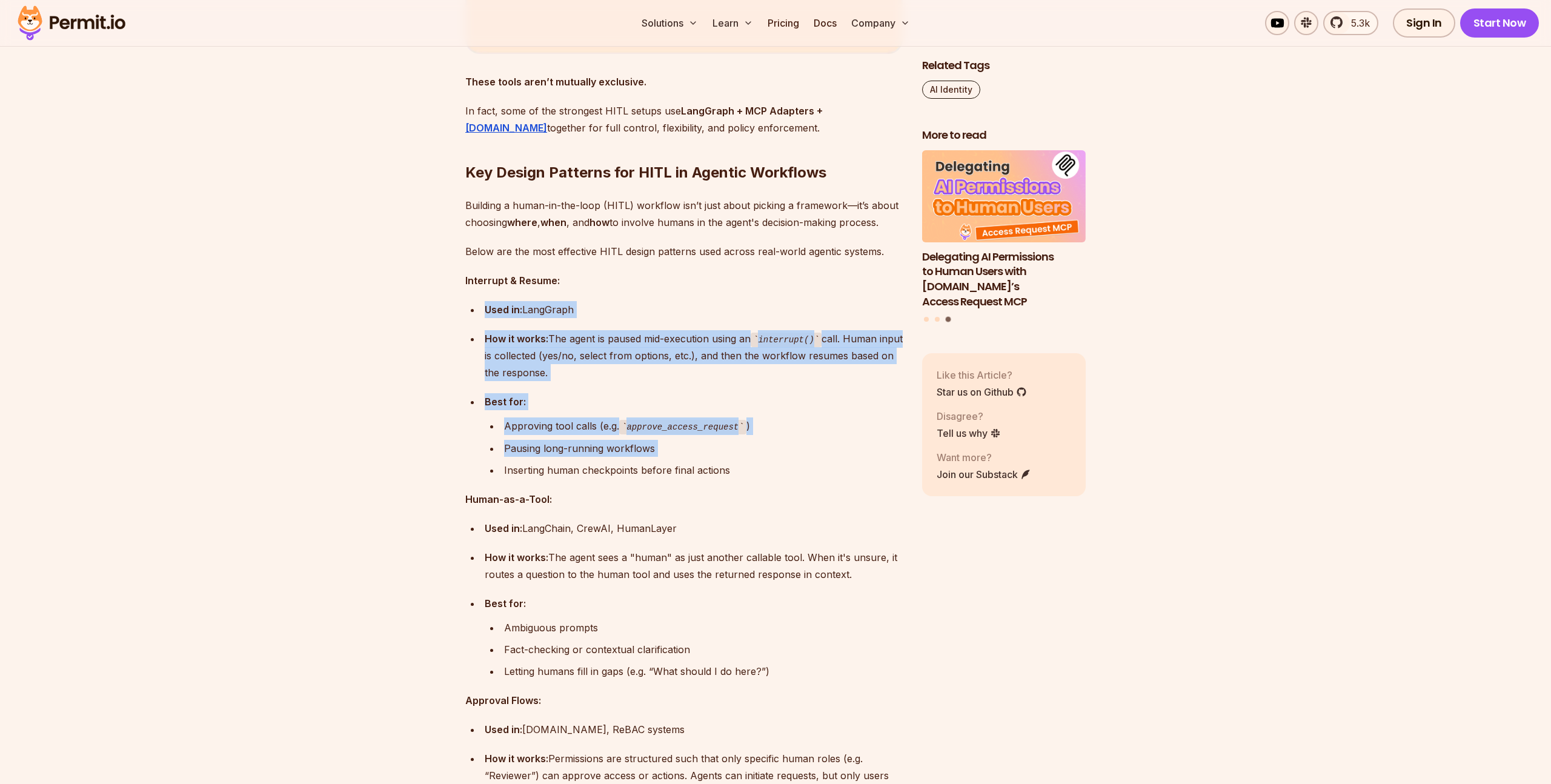
drag, startPoint x: 462, startPoint y: 299, endPoint x: 487, endPoint y: 459, distance: 161.9
click at [487, 459] on section "Table of Contents AI agents are no longer just passive observers in our applica…" at bounding box center [776, 48] width 1551 height 6462
click at [487, 459] on ul "Approving tool calls (e.g. approve_access_request ) Pausing long-running workfl…" at bounding box center [694, 448] width 418 height 61
drag, startPoint x: 439, startPoint y: 293, endPoint x: 473, endPoint y: 458, distance: 168.5
click at [473, 458] on section "Table of Contents AI agents are no longer just passive observers in our applica…" at bounding box center [776, 48] width 1551 height 6462
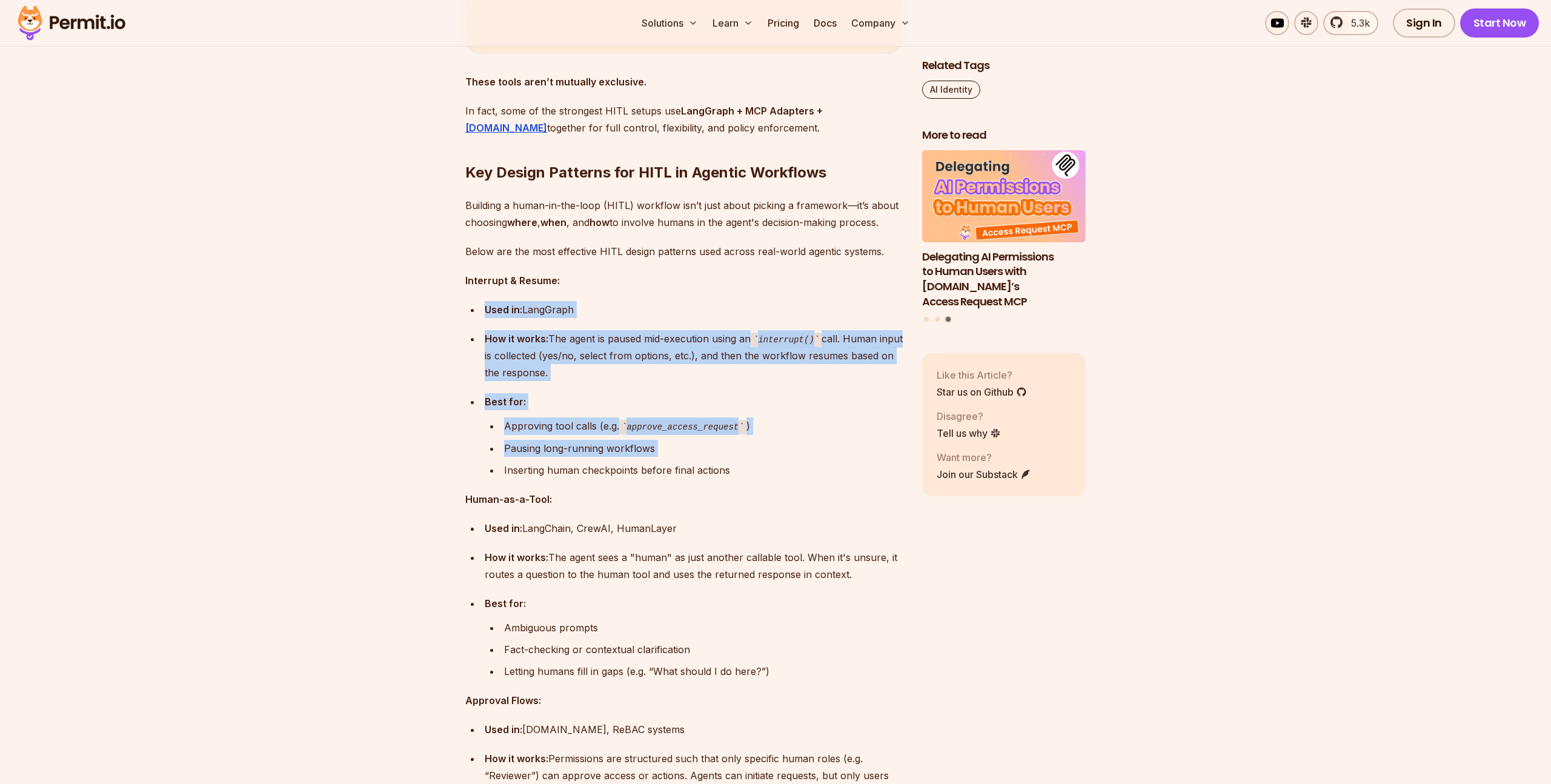
click at [473, 458] on ul "Used in: LangGraph How it works: The agent is paused mid-execution using an int…" at bounding box center [684, 390] width 437 height 178
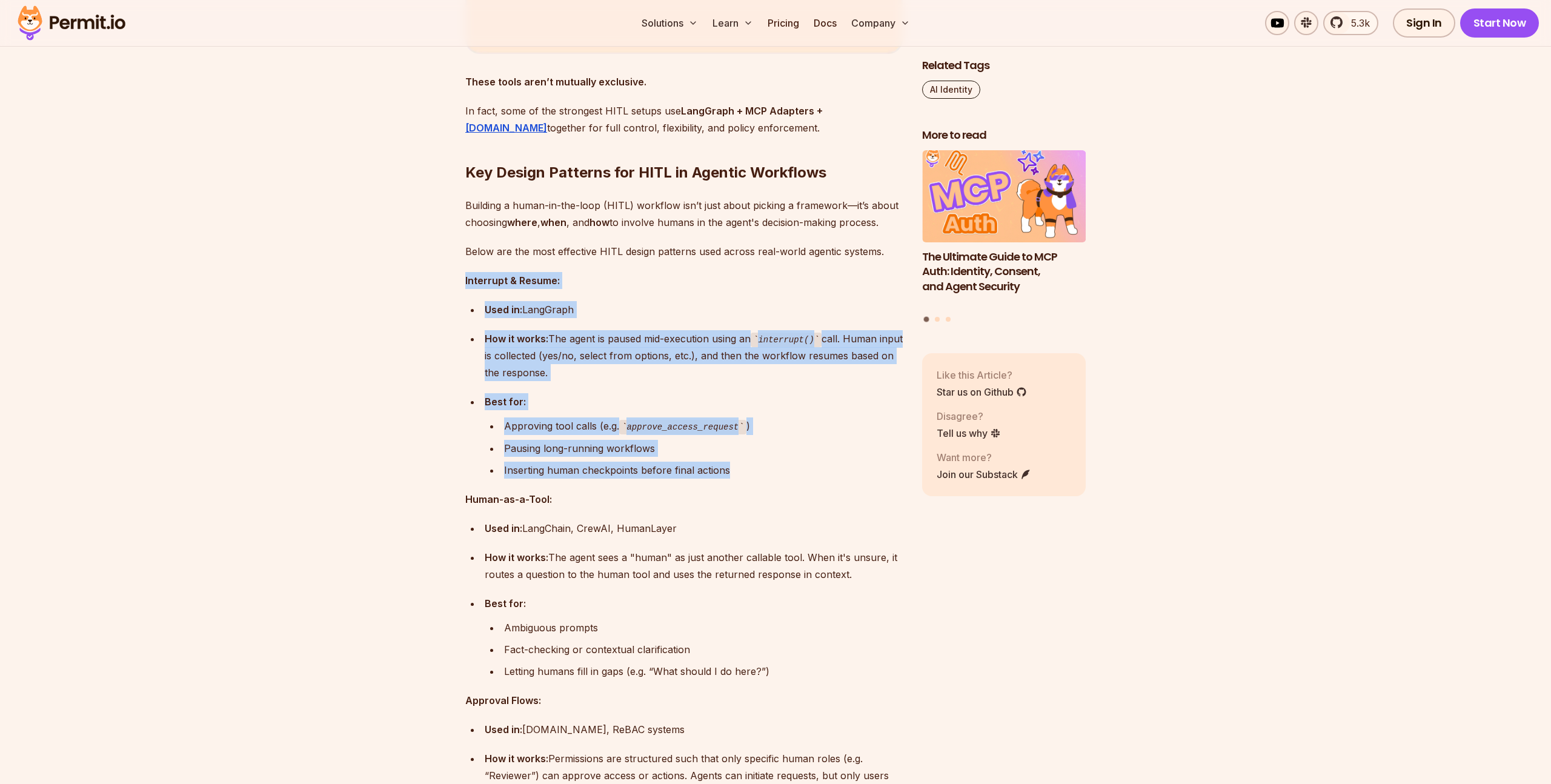
drag, startPoint x: 467, startPoint y: 307, endPoint x: 490, endPoint y: 479, distance: 173.5
drag, startPoint x: 441, startPoint y: 307, endPoint x: 488, endPoint y: 482, distance: 181.2
click at [488, 482] on section "Table of Contents AI agents are no longer just passive observers in our applica…" at bounding box center [776, 48] width 1551 height 6462
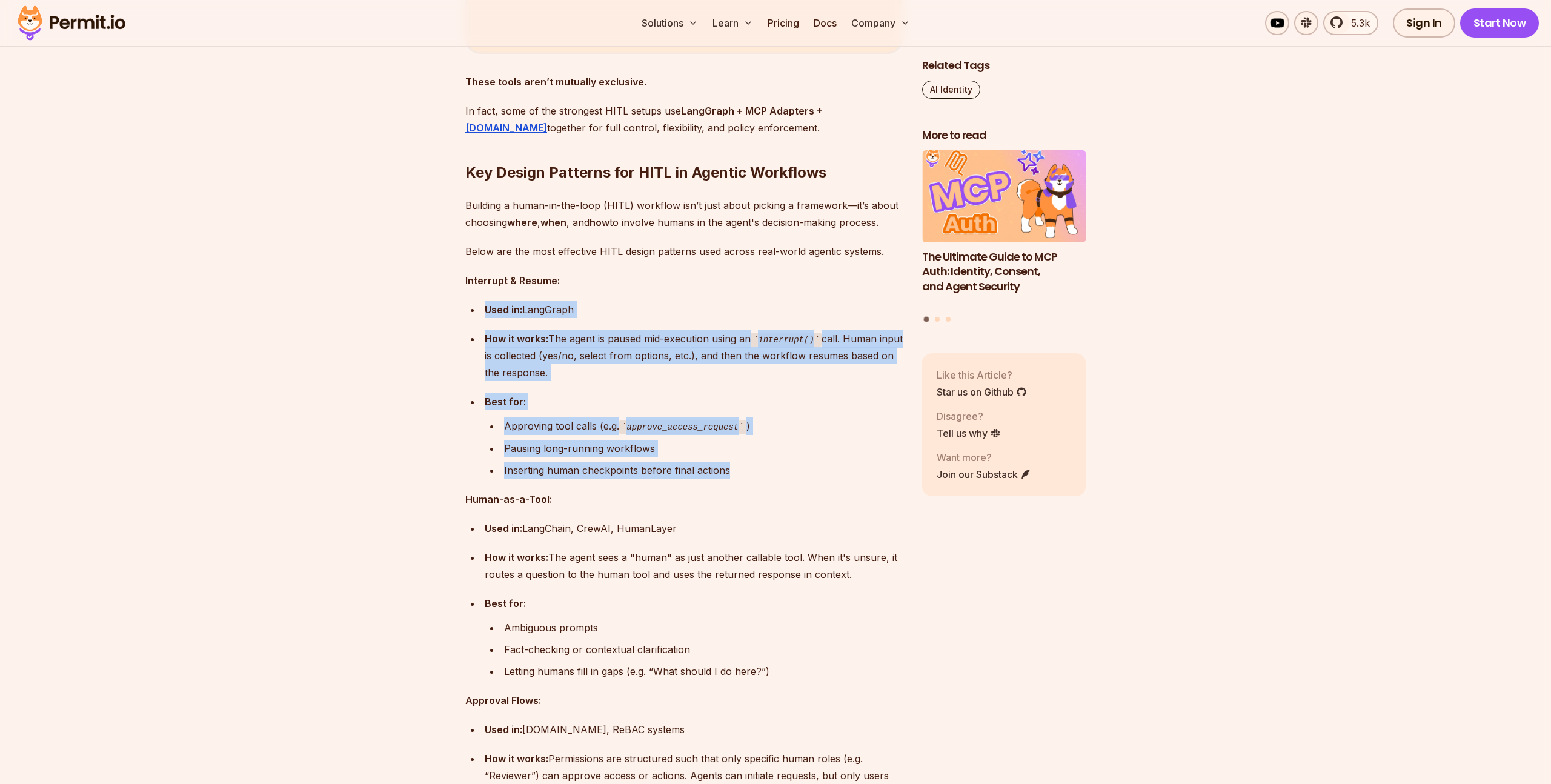
drag, startPoint x: 431, startPoint y: 295, endPoint x: 471, endPoint y: 481, distance: 190.3
click at [471, 481] on section "Table of Contents AI agents are no longer just passive observers in our applica…" at bounding box center [776, 48] width 1551 height 6462
drag, startPoint x: 430, startPoint y: 268, endPoint x: 498, endPoint y: 497, distance: 238.9
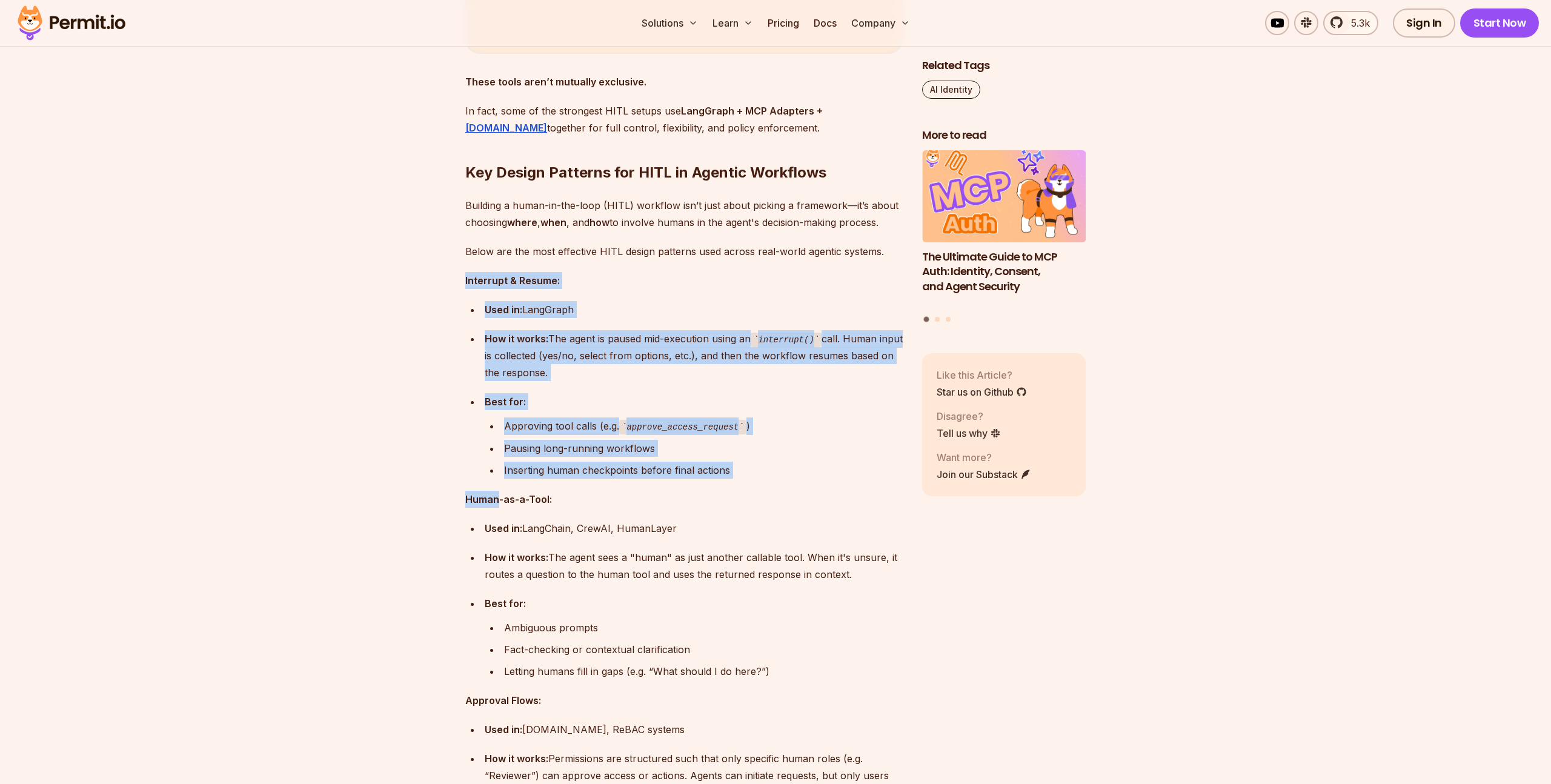
click at [498, 497] on section "Table of Contents AI agents are no longer just passive observers in our applica…" at bounding box center [776, 48] width 1551 height 6462
click at [498, 497] on strong "Human-as-a-Tool:" at bounding box center [508, 499] width 86 height 12
drag, startPoint x: 458, startPoint y: 315, endPoint x: 507, endPoint y: 541, distance: 231.3
click at [507, 541] on section "Table of Contents AI agents are no longer just passive observers in our applica…" at bounding box center [776, 48] width 1551 height 6462
click at [507, 541] on ul "Used in: LangChain, CrewAI, HumanLayer How it works: The agent sees a "human" a…" at bounding box center [684, 600] width 437 height 160
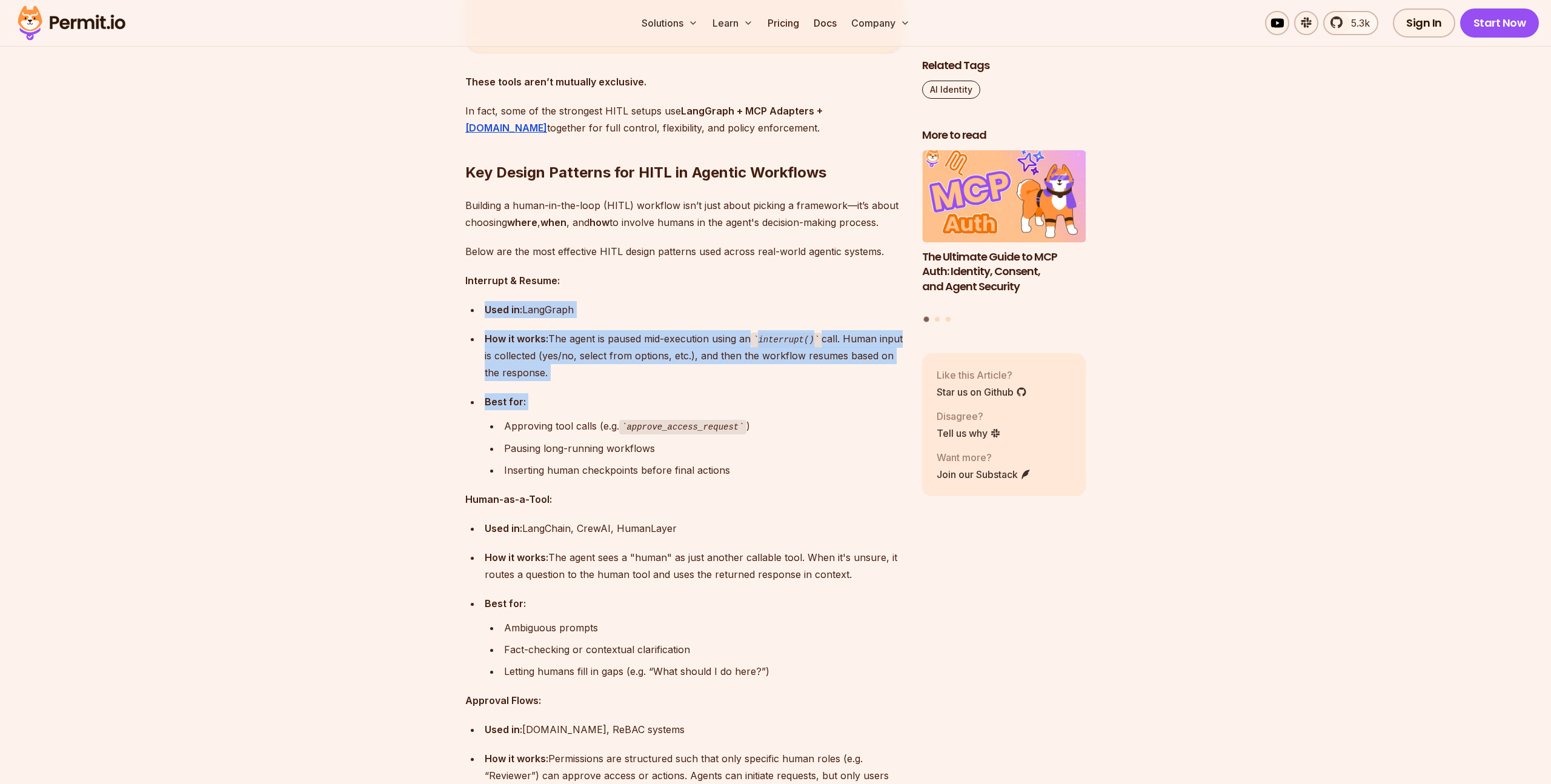
drag, startPoint x: 491, startPoint y: 400, endPoint x: 507, endPoint y: 436, distance: 39.4
click at [507, 435] on div "Approving tool calls (e.g. approve_access_request )" at bounding box center [703, 426] width 399 height 18
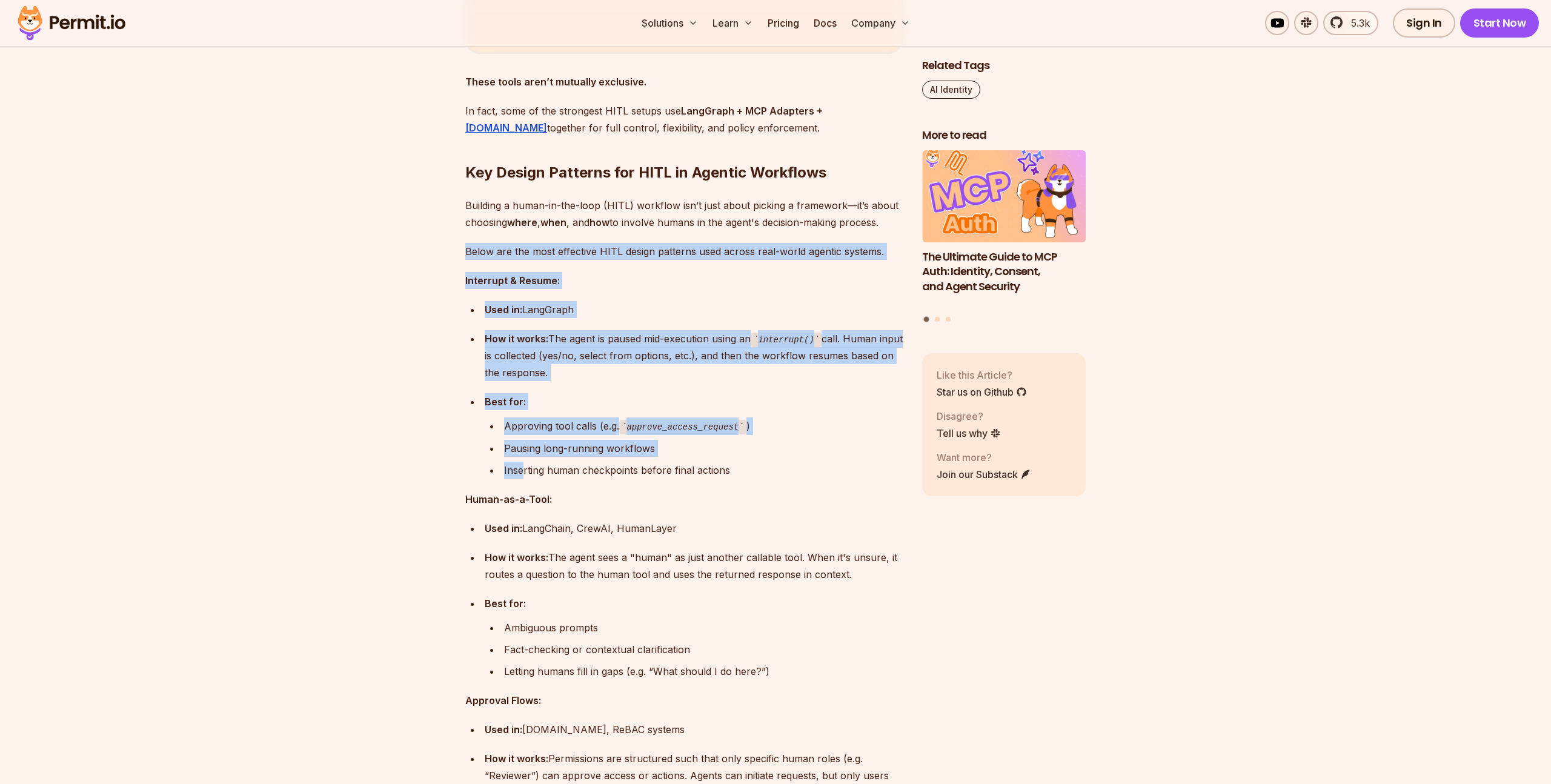
drag, startPoint x: 407, startPoint y: 255, endPoint x: 524, endPoint y: 478, distance: 251.8
click at [524, 478] on section "Table of Contents AI agents are no longer just passive observers in our applica…" at bounding box center [776, 48] width 1551 height 6462
click at [524, 478] on div "Inserting human checkpoints before final actions" at bounding box center [703, 471] width 399 height 17
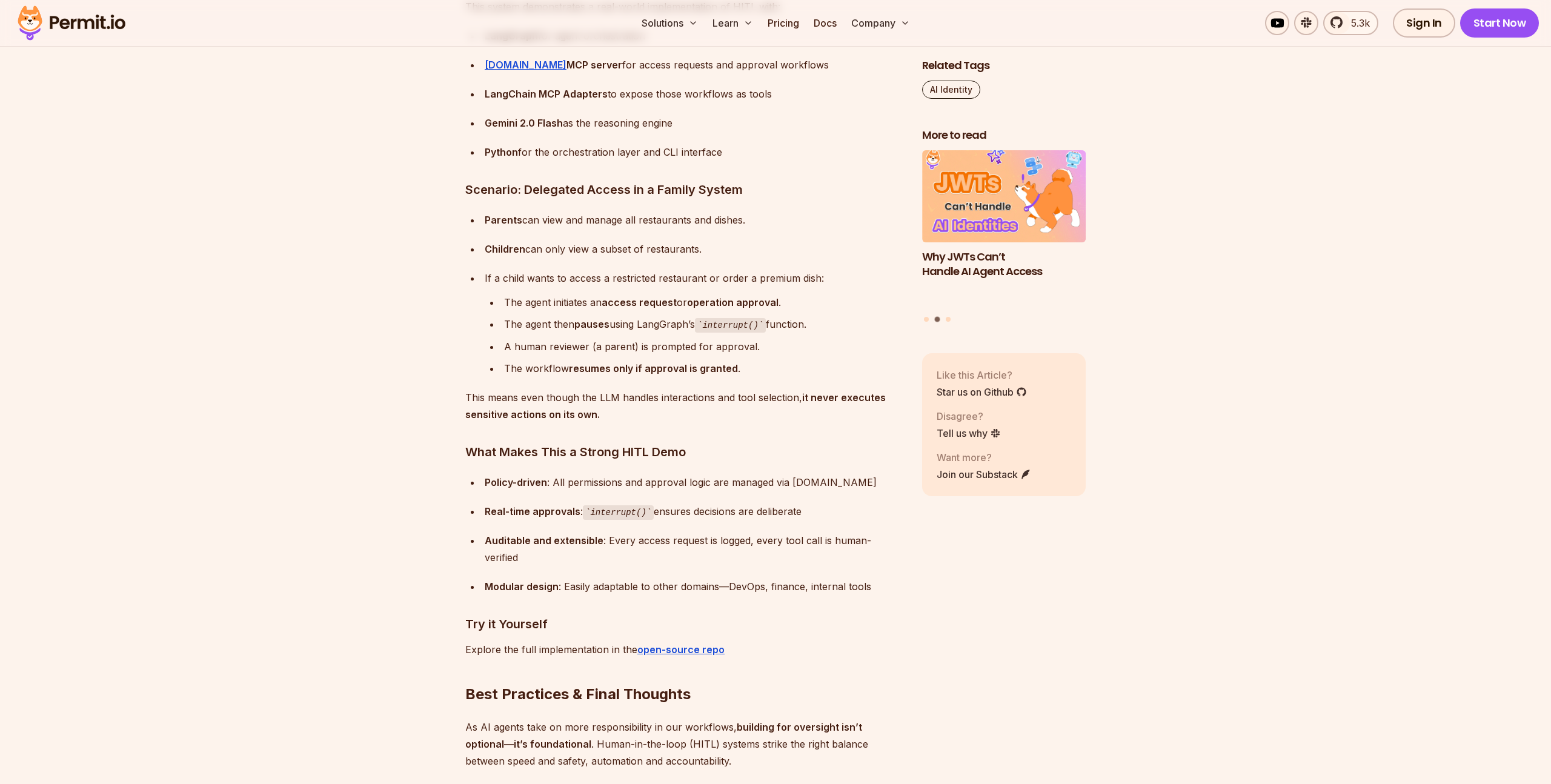
scroll to position [5564, 0]
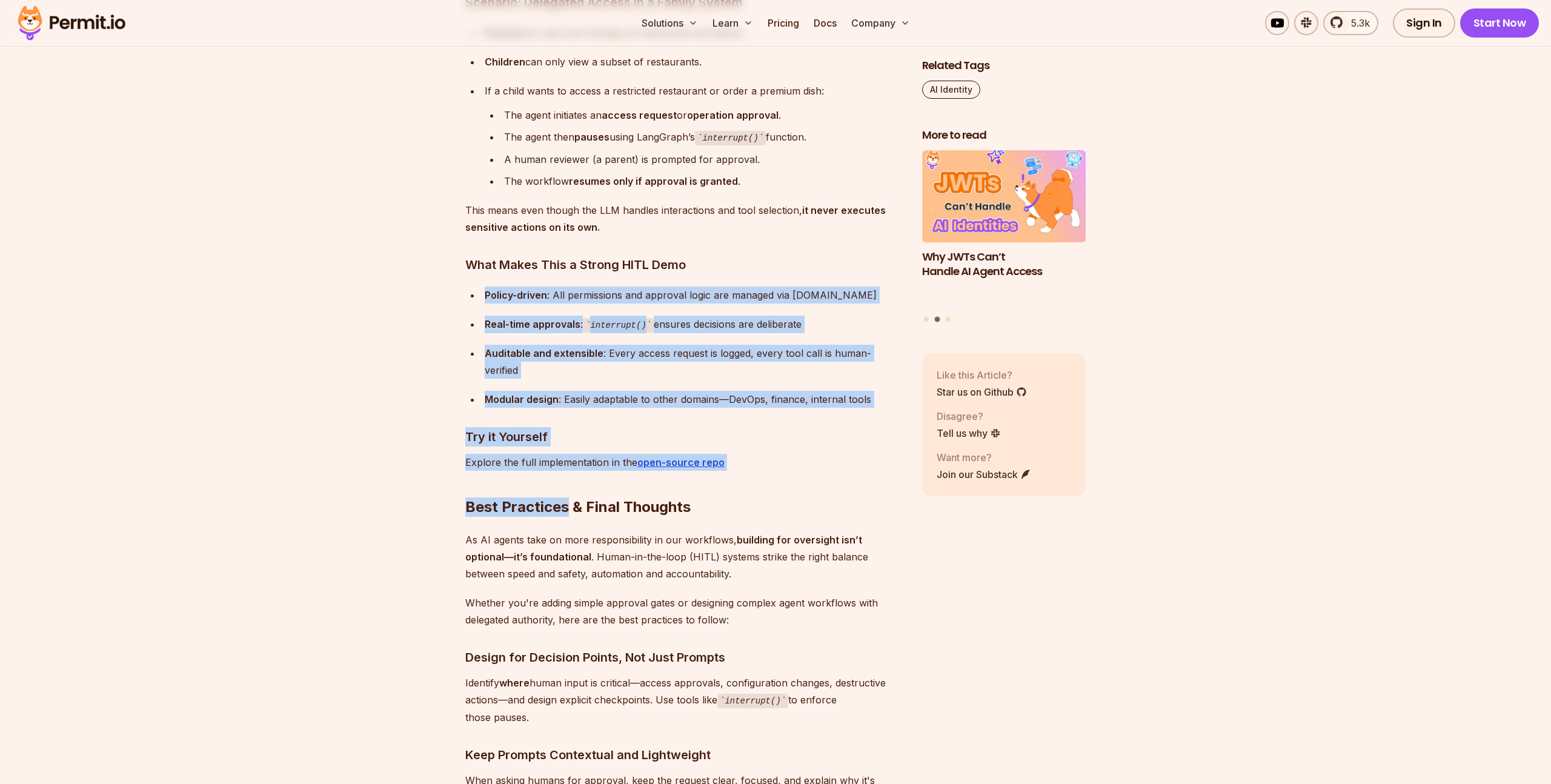
drag, startPoint x: 485, startPoint y: 369, endPoint x: 564, endPoint y: 497, distance: 150.4
click at [564, 497] on h2 "Best Practices & Final Thoughts" at bounding box center [684, 483] width 437 height 67
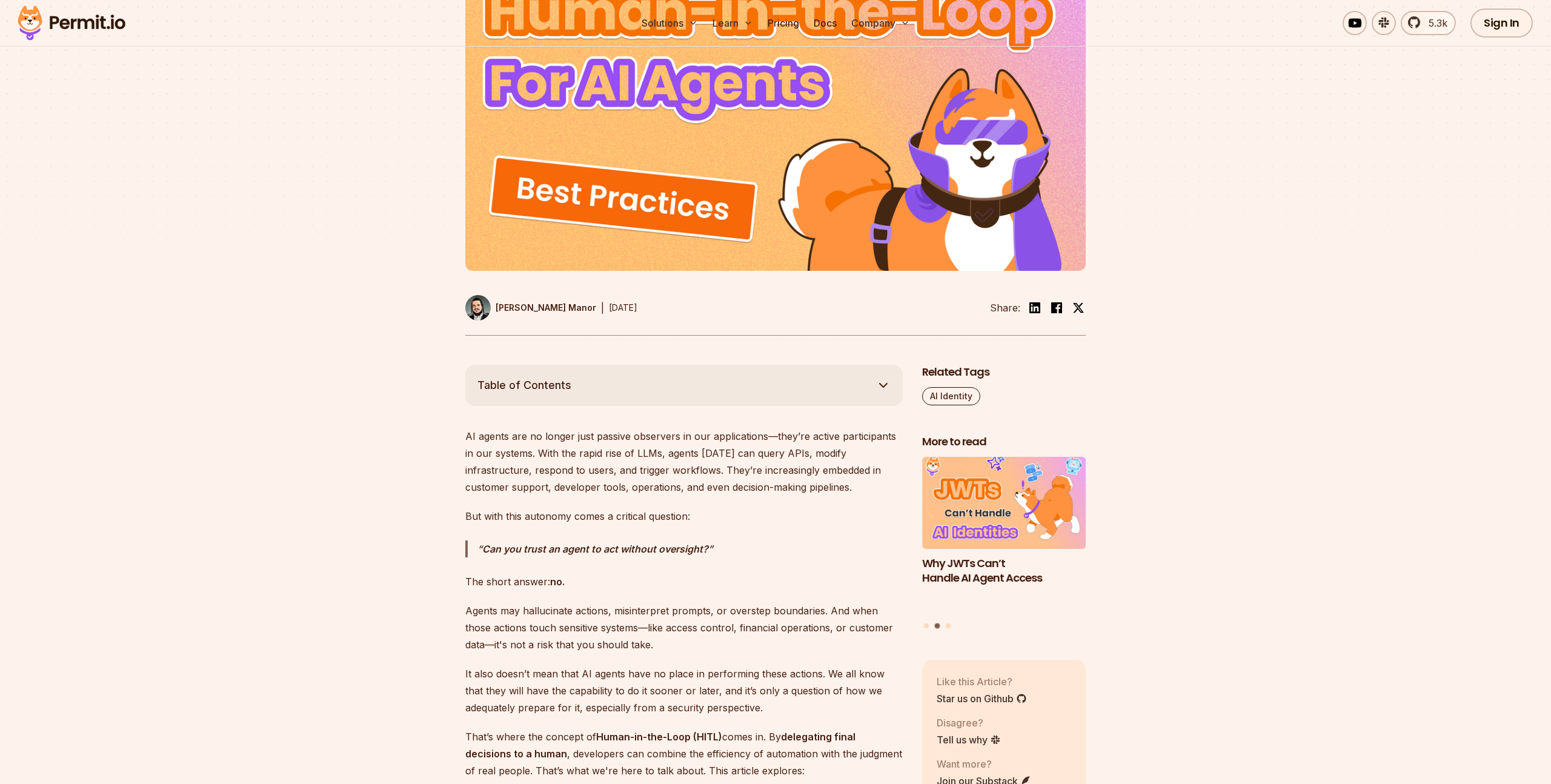
scroll to position [693, 0]
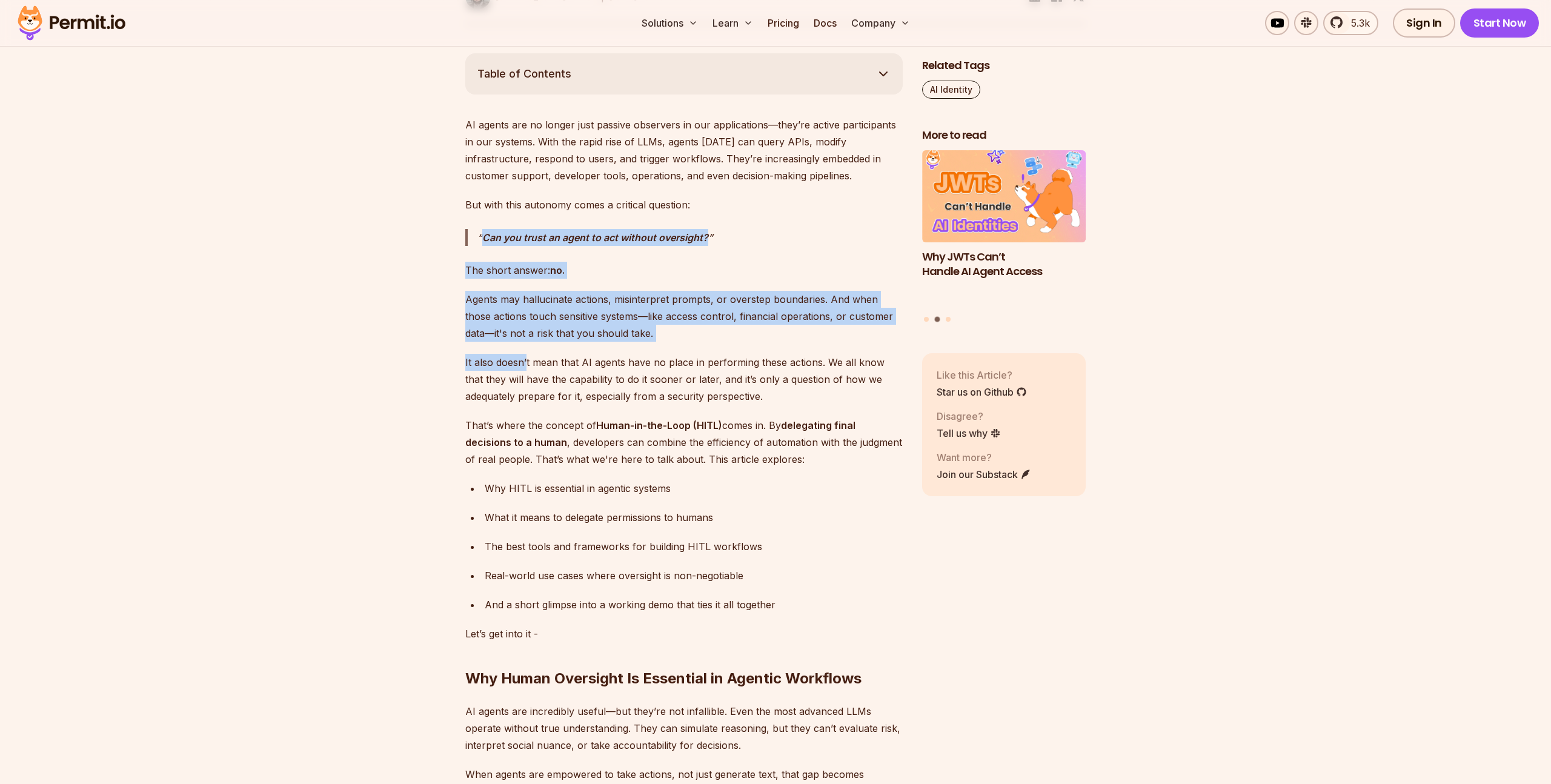
drag, startPoint x: 509, startPoint y: 313, endPoint x: 534, endPoint y: 385, distance: 76.2
click at [534, 385] on p "It also doesn’t mean that AI agents have no place in performing these actions. …" at bounding box center [684, 379] width 437 height 51
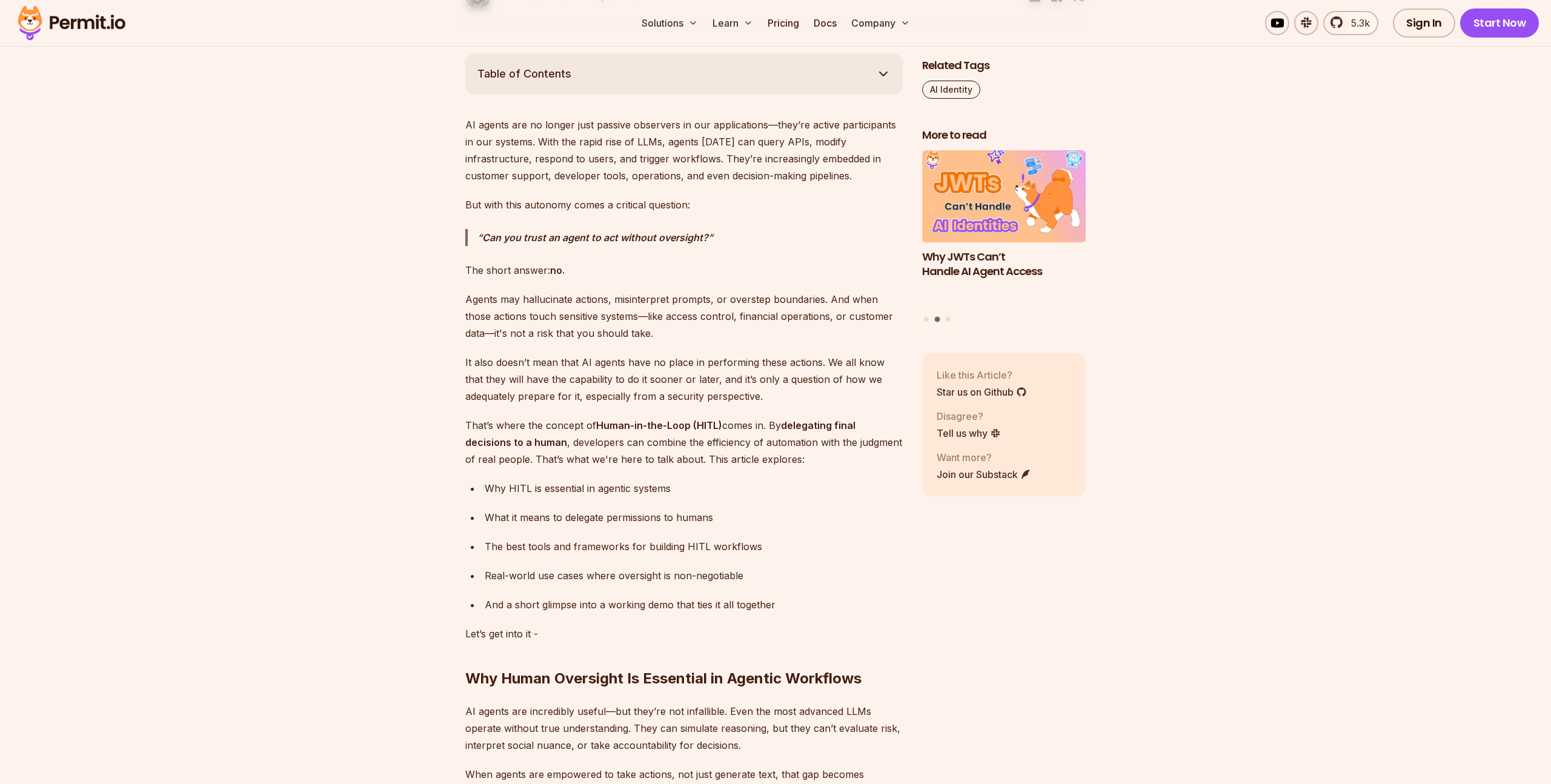
scroll to position [887, 0]
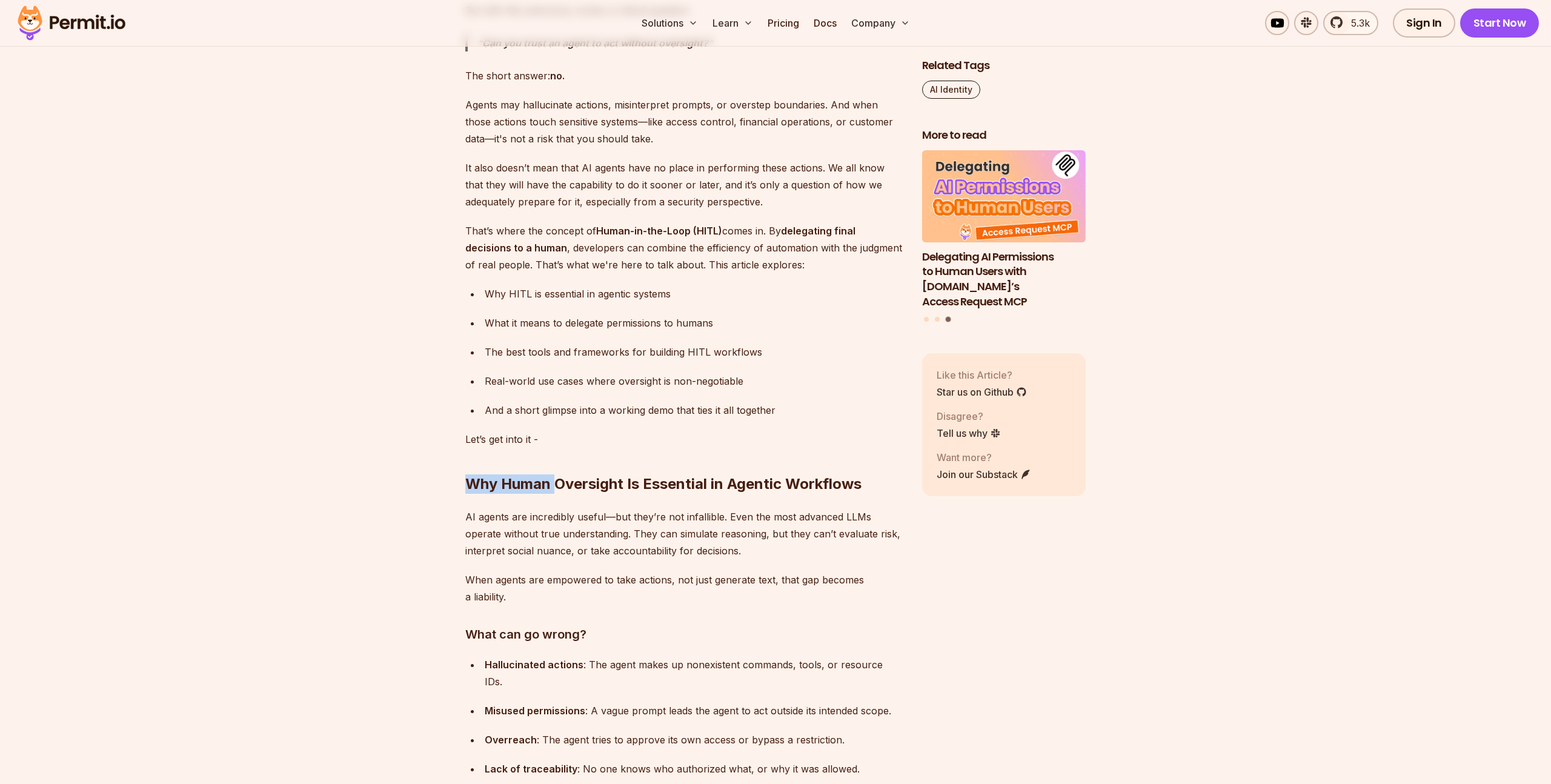
drag, startPoint x: 463, startPoint y: 476, endPoint x: 556, endPoint y: 477, distance: 93.0
click at [684, 485] on h2 "Why Human Oversight Is Essential in Agentic Workflows" at bounding box center [684, 459] width 437 height 67
click at [830, 487] on h2 "Why Human Oversight Is Essential in Agentic Workflows" at bounding box center [684, 459] width 437 height 67
click at [616, 489] on h2 "Why Human Oversight Is Essential in Agentic Workflows" at bounding box center [684, 459] width 437 height 67
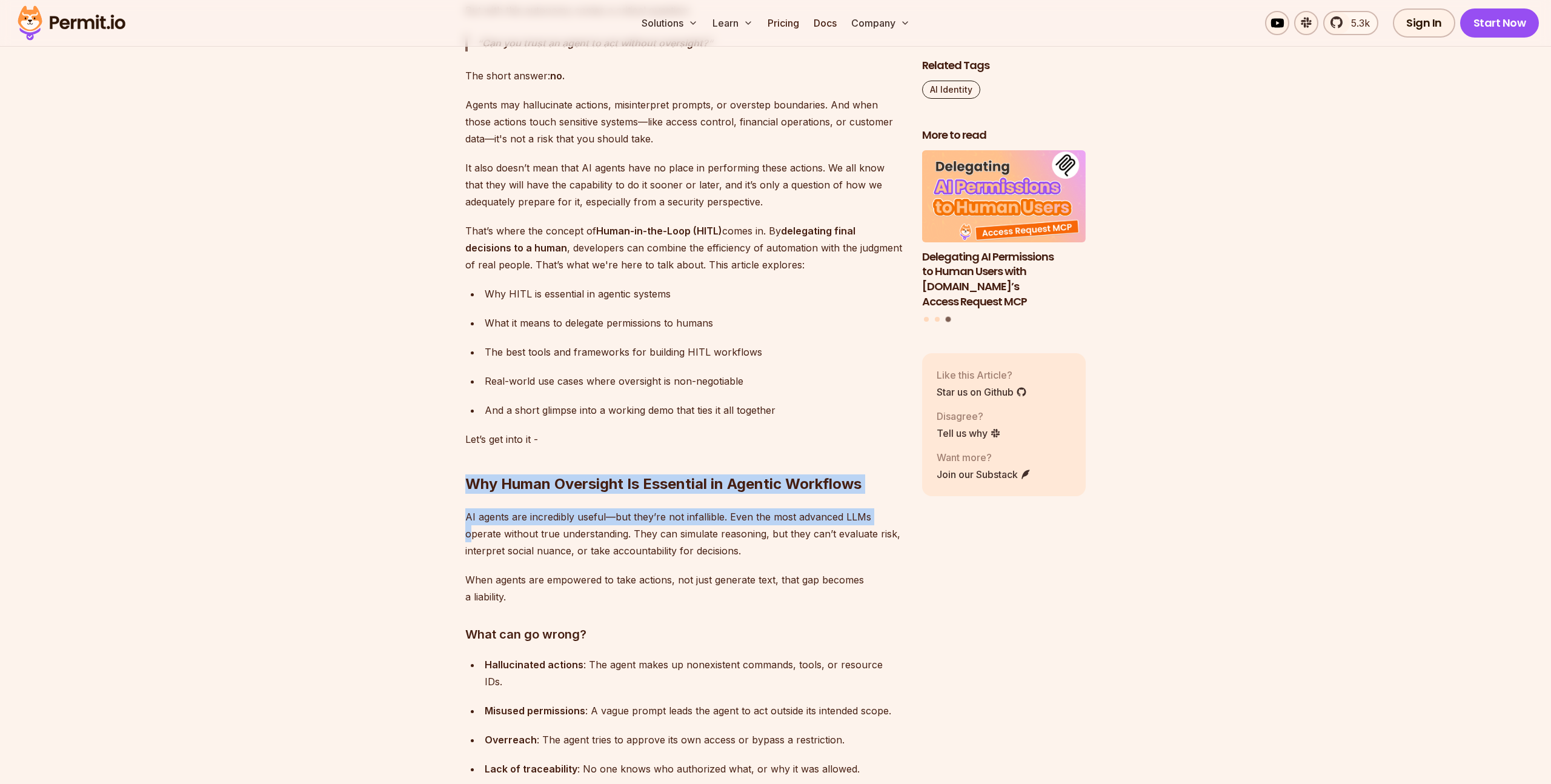
drag, startPoint x: 452, startPoint y: 490, endPoint x: 471, endPoint y: 533, distance: 47.0
click at [471, 533] on p "AI agents are incredibly useful—but they’re not infallible. Even the most advan…" at bounding box center [684, 534] width 437 height 51
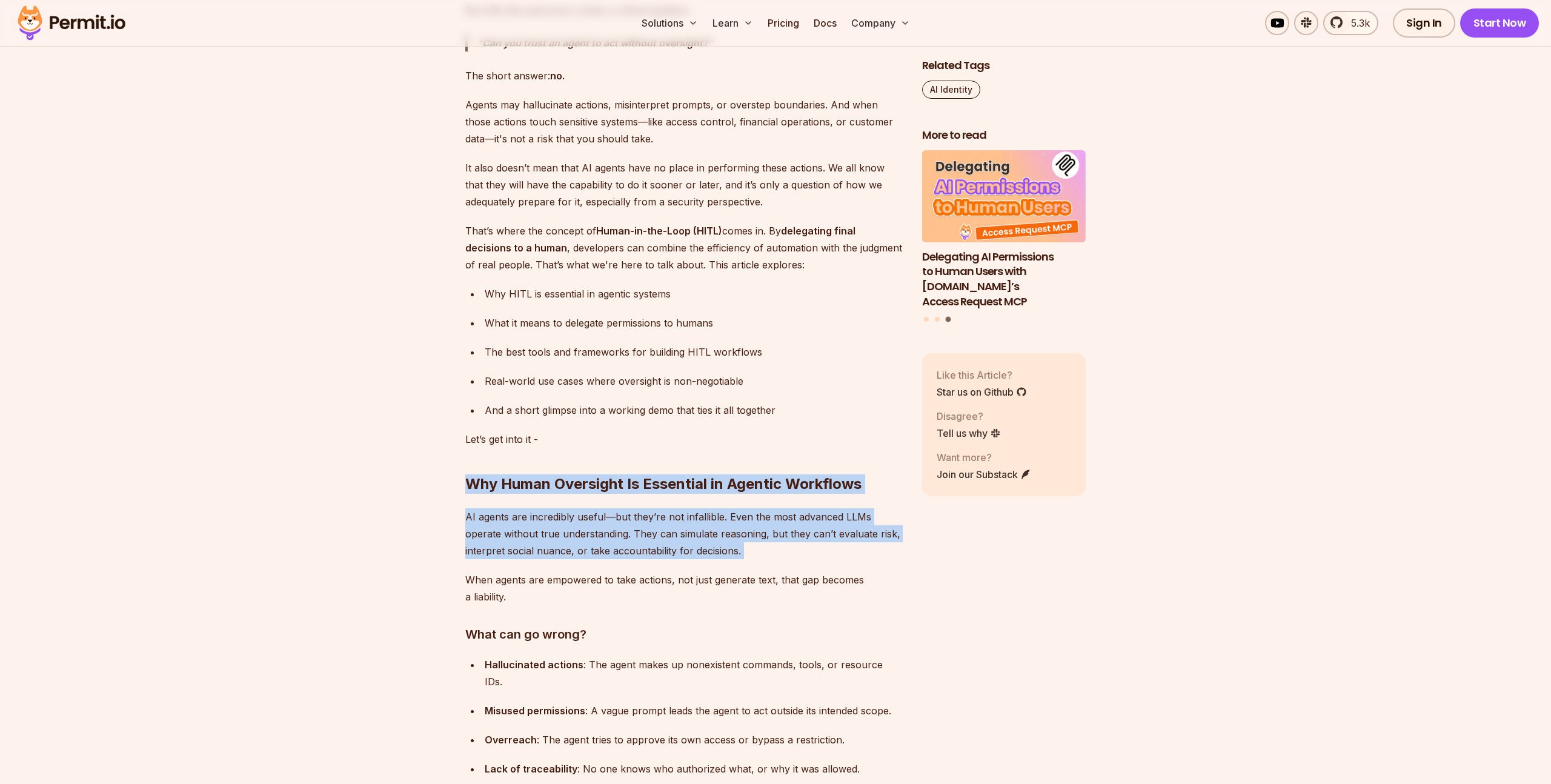
drag, startPoint x: 466, startPoint y: 556, endPoint x: 468, endPoint y: 568, distance: 12.2
drag, startPoint x: 472, startPoint y: 582, endPoint x: 475, endPoint y: 597, distance: 15.3
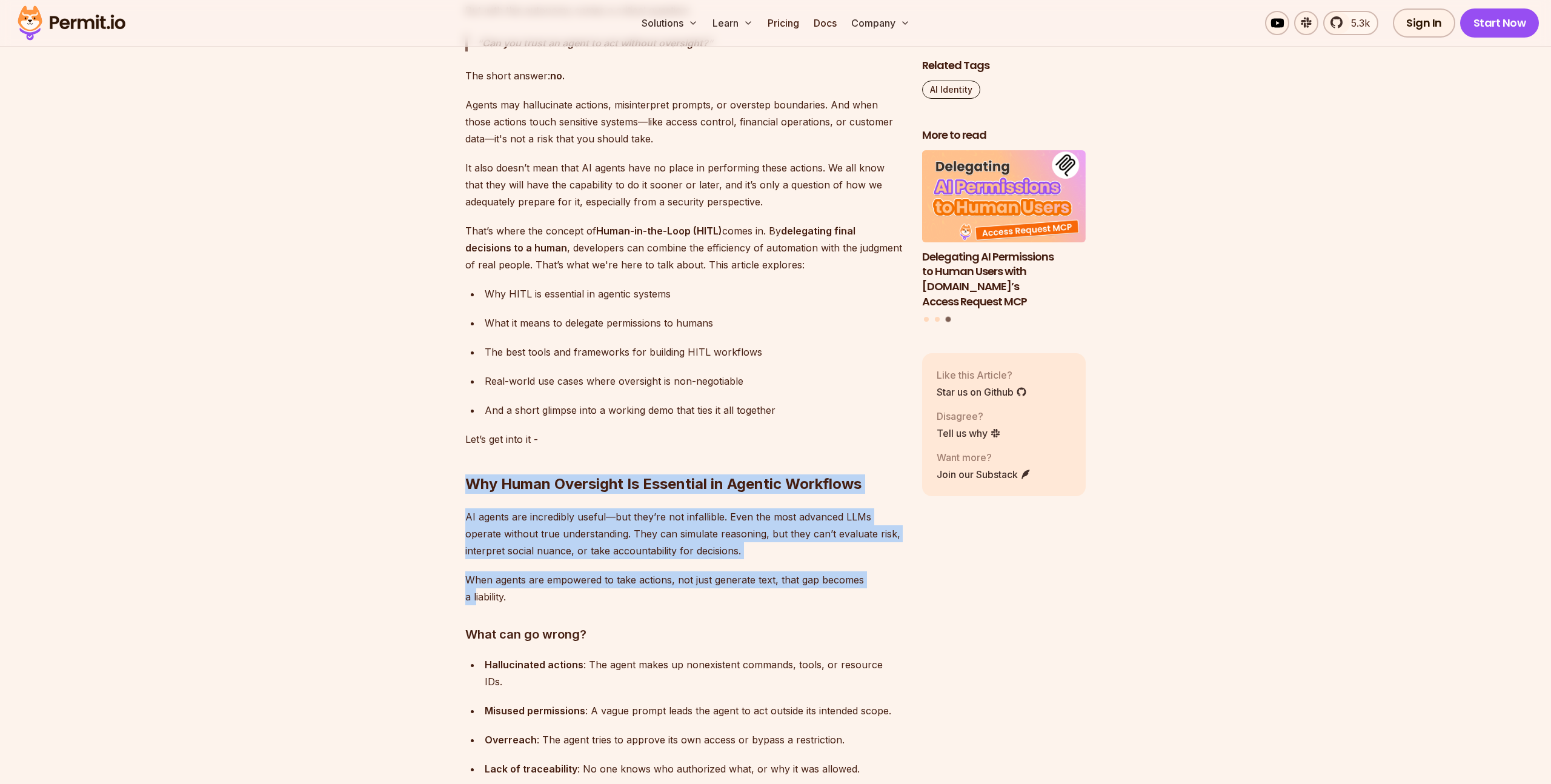
click at [475, 597] on p "When agents are empowered to take actions, not just generate text, that gap bec…" at bounding box center [684, 588] width 437 height 34
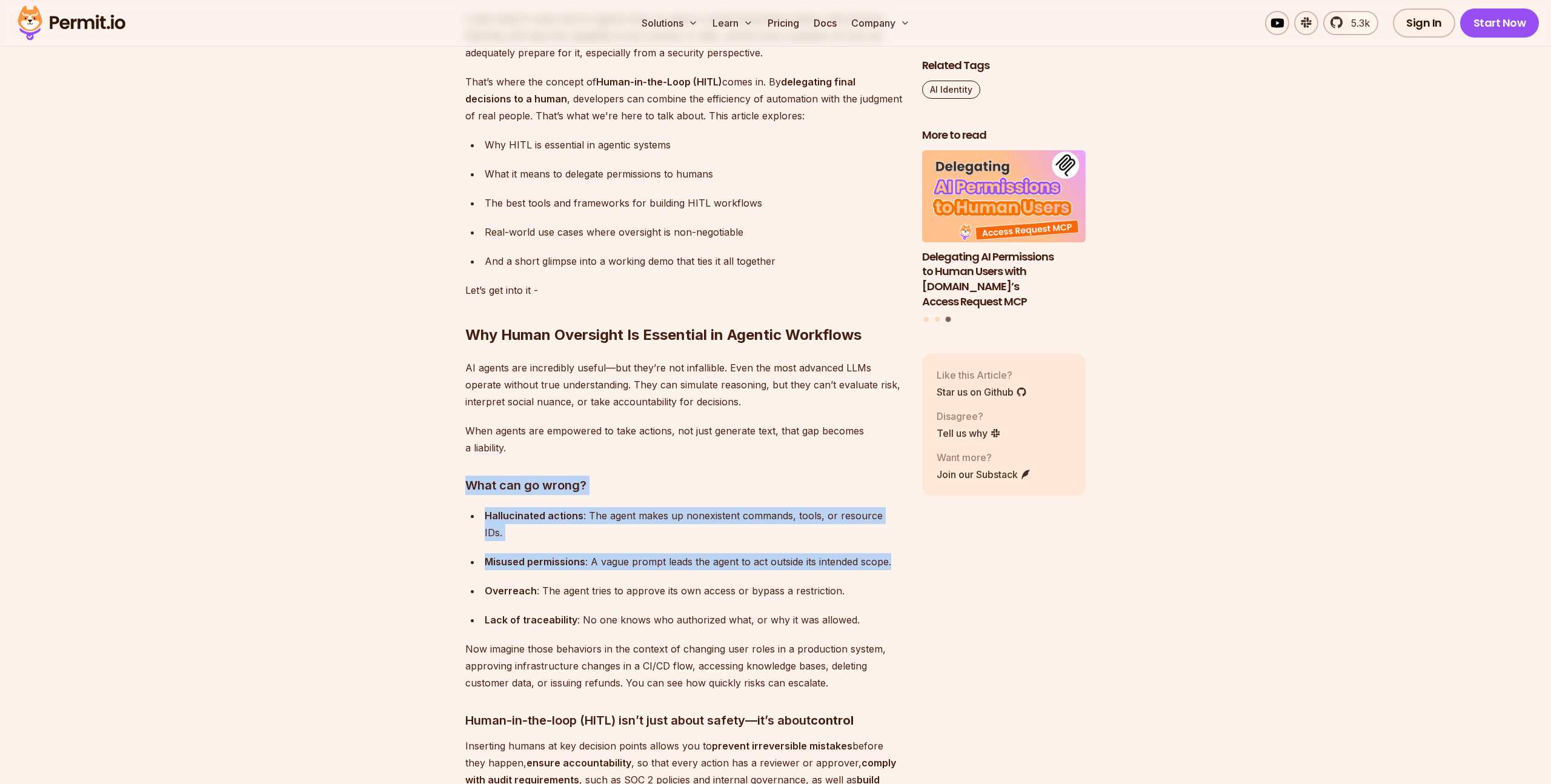
drag, startPoint x: 459, startPoint y: 518, endPoint x: 472, endPoint y: 558, distance: 42.1
click at [472, 558] on ul "Hallucinated actions : The agent makes up nonexistent commands, tools, or resou…" at bounding box center [684, 568] width 437 height 121
drag, startPoint x: 454, startPoint y: 531, endPoint x: 448, endPoint y: 582, distance: 51.4
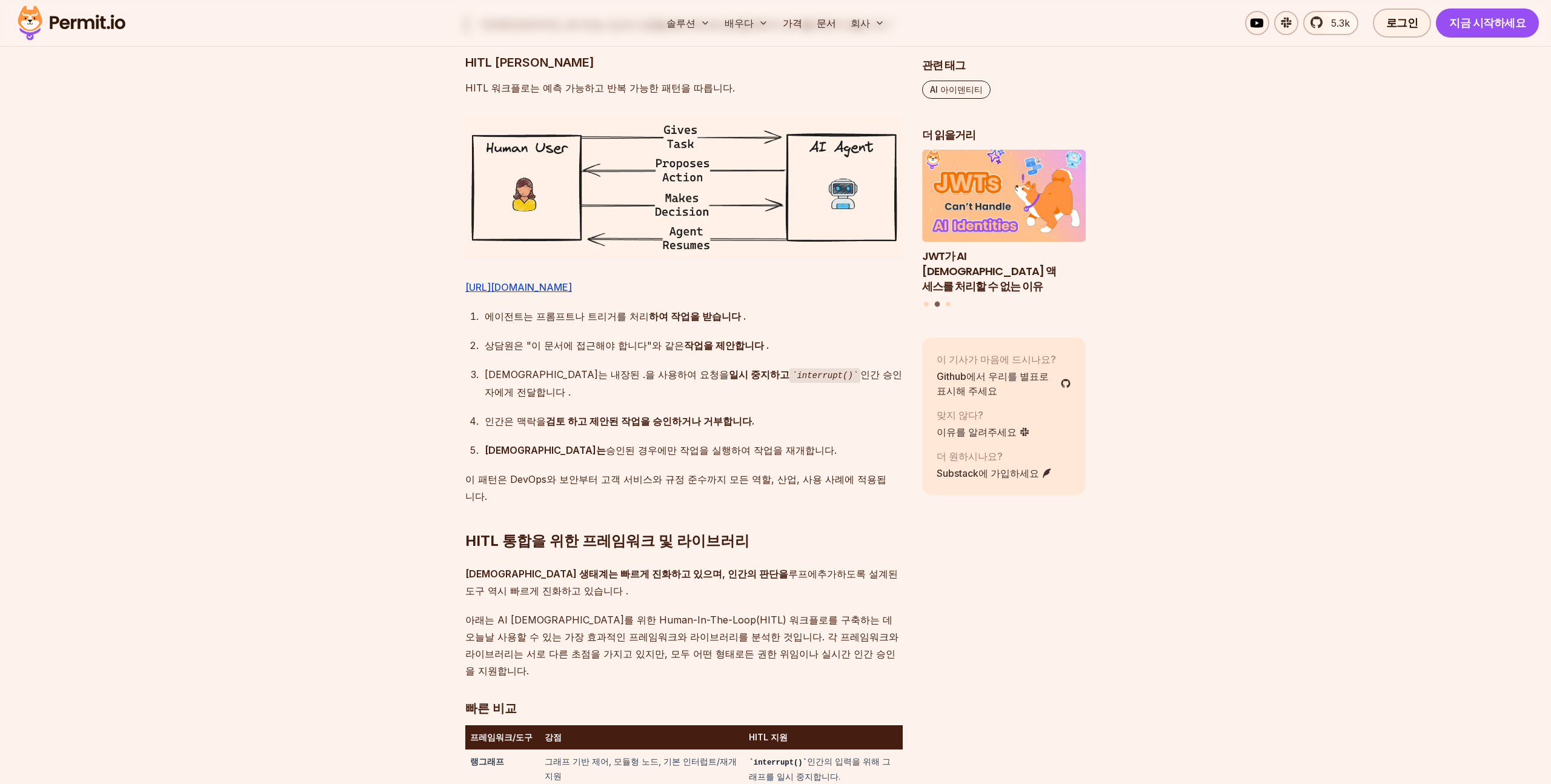
scroll to position [2146, 0]
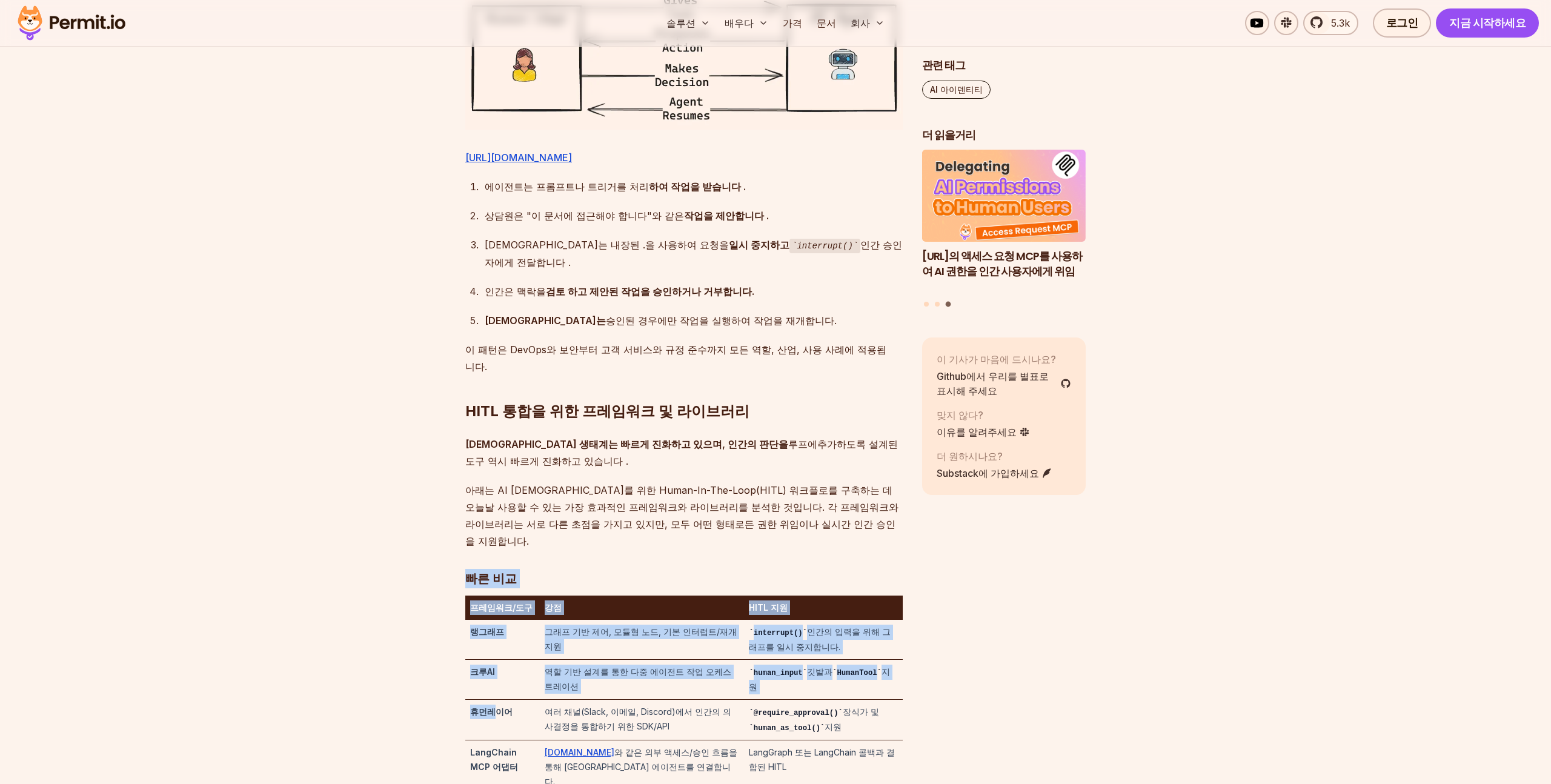
drag, startPoint x: 440, startPoint y: 548, endPoint x: 489, endPoint y: 623, distance: 89.6
click at [489, 706] on font "휴먼레이어" at bounding box center [492, 711] width 43 height 10
drag, startPoint x: 457, startPoint y: 515, endPoint x: 493, endPoint y: 613, distance: 104.4
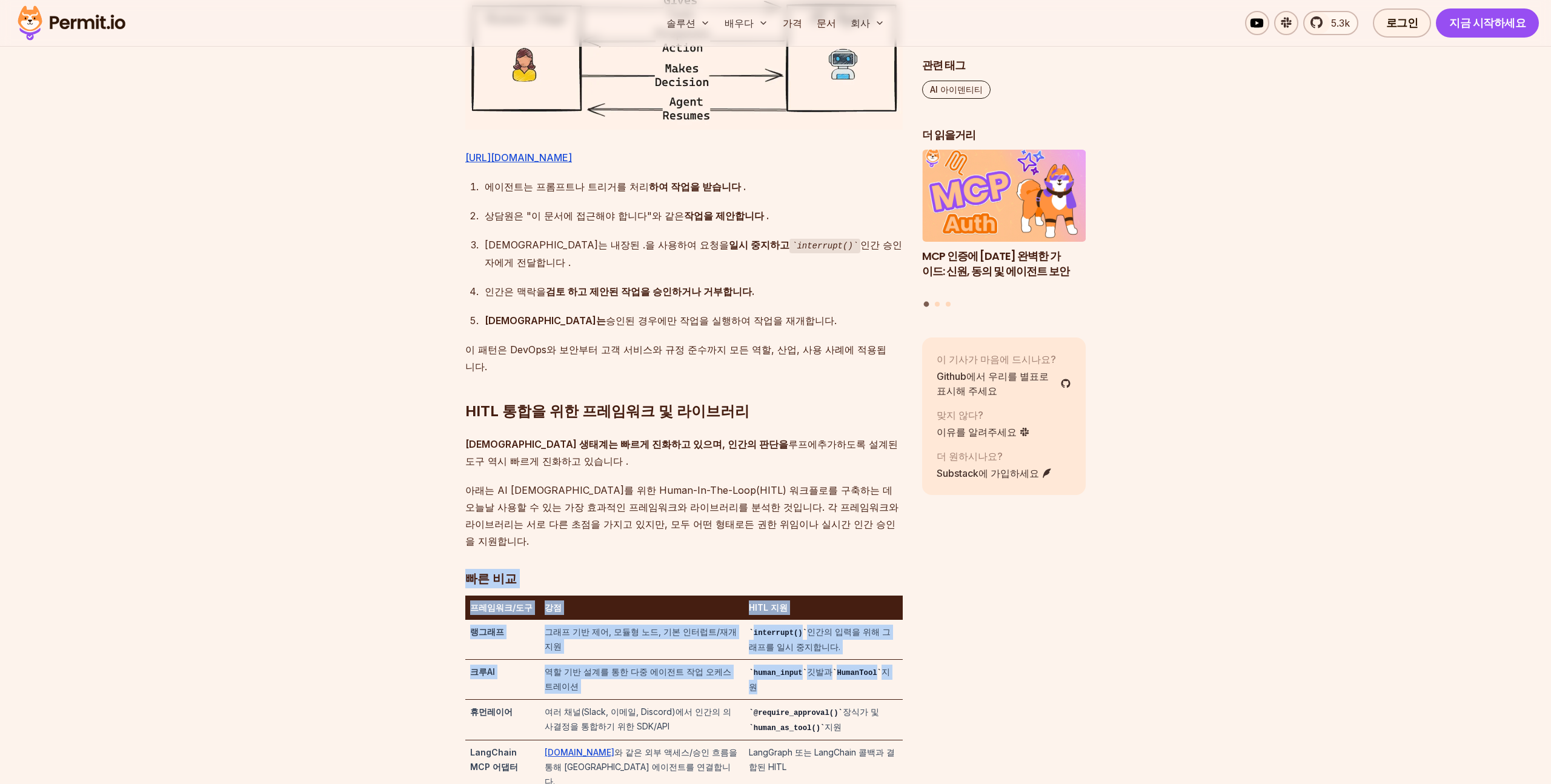
click at [493, 699] on td "휴먼레이어" at bounding box center [502, 720] width 74 height 41
drag, startPoint x: 430, startPoint y: 476, endPoint x: 500, endPoint y: 623, distance: 162.8
click at [500, 706] on font "휴먼레이어" at bounding box center [492, 711] width 43 height 10
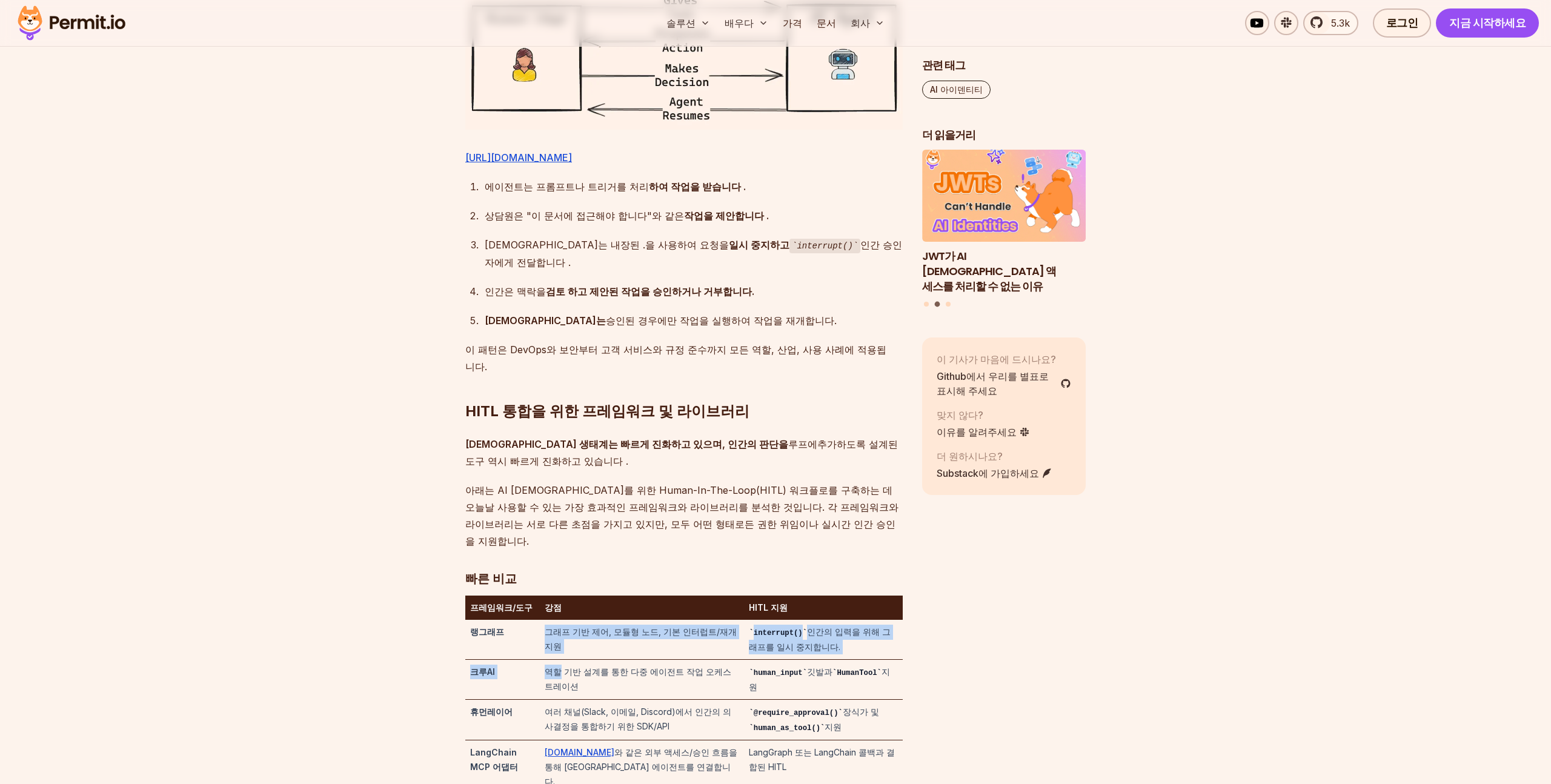
drag, startPoint x: 547, startPoint y: 545, endPoint x: 564, endPoint y: 581, distance: 39.8
click at [564, 620] on tbody "랭그래프 그래프 기반 제어, 모듈형 노드, 기본 인터럽트/재개 지원 interrupt() 인간의 입력을 위해 그래프를 일시 중지합니다. 크루A…" at bounding box center [684, 727] width 437 height 214
click at [564, 666] on font "역할 기반 설계를 통한 다중 에이전트 작업 오케스트레이션" at bounding box center [638, 678] width 187 height 25
drag, startPoint x: 564, startPoint y: 581, endPoint x: 589, endPoint y: 599, distance: 30.8
click at [589, 659] on td "역할 기반 설계를 통한 다중 에이전트 작업 오케스트레이션" at bounding box center [642, 679] width 205 height 40
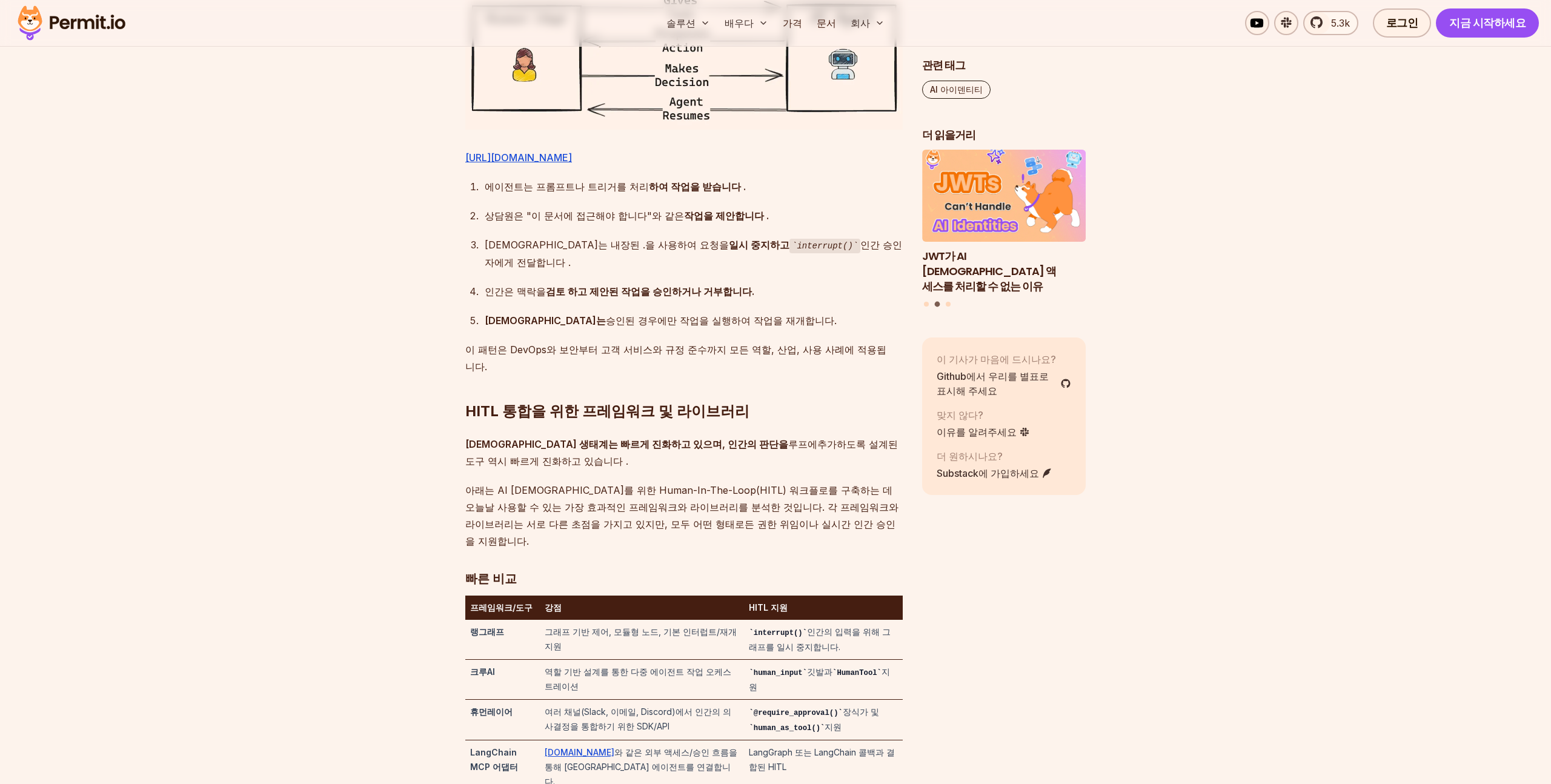
click at [589, 659] on td "역할 기반 설계를 통한 다중 에이전트 작업 오케스트레이션" at bounding box center [642, 679] width 205 height 40
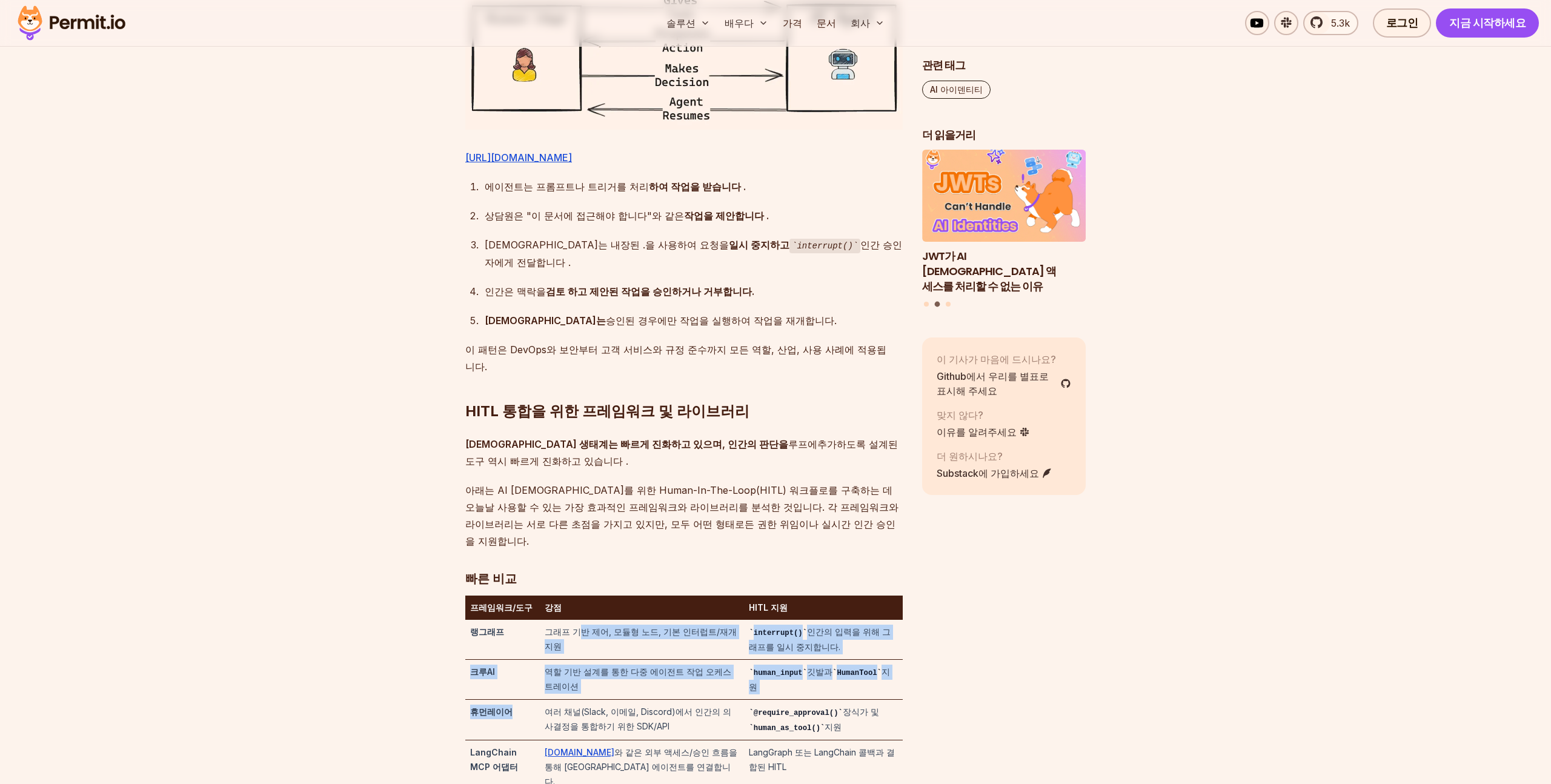
click at [615, 620] on tbody "랭그래프 그래프 기반 제어, 모듈형 노드, 기본 인터럽트/재개 지원 interrupt() 인간의 입력을 위해 그래프를 일시 중지합니다. 크루A…" at bounding box center [684, 727] width 437 height 214
click at [615, 699] on td "여러 채널(Slack, 이메일, Discord)에서 인간의 의사결정을 통합하기 위한 SDK/API" at bounding box center [642, 720] width 205 height 41
drag, startPoint x: 552, startPoint y: 567, endPoint x: 583, endPoint y: 611, distance: 53.8
click at [583, 620] on tbody "랭그래프 그래프 기반 제어, 모듈형 노드, 기본 인터럽트/재개 지원 interrupt() 인간의 입력을 위해 그래프를 일시 중지합니다. 크루A…" at bounding box center [684, 727] width 437 height 214
click at [583, 699] on td "여러 채널(Slack, 이메일, Discord)에서 인간의 의사결정을 통합하기 위한 SDK/API" at bounding box center [642, 720] width 205 height 41
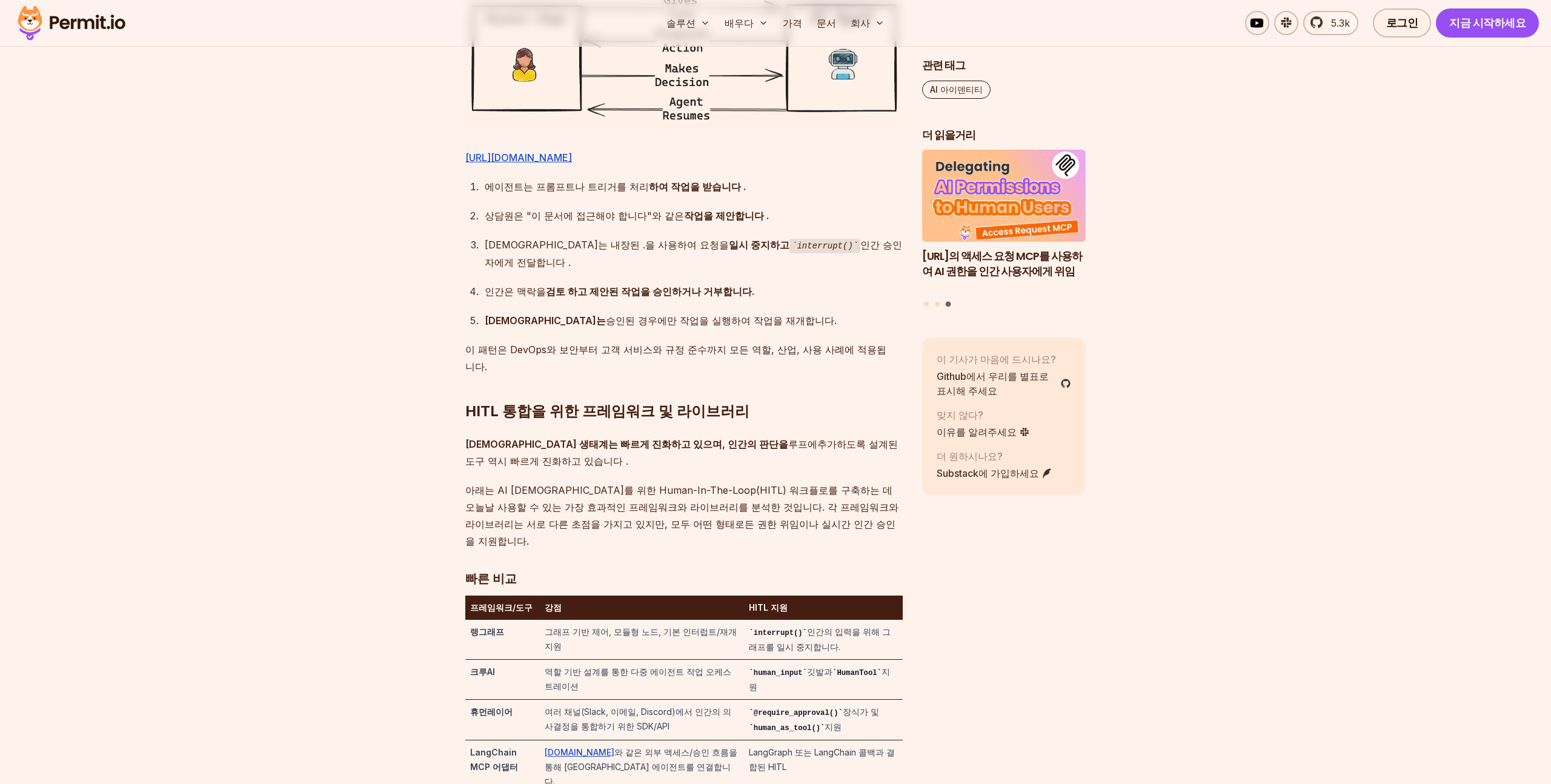
drag, startPoint x: 546, startPoint y: 531, endPoint x: 577, endPoint y: 591, distance: 67.5
click at [577, 620] on tbody "랭그래프 그래프 기반 제어, 모듈형 노드, 기본 인터럽트/재개 지원 interrupt() 인간의 입력을 위해 그래프를 일시 중지합니다. 크루A…" at bounding box center [684, 727] width 437 height 214
click at [577, 659] on td "역할 기반 설계를 통한 다중 에이전트 작업 오케스트레이션" at bounding box center [642, 679] width 205 height 40
drag, startPoint x: 486, startPoint y: 582, endPoint x: 529, endPoint y: 637, distance: 69.8
click at [529, 637] on tbody "랭그래프 그래프 기반 제어, 모듈형 노드, 기본 인터럽트/재개 지원 interrupt() 인간의 입력을 위해 그래프를 일시 중지합니다. 크루A…" at bounding box center [684, 727] width 437 height 214
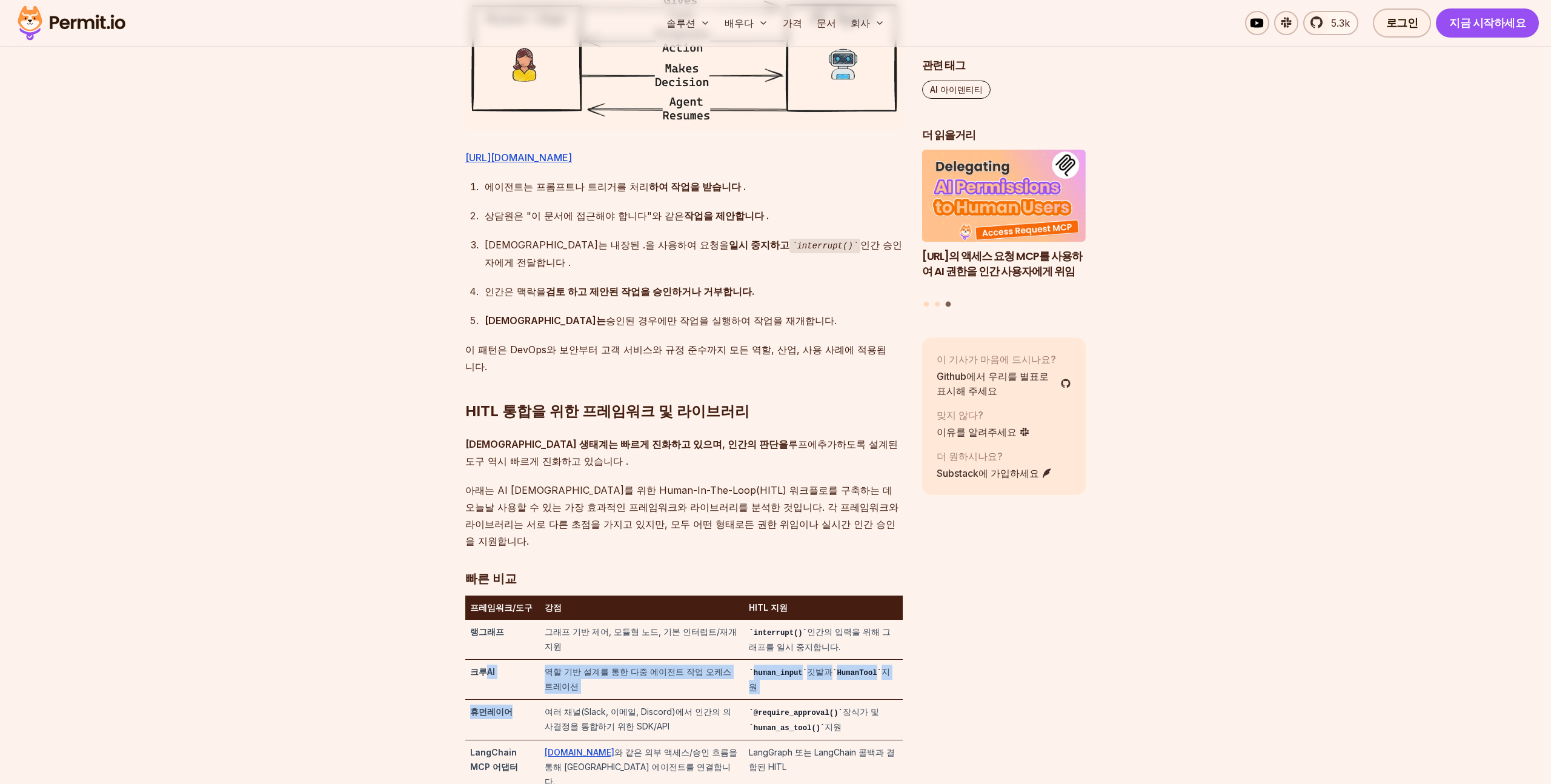
click at [506, 628] on div at bounding box center [506, 628] width 0 height 0
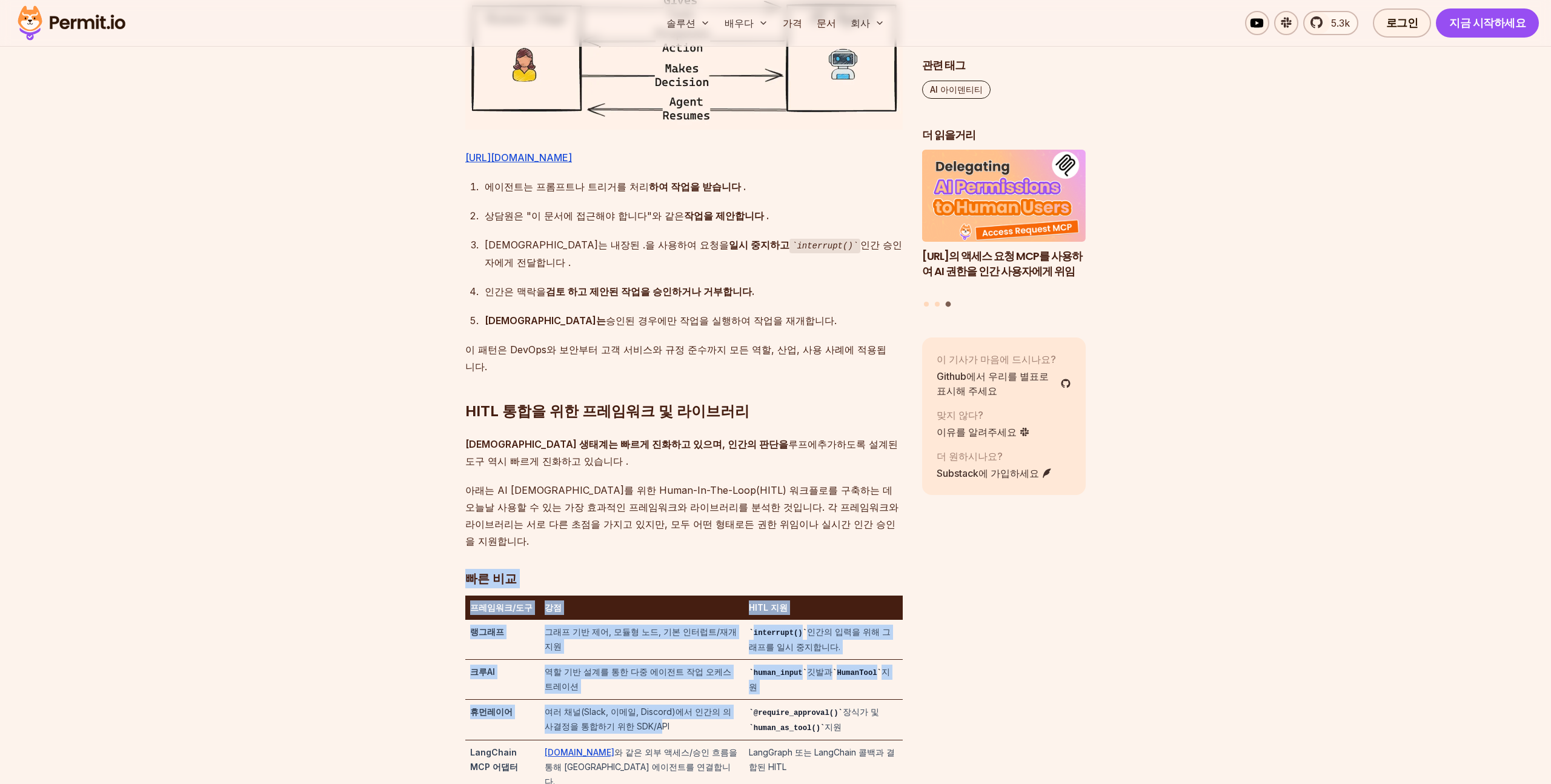
drag, startPoint x: 459, startPoint y: 618, endPoint x: 653, endPoint y: 637, distance: 194.9
click at [653, 706] on font "여러 채널(Slack, 이메일, Discord)에서 인간의 의사결정을 통합하기 위한 SDK/API" at bounding box center [638, 718] width 187 height 25
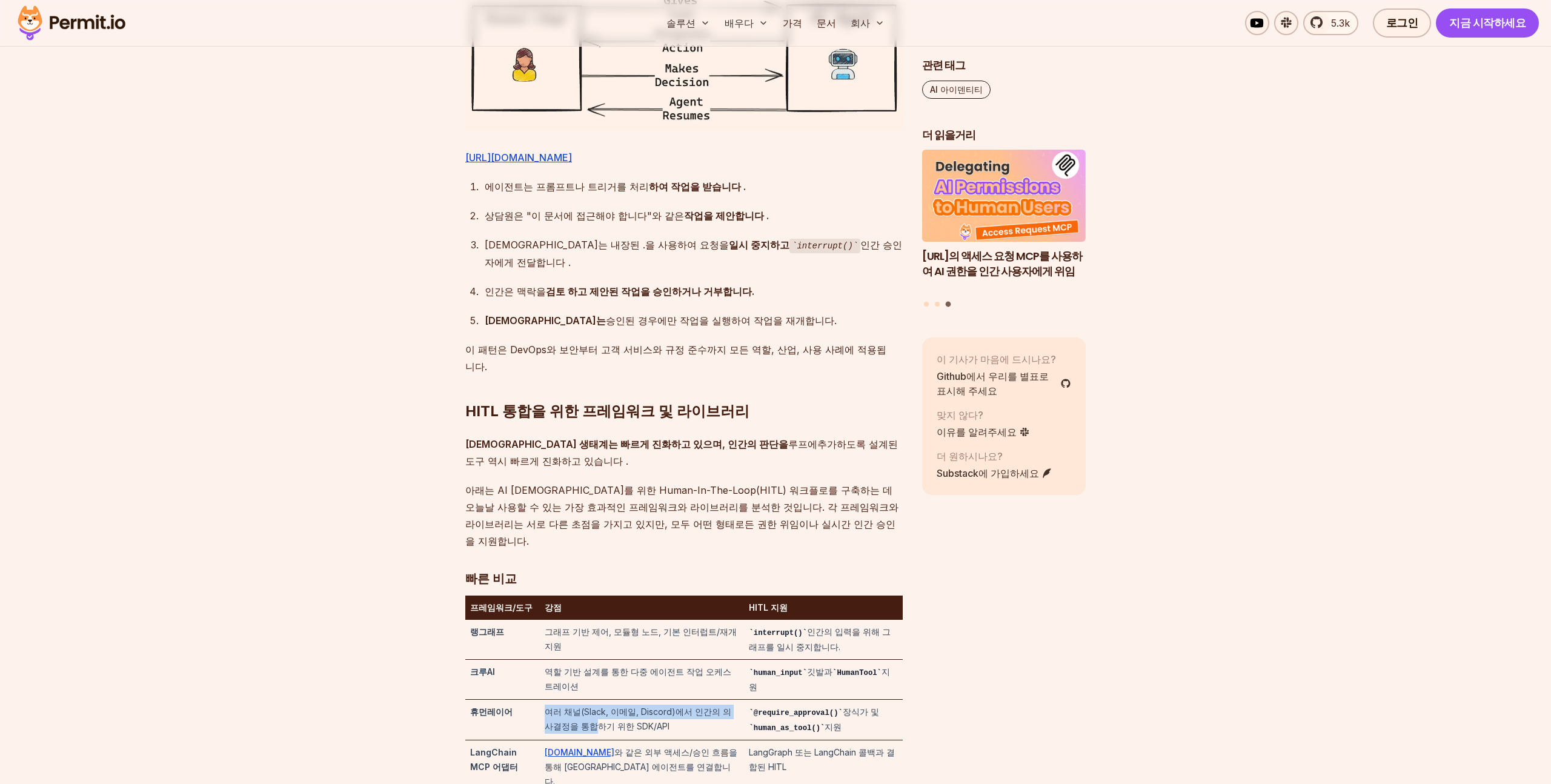
drag, startPoint x: 585, startPoint y: 614, endPoint x: 594, endPoint y: 633, distance: 21.0
click at [594, 699] on td "여러 채널(Slack, 이메일, Discord)에서 인간의 의사결정을 통합하기 위한 SDK/API" at bounding box center [642, 720] width 205 height 41
click at [594, 706] on font "여러 채널(Slack, 이메일, Discord)에서 인간의 의사결정을 통합하기 위한 SDK/API" at bounding box center [638, 718] width 187 height 25
drag, startPoint x: 600, startPoint y: 612, endPoint x: 619, endPoint y: 663, distance: 54.4
click at [619, 663] on tbody "랭그래프 그래프 기반 제어, 모듈형 노드, 기본 인터럽트/재개 지원 interrupt() 인간의 입력을 위해 그래프를 일시 중지합니다. 크루A…" at bounding box center [684, 727] width 437 height 214
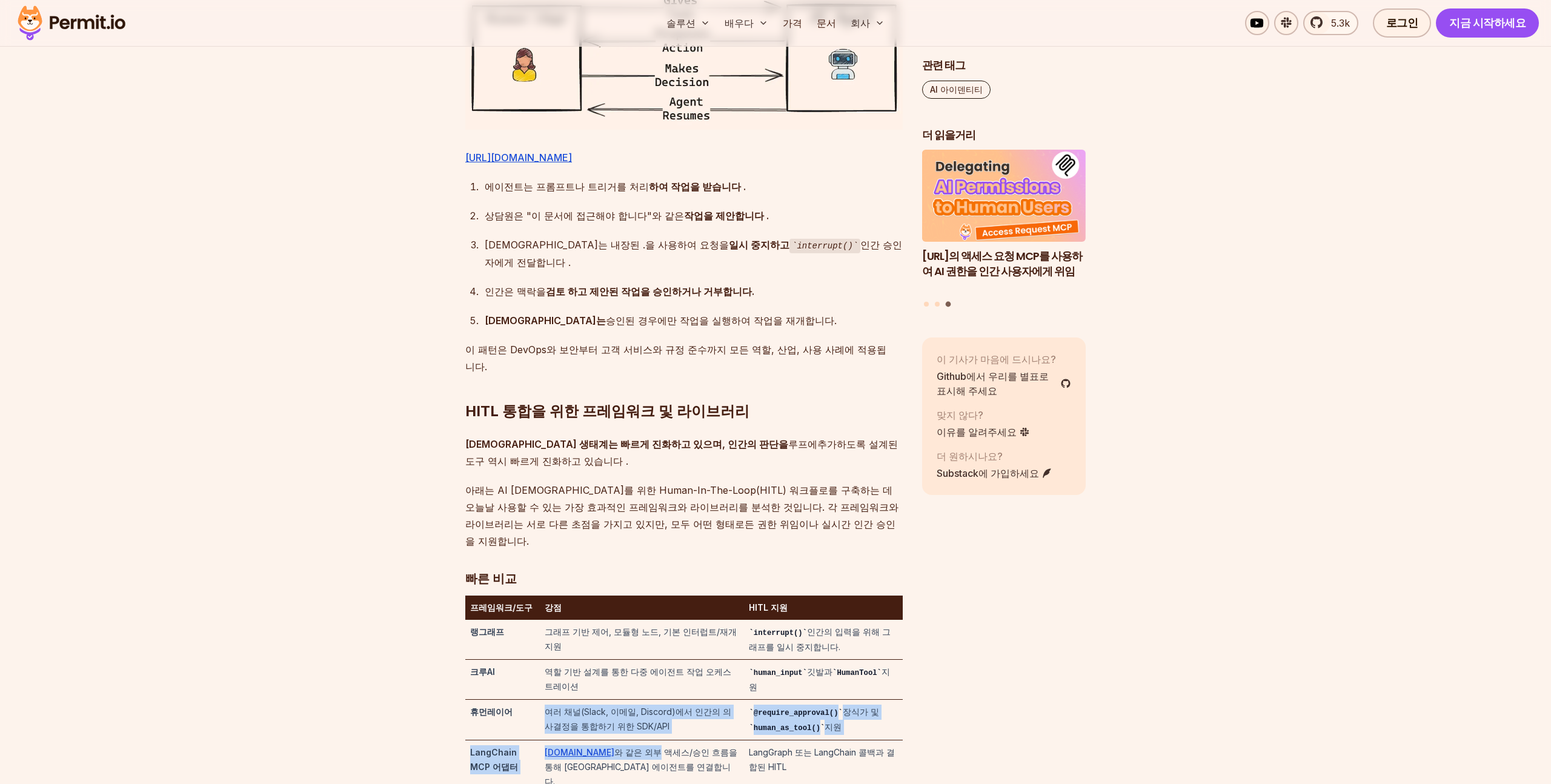
click at [619, 747] on font "와 같은 외부 액세스/승인 흐름을 통해 [GEOGRAPHIC_DATA] 에이전트를 연결합니다." at bounding box center [641, 767] width 193 height 39
drag, startPoint x: 624, startPoint y: 646, endPoint x: 631, endPoint y: 675, distance: 29.8
click at [631, 675] on tbody "랭그래프 그래프 기반 제어, 모듈형 노드, 기본 인터럽트/재개 지원 interrupt() 인간의 입력을 위해 그래프를 일시 중지합니다. 크루A…" at bounding box center [684, 727] width 437 height 214
click at [631, 747] on font "와 같은 외부 액세스/승인 흐름을 통해 [GEOGRAPHIC_DATA] 에이전트를 연결합니다." at bounding box center [641, 767] width 193 height 39
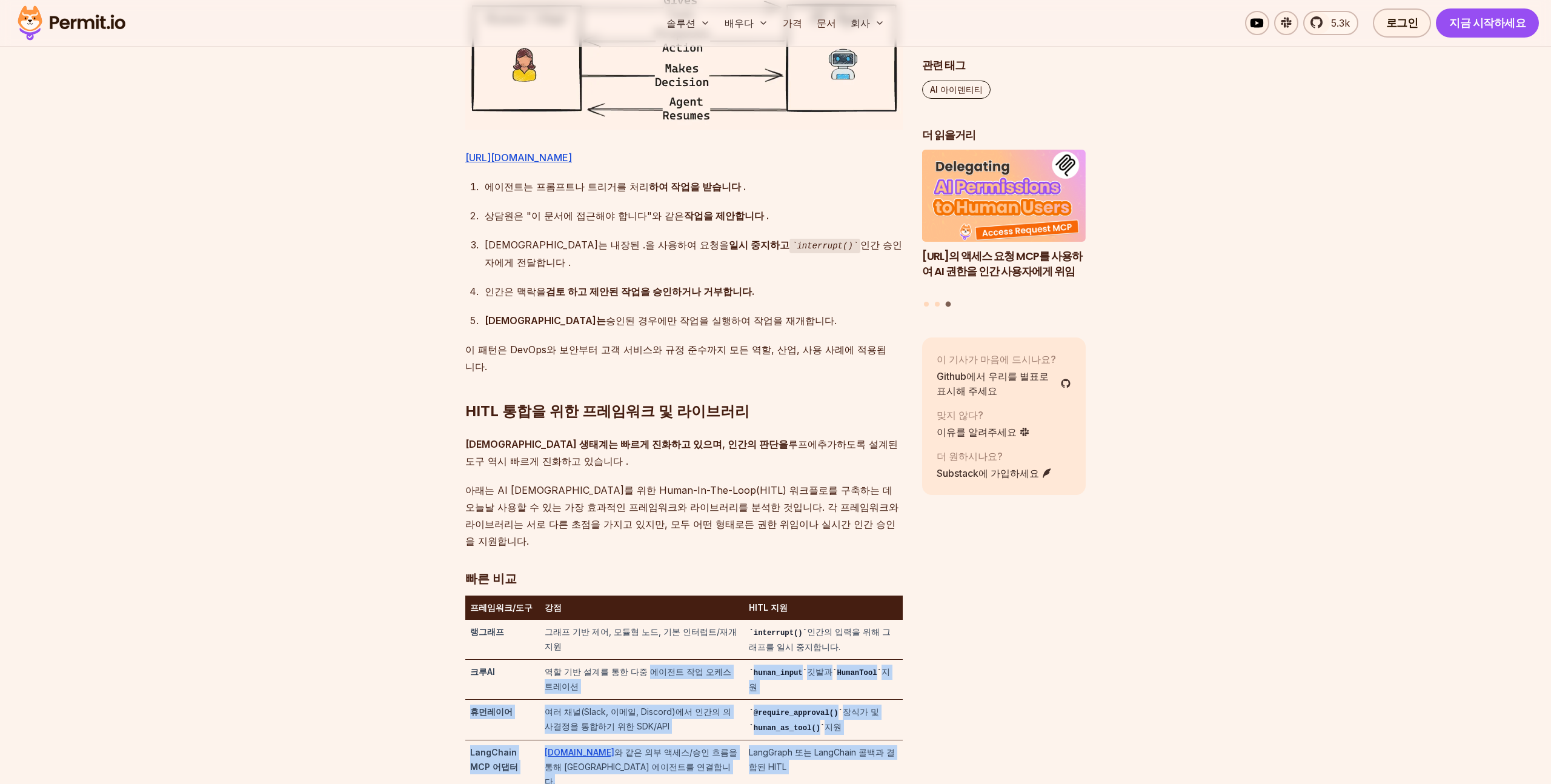
click at [641, 704] on tbody "랭그래프 그래프 기반 제어, 모듈형 노드, 기본 인터럽트/재개 지원 interrupt() 인간의 입력을 위해 그래프를 일시 중지합니다. 크루A…" at bounding box center [684, 727] width 437 height 214
drag, startPoint x: 633, startPoint y: 599, endPoint x: 650, endPoint y: 766, distance: 167.9
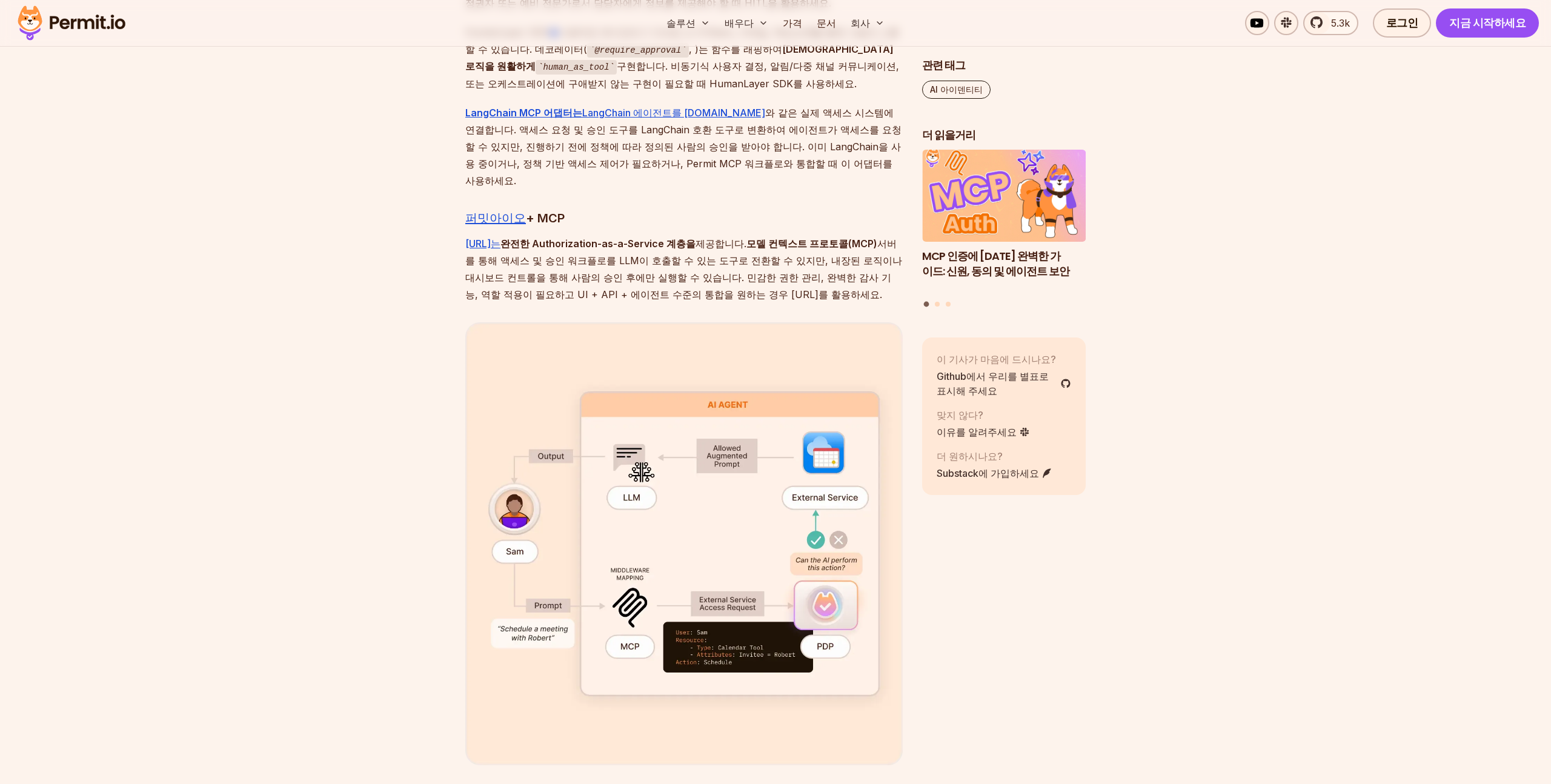
scroll to position [3187, 0]
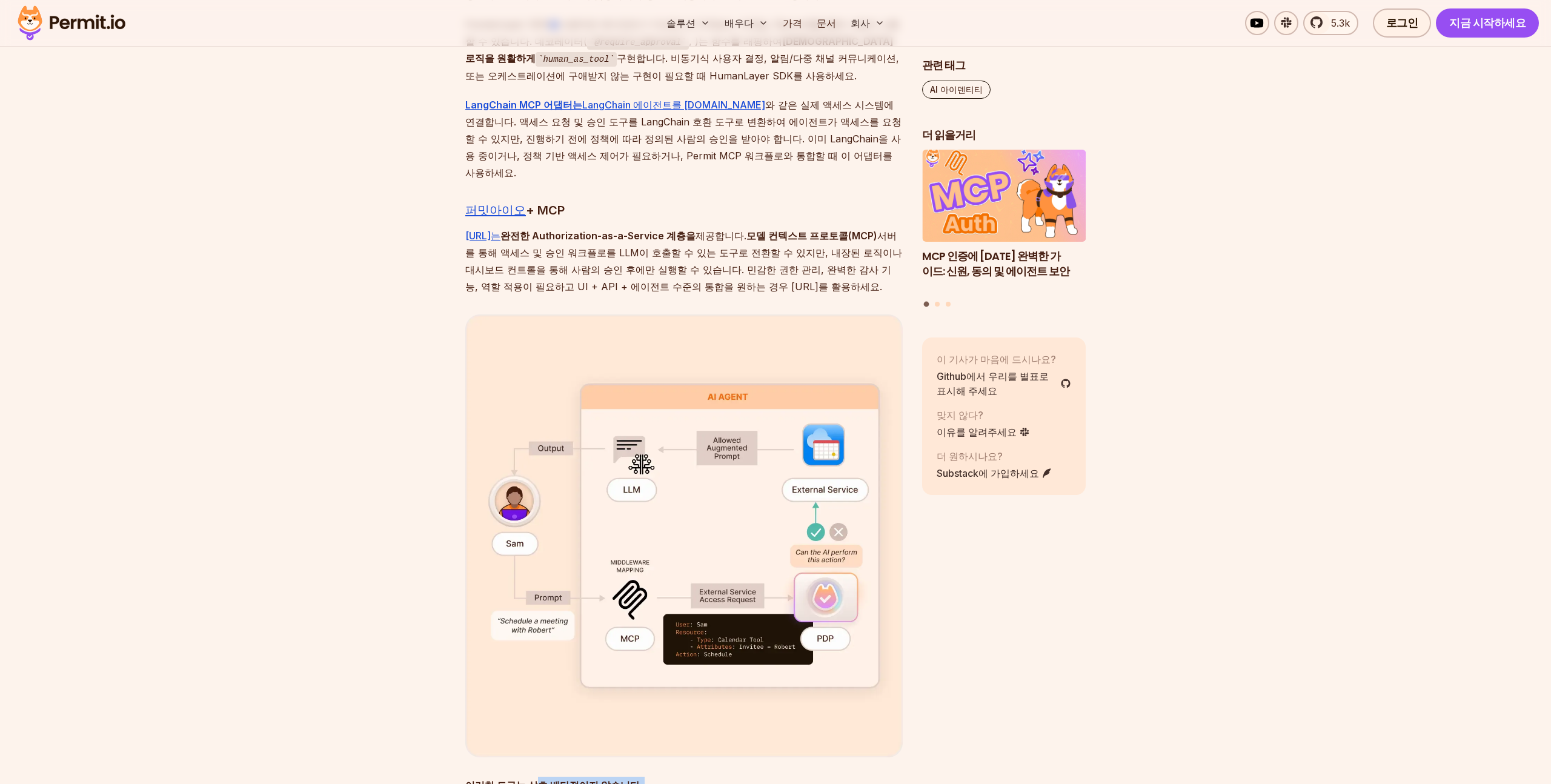
drag, startPoint x: 528, startPoint y: 641, endPoint x: 534, endPoint y: 692, distance: 51.4
click at [534, 692] on div "AI 에이전트는 더 이상 애플리케이션에서 수동적인 관찰자가 아닙니다. 시스템에 적극적으로 참여하는 존재입니다. LLM의 급속한 성장과 함께, …" at bounding box center [684, 671] width 437 height 6158
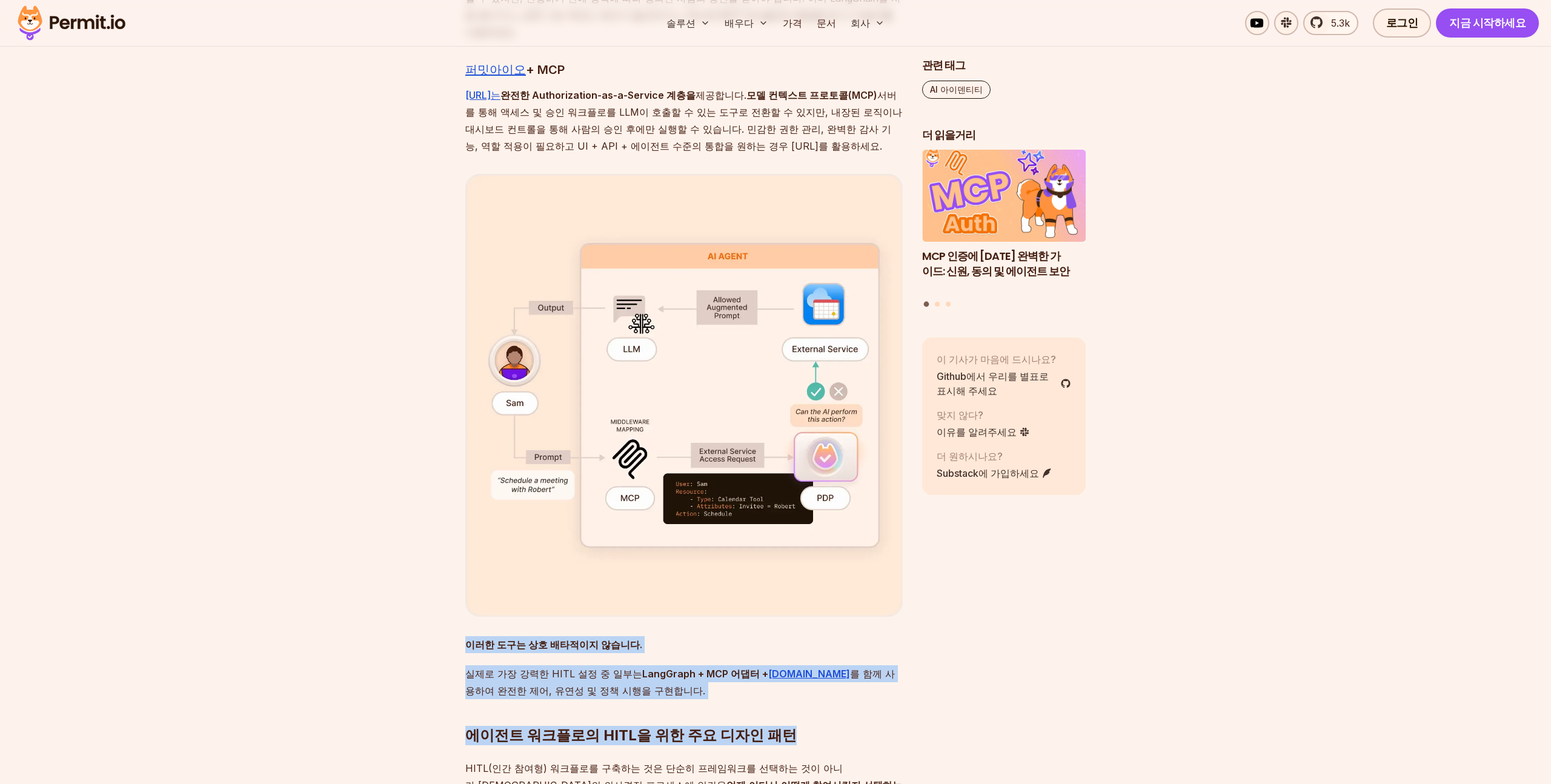
drag, startPoint x: 493, startPoint y: 541, endPoint x: 509, endPoint y: 612, distance: 72.8
click at [509, 612] on div "AI 에이전트는 더 이상 애플리케이션에서 수동적인 관찰자가 아닙니다. 시스템에 적극적으로 참여하는 존재입니다. LLM의 급속한 성장과 함께, …" at bounding box center [684, 530] width 437 height 6158
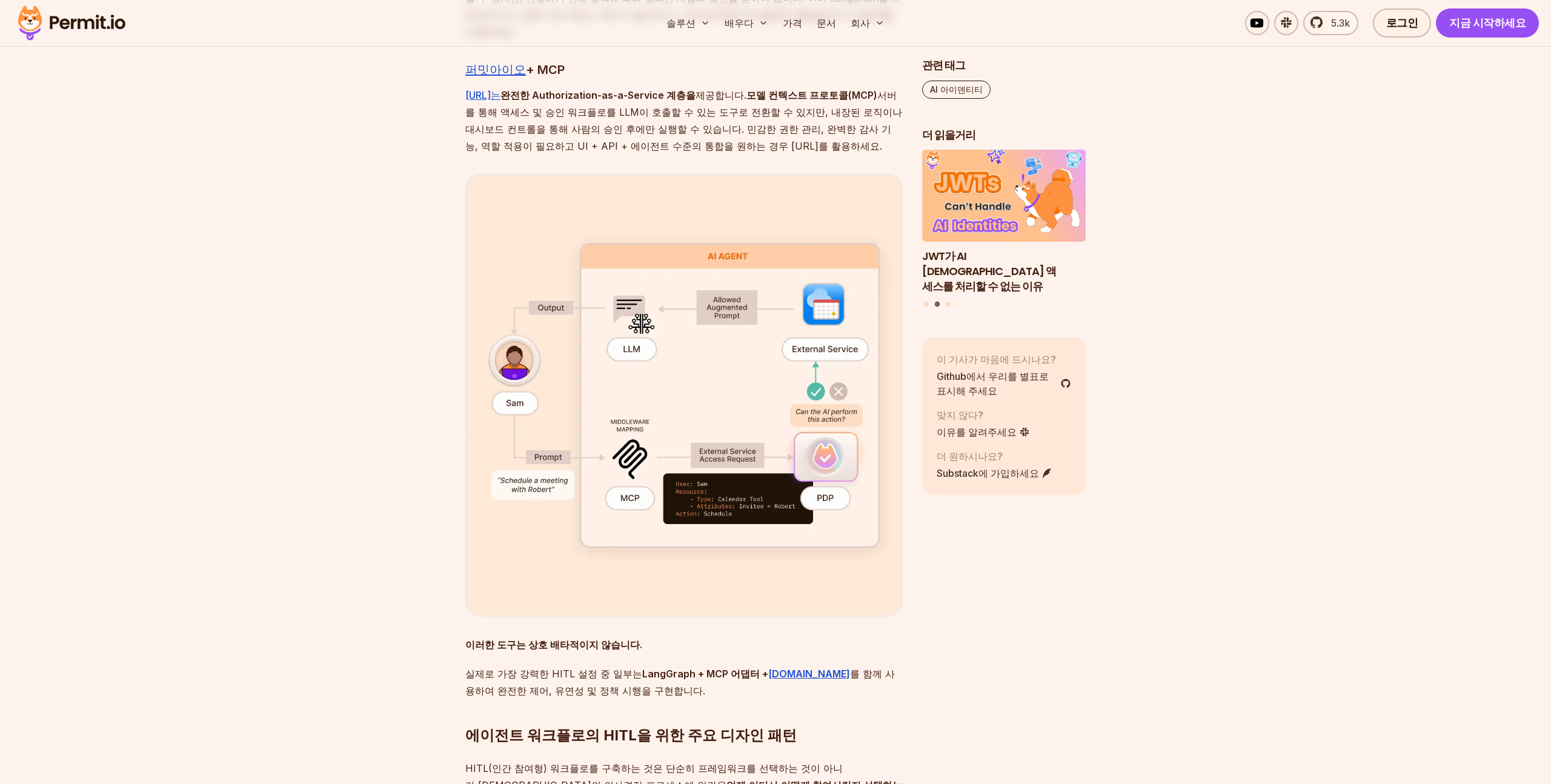
click at [352, 497] on section "목차 AI 에이전트는 더 이상 애플리케이션에서 수동적인 관찰자가 아닙니다. 시스템에 적극적으로 참여하는 존재입니다. LLM의 급속한 성장과 함…" at bounding box center [776, 623] width 1551 height 6471
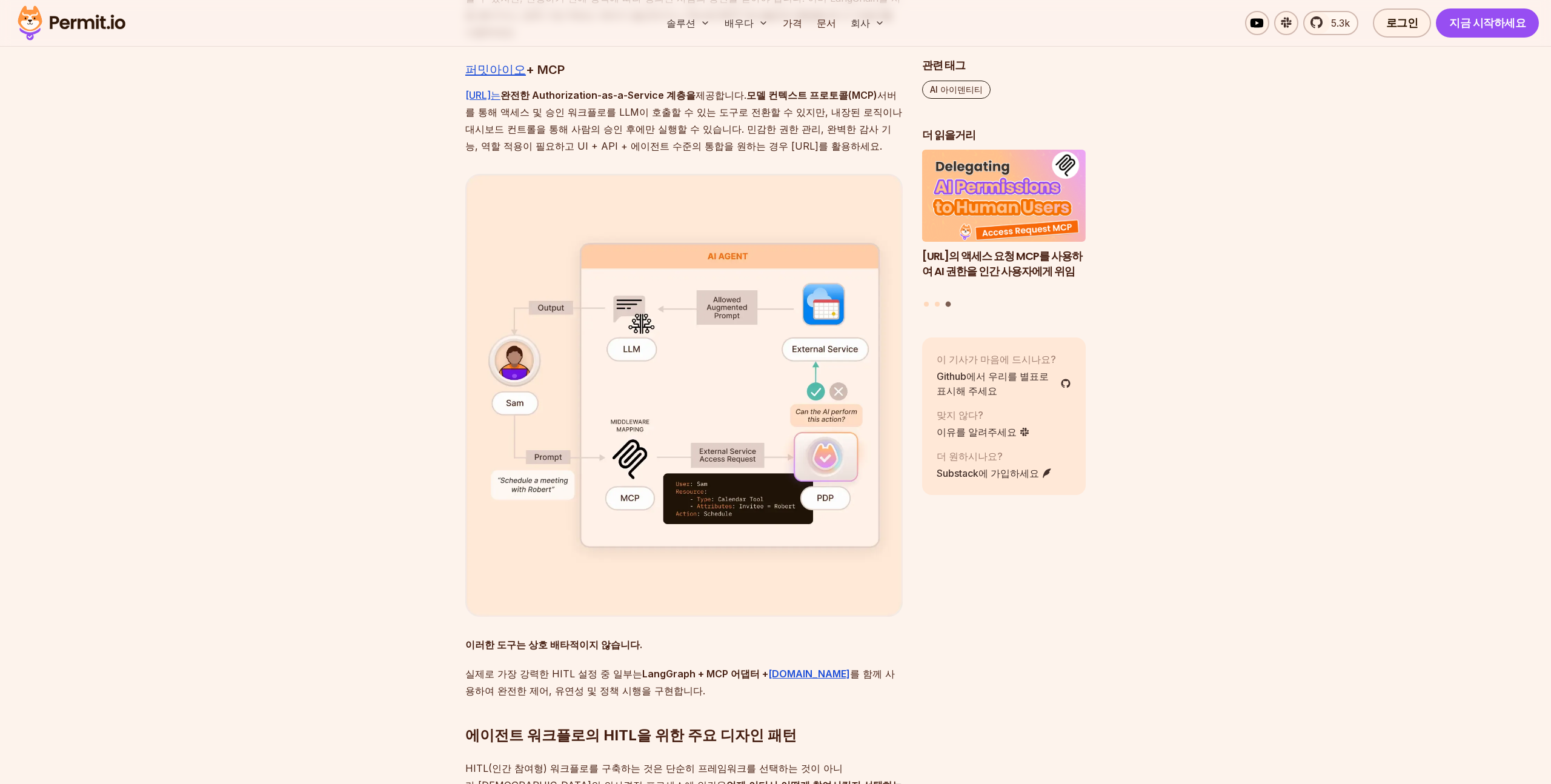
scroll to position [3545, 0]
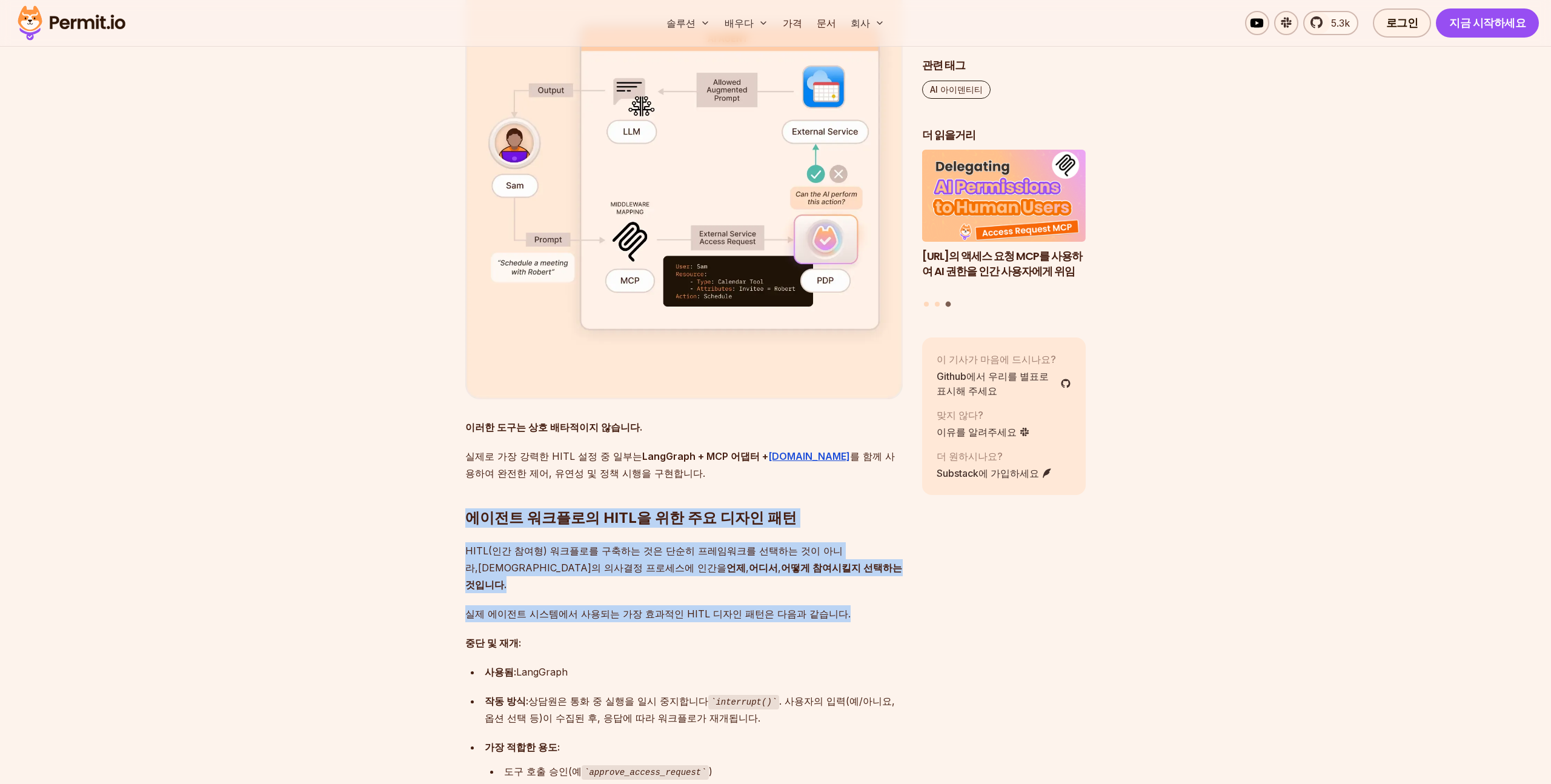
drag, startPoint x: 433, startPoint y: 348, endPoint x: 500, endPoint y: 466, distance: 135.7
click at [500, 466] on section "목차 AI 에이전트는 더 이상 애플리케이션에서 수동적인 관찰자가 아닙니다. 시스템에 적극적으로 참여하는 존재입니다. LLM의 급속한 성장과 함…" at bounding box center [776, 407] width 1551 height 6471
click at [500, 466] on div "AI 에이전트는 더 이상 애플리케이션에서 수동적인 관찰자가 아닙니다. 시스템에 적극적으로 참여하는 존재입니다. LLM의 급속한 성장과 함께, …" at bounding box center [684, 313] width 437 height 6158
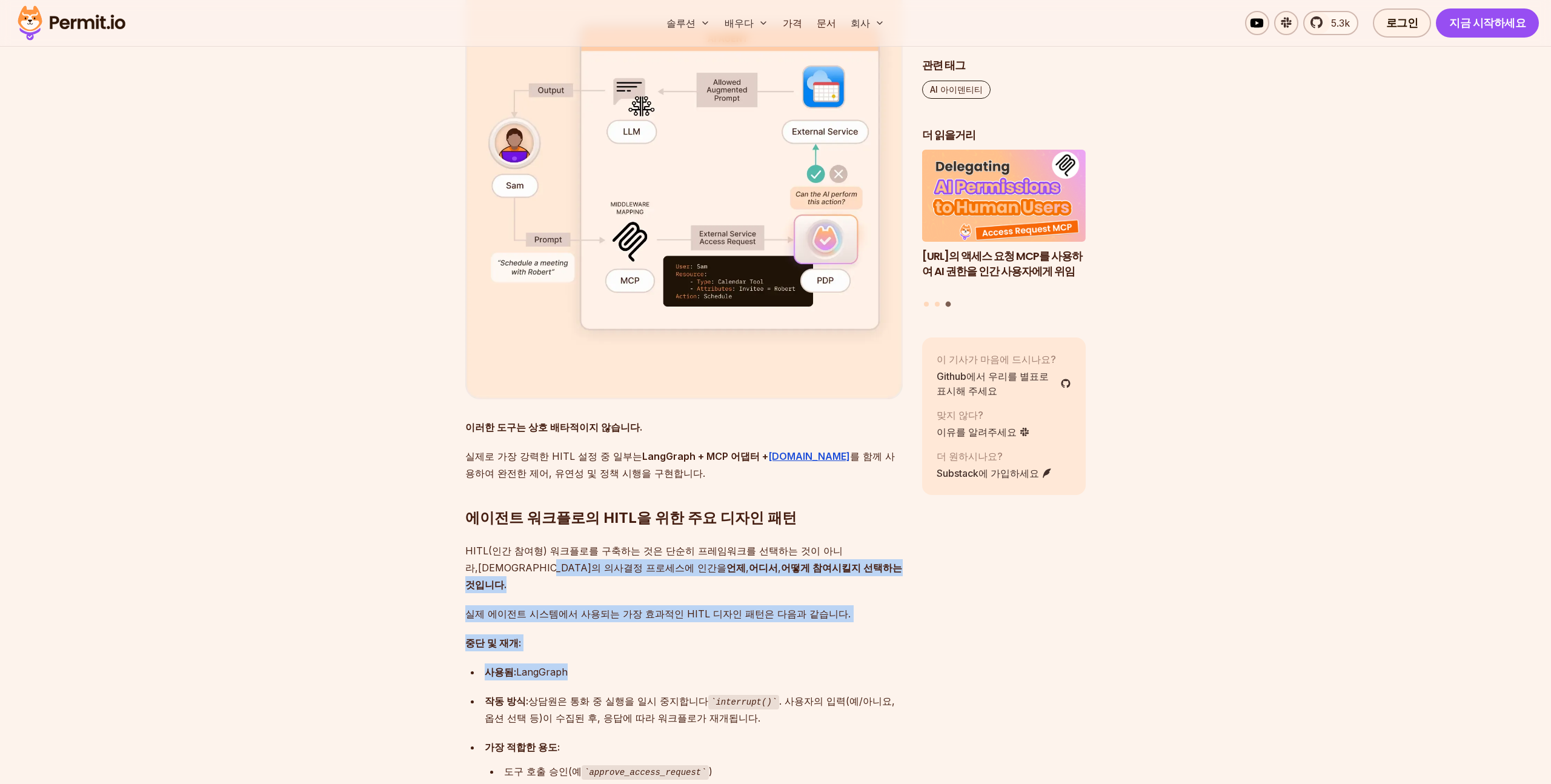
drag, startPoint x: 483, startPoint y: 453, endPoint x: 617, endPoint y: 532, distance: 155.6
click at [617, 533] on div "AI 에이전트는 더 이상 애플리케이션에서 수동적인 관찰자가 아닙니다. 시스템에 적극적으로 참여하는 존재입니다. LLM의 급속한 성장과 함께, …" at bounding box center [684, 313] width 437 height 6158
click at [617, 664] on ul "사용됨: LangGraph 작동 방식: 상담원은 통화 중 실행을 일시 중지합니다 interrupt() . 사용자의 입력(예/아니요, 옵션 선택…" at bounding box center [684, 744] width 437 height 161
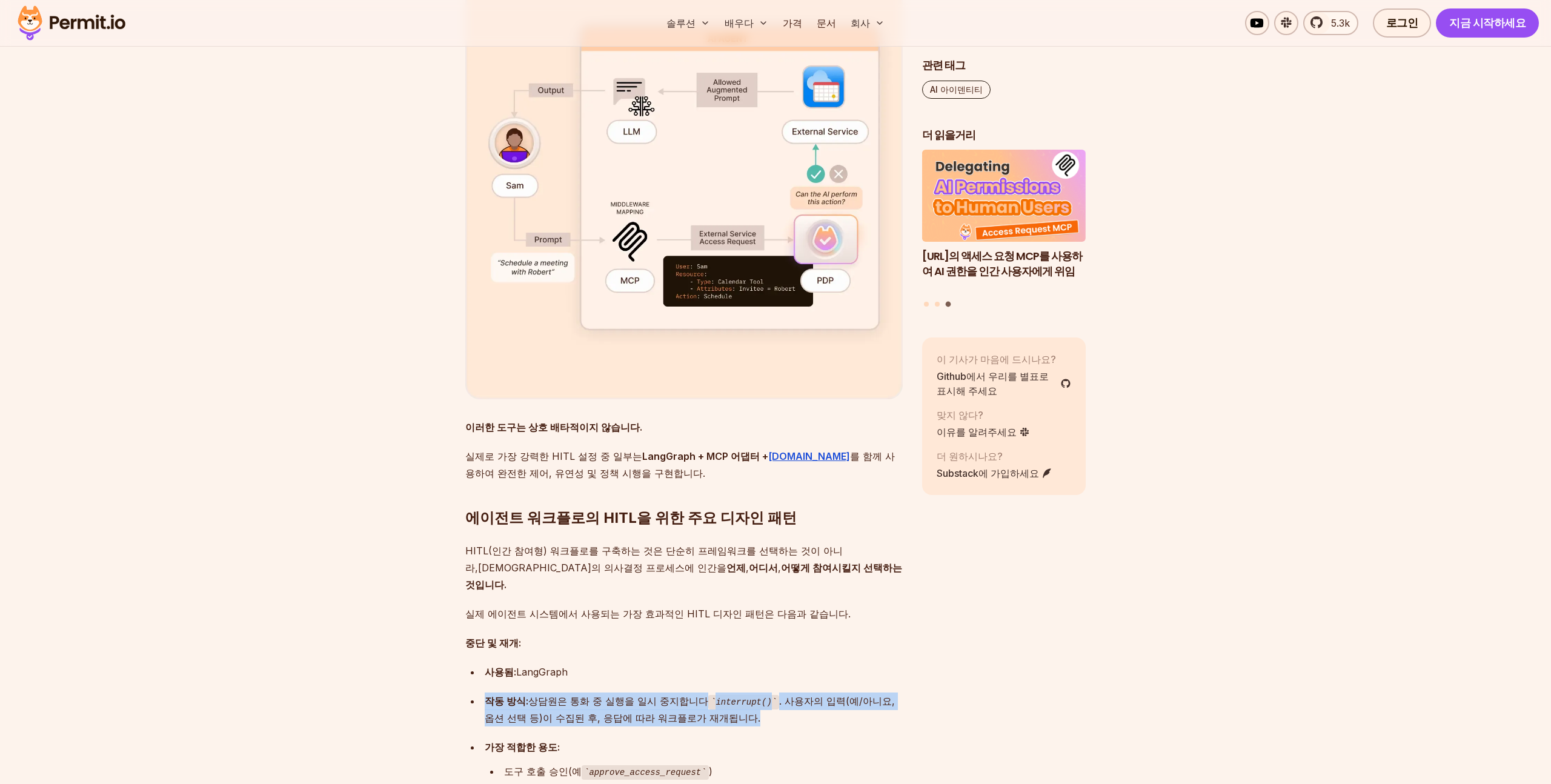
drag, startPoint x: 683, startPoint y: 561, endPoint x: 773, endPoint y: 582, distance: 92.4
click at [760, 664] on ul "사용됨: LangGraph 작동 방식: 상담원은 통화 중 실행을 일시 중지합니다 interrupt() . 사용자의 입력(예/아니요, 옵션 선택…" at bounding box center [684, 744] width 437 height 161
click at [776, 739] on div "가장 적합한 용도:" at bounding box center [694, 747] width 418 height 17
drag, startPoint x: 747, startPoint y: 565, endPoint x: 760, endPoint y: 595, distance: 32.7
click at [760, 595] on div "AI 에이전트는 더 이상 애플리케이션에서 수동적인 관찰자가 아닙니다. 시스템에 적극적으로 참여하는 존재입니다. LLM의 급속한 성장과 함께, …" at bounding box center [684, 313] width 437 height 6158
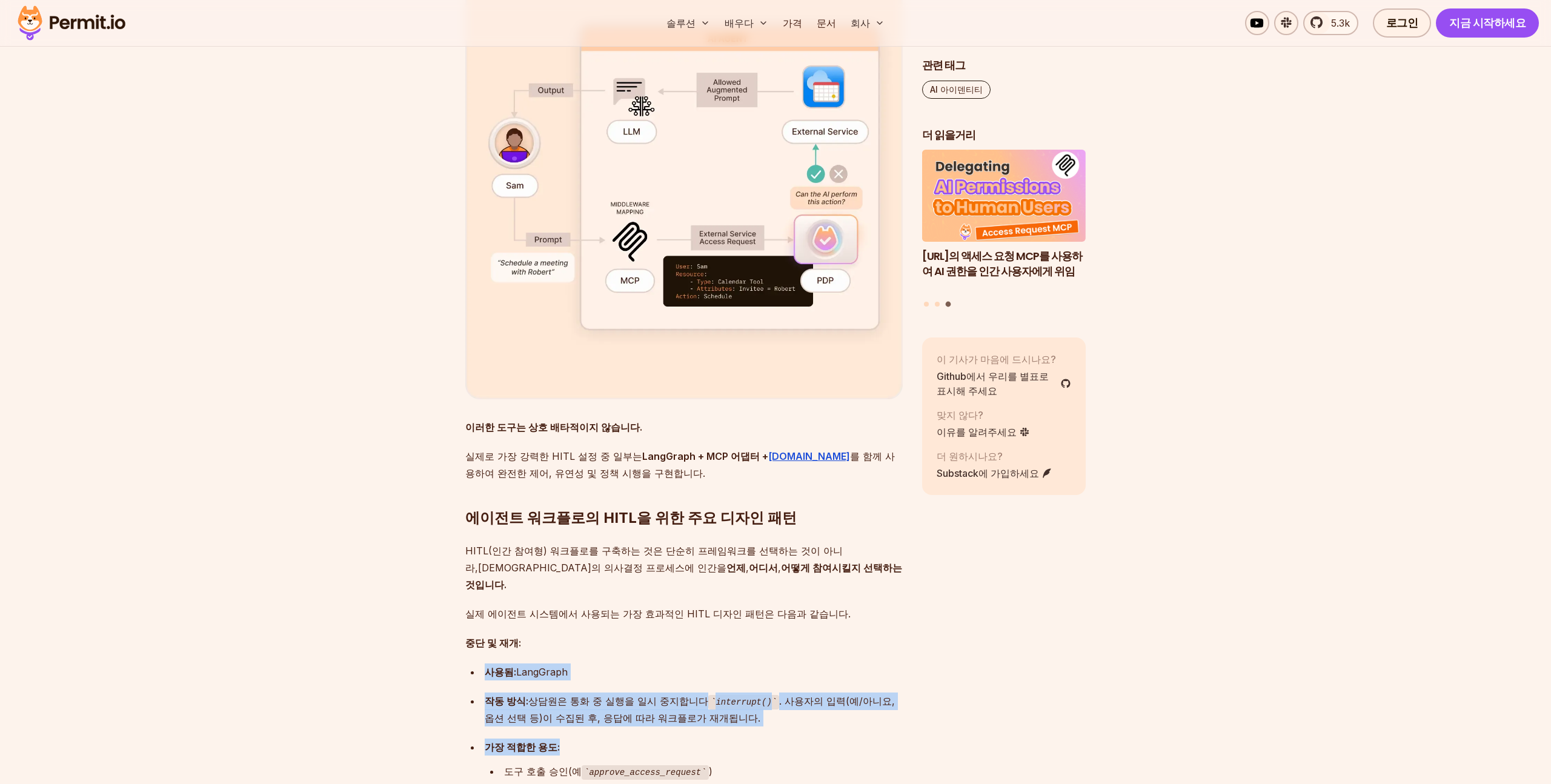
click at [760, 739] on div "가장 적합한 용도:" at bounding box center [694, 747] width 418 height 17
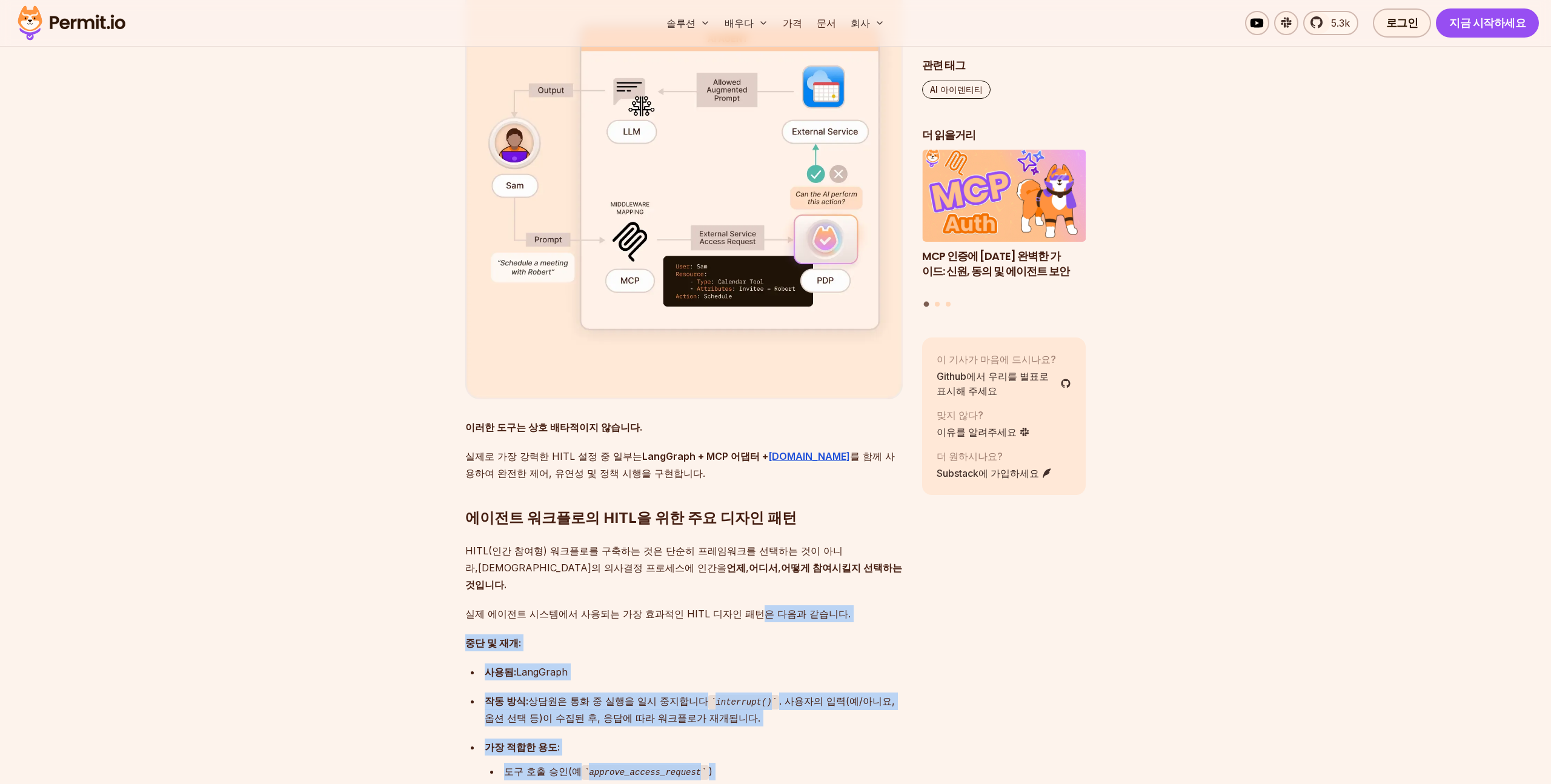
drag, startPoint x: 730, startPoint y: 528, endPoint x: 741, endPoint y: 658, distance: 130.5
click at [741, 658] on div "AI 에이전트는 더 이상 애플리케이션에서 수동적인 관찰자가 아닙니다. 시스템에 적극적으로 참여하는 존재입니다. LLM의 급속한 성장과 함께, …" at bounding box center [684, 313] width 437 height 6158
drag, startPoint x: 699, startPoint y: 496, endPoint x: 734, endPoint y: 643, distance: 151.1
click at [734, 643] on div "AI 에이전트는 더 이상 애플리케이션에서 수동적인 관찰자가 아닙니다. 시스템에 적극적으로 참여하는 존재입니다. LLM의 급속한 성장과 함께, …" at bounding box center [684, 313] width 437 height 6158
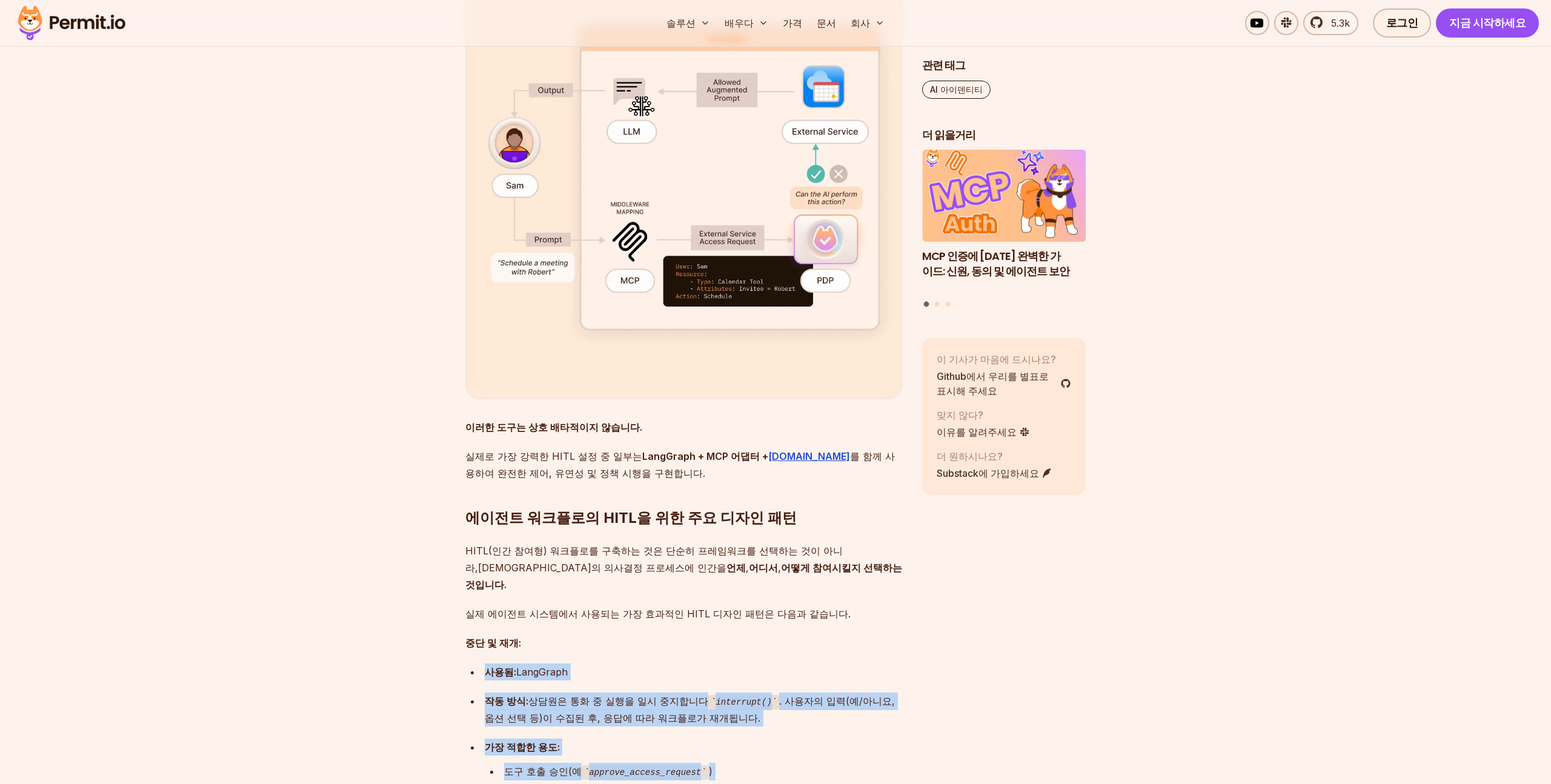
click at [734, 783] on div "장기 실행 워크플로 일시 중지" at bounding box center [703, 793] width 399 height 17
drag, startPoint x: 714, startPoint y: 623, endPoint x: 715, endPoint y: 629, distance: 6.1
click at [715, 629] on div "AI 에이전트는 더 이상 애플리케이션에서 수동적인 관찰자가 아닙니다. 시스템에 적극적으로 참여하는 존재입니다. LLM의 급속한 성장과 함께, …" at bounding box center [684, 313] width 437 height 6158
click at [715, 783] on div "장기 실행 워크플로 일시 중지" at bounding box center [703, 793] width 399 height 17
drag, startPoint x: 687, startPoint y: 481, endPoint x: 740, endPoint y: 668, distance: 194.4
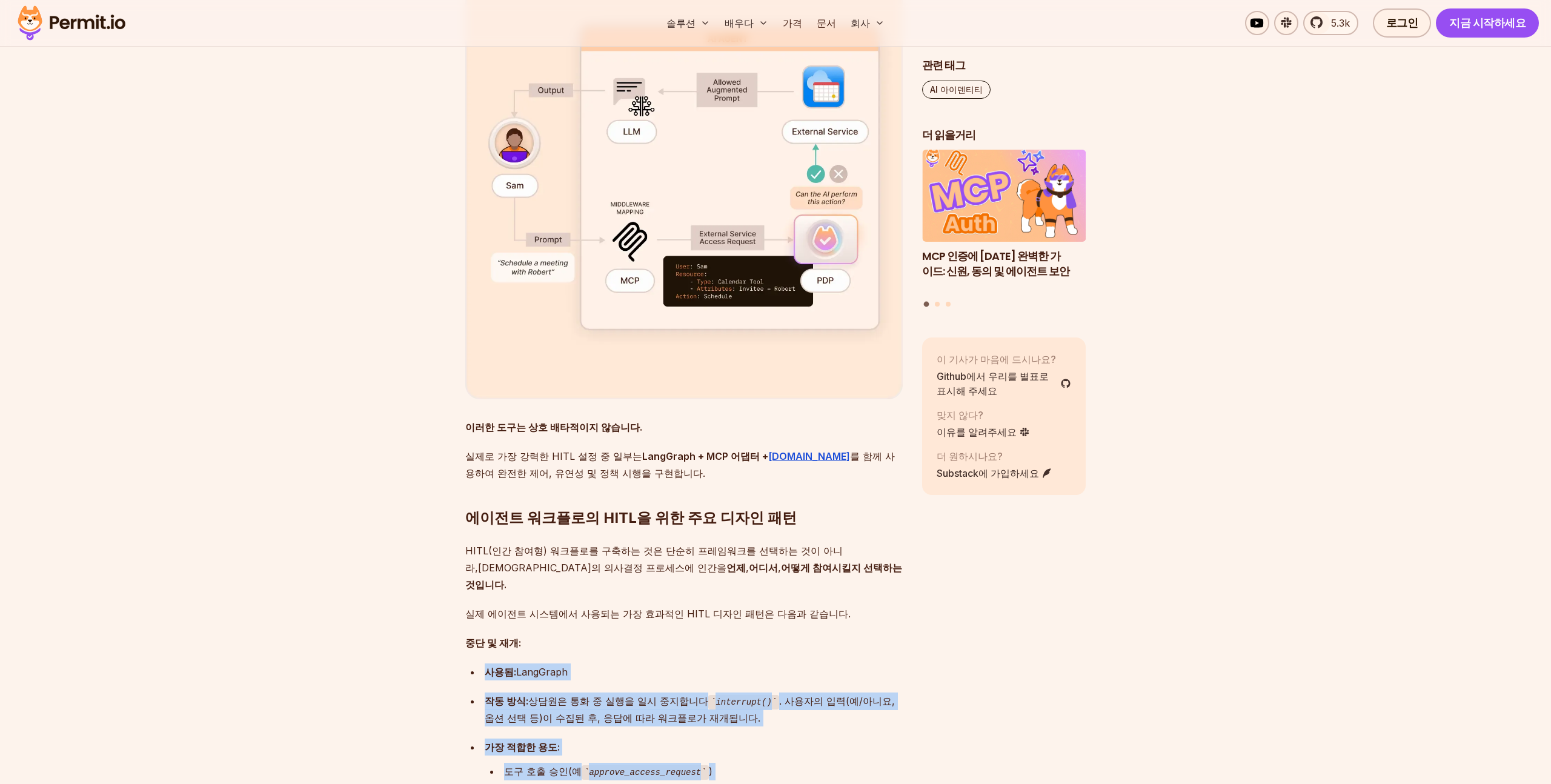
click at [740, 668] on div "AI 에이전트는 더 이상 애플리케이션에서 수동적인 관찰자가 아닙니다. 시스템에 적극적으로 참여하는 존재입니다. LLM의 급속한 성장과 함께, …" at bounding box center [684, 313] width 437 height 6158
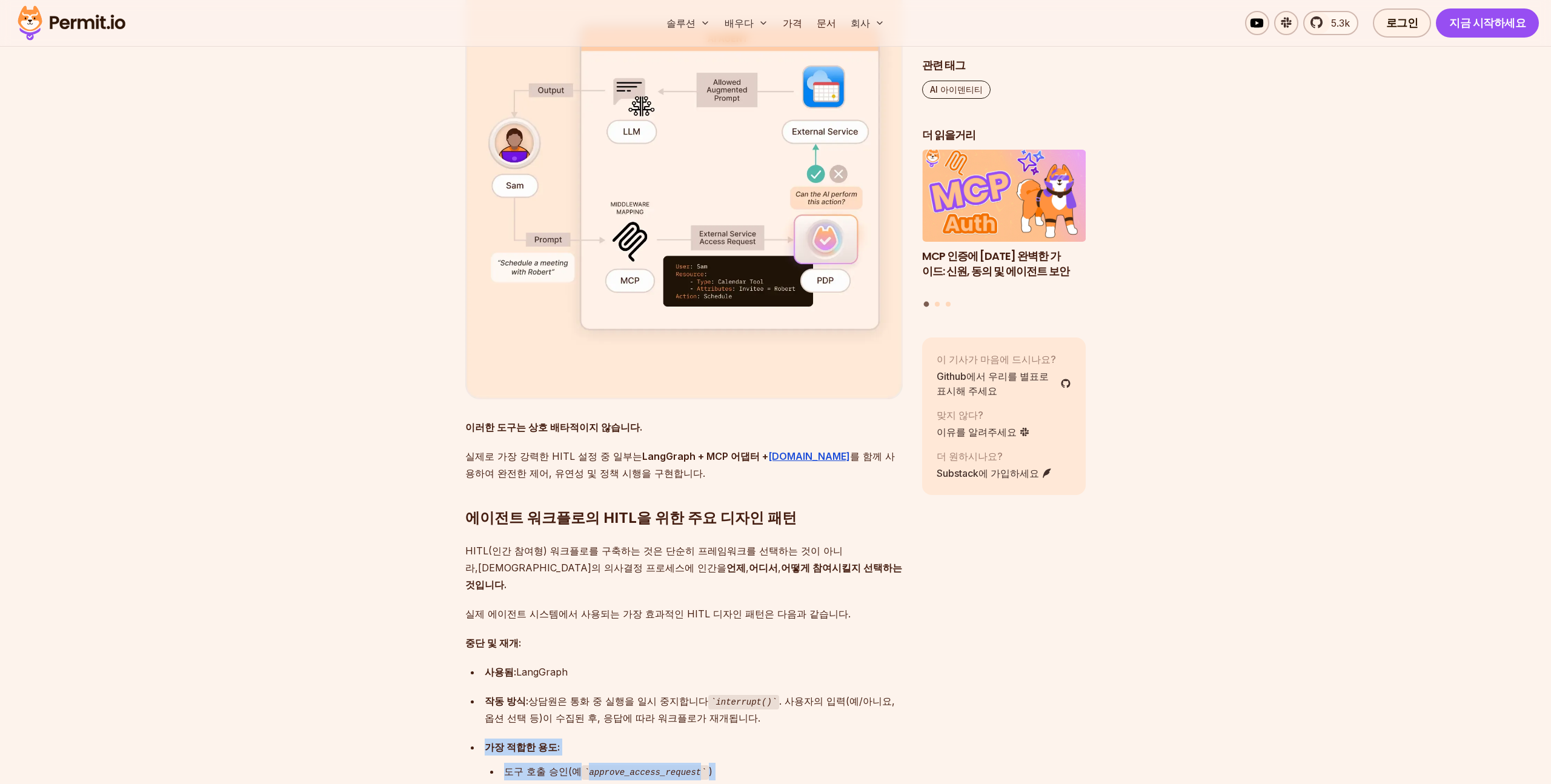
drag, startPoint x: 665, startPoint y: 644, endPoint x: 477, endPoint y: 590, distance: 195.6
click at [477, 590] on div "AI 에이전트는 더 이상 애플리케이션에서 수동적인 관찰자가 아닙니다. 시스템에 적극적으로 참여하는 존재입니다. LLM의 급속한 성장과 함께, …" at bounding box center [684, 313] width 437 height 6158
click at [477, 664] on ul "사용됨: LangGraph 작동 방식: 상담원은 통화 중 실행을 일시 중지합니다 interrupt() . 사용자의 입력(예/아니요, 옵션 선택…" at bounding box center [684, 744] width 437 height 161
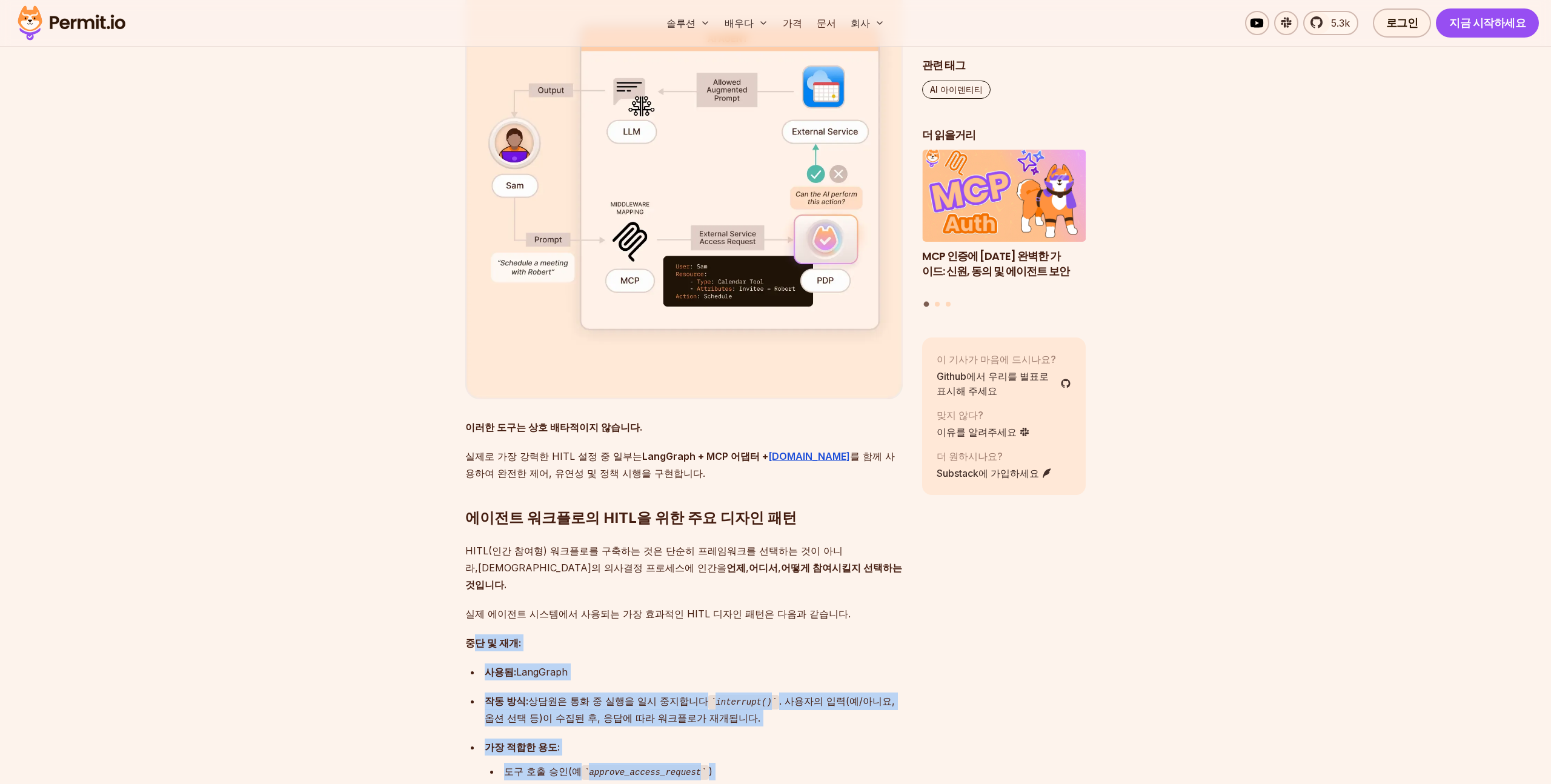
drag, startPoint x: 500, startPoint y: 512, endPoint x: 722, endPoint y: 667, distance: 270.8
click at [722, 667] on div "AI 에이전트는 더 이상 애플리케이션에서 수동적인 관찰자가 아닙니다. 시스템에 적극적으로 참여하는 존재입니다. LLM의 급속한 성장과 함께, …" at bounding box center [684, 313] width 437 height 6158
drag, startPoint x: 696, startPoint y: 524, endPoint x: 741, endPoint y: 692, distance: 173.9
click at [741, 692] on div "AI 에이전트는 더 이상 애플리케이션에서 수동적인 관찰자가 아닙니다. 시스템에 적극적으로 참여하는 존재입니다. LLM의 급속한 성장과 함께, …" at bounding box center [684, 313] width 437 height 6158
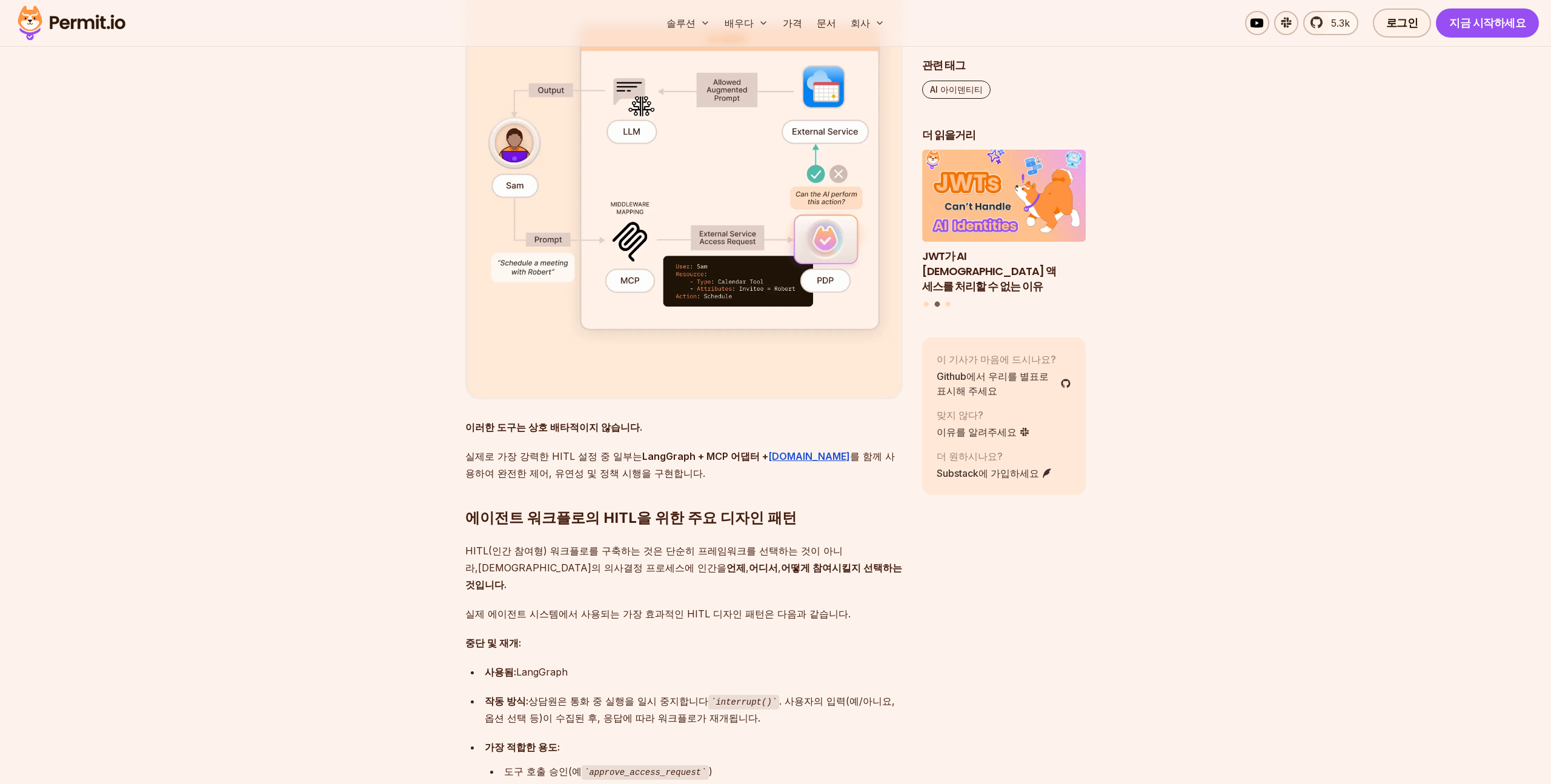
drag, startPoint x: 733, startPoint y: 698, endPoint x: 742, endPoint y: 747, distance: 49.8
click at [740, 743] on div "AI 에이전트는 더 이상 애플리케이션에서 수동적인 관찰자가 아닙니다. 시스템에 적극적으로 참여하는 존재입니다. LLM의 급속한 성장과 함께, …" at bounding box center [684, 313] width 437 height 6158
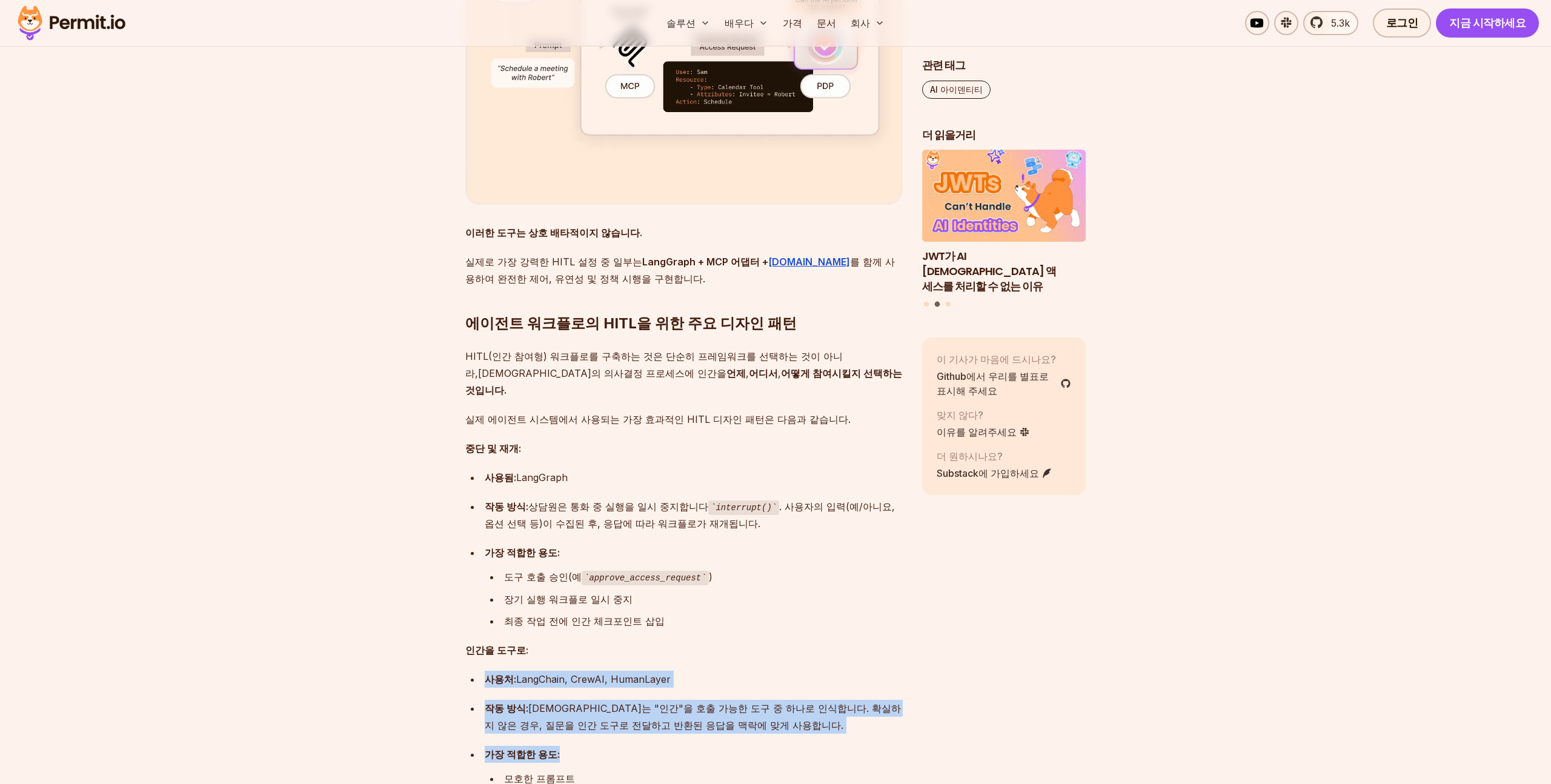
drag, startPoint x: 728, startPoint y: 496, endPoint x: 752, endPoint y: 606, distance: 112.6
click at [752, 606] on div "AI 에이전트는 더 이상 애플리케이션에서 수동적인 관찰자가 아닙니다. 시스템에 적극적으로 참여하는 존재입니다. LLM의 급속한 성장과 함께, …" at bounding box center [684, 119] width 437 height 6158
click at [752, 746] on li "가장 적합한 용도: 모호한 프롬프트 사실 확인 또는 맥락적 명확화 인간이 빈틈을 메우도록 함(예: "여기서 무엇을 해야 하나요?")" at bounding box center [692, 787] width 422 height 85
drag, startPoint x: 761, startPoint y: 597, endPoint x: 765, endPoint y: 614, distance: 17.5
click at [765, 614] on div "AI 에이전트는 더 이상 애플리케이션에서 수동적인 관찰자가 아닙니다. 시스템에 적극적으로 참여하는 존재입니다. LLM의 급속한 성장과 함께, …" at bounding box center [684, 119] width 437 height 6158
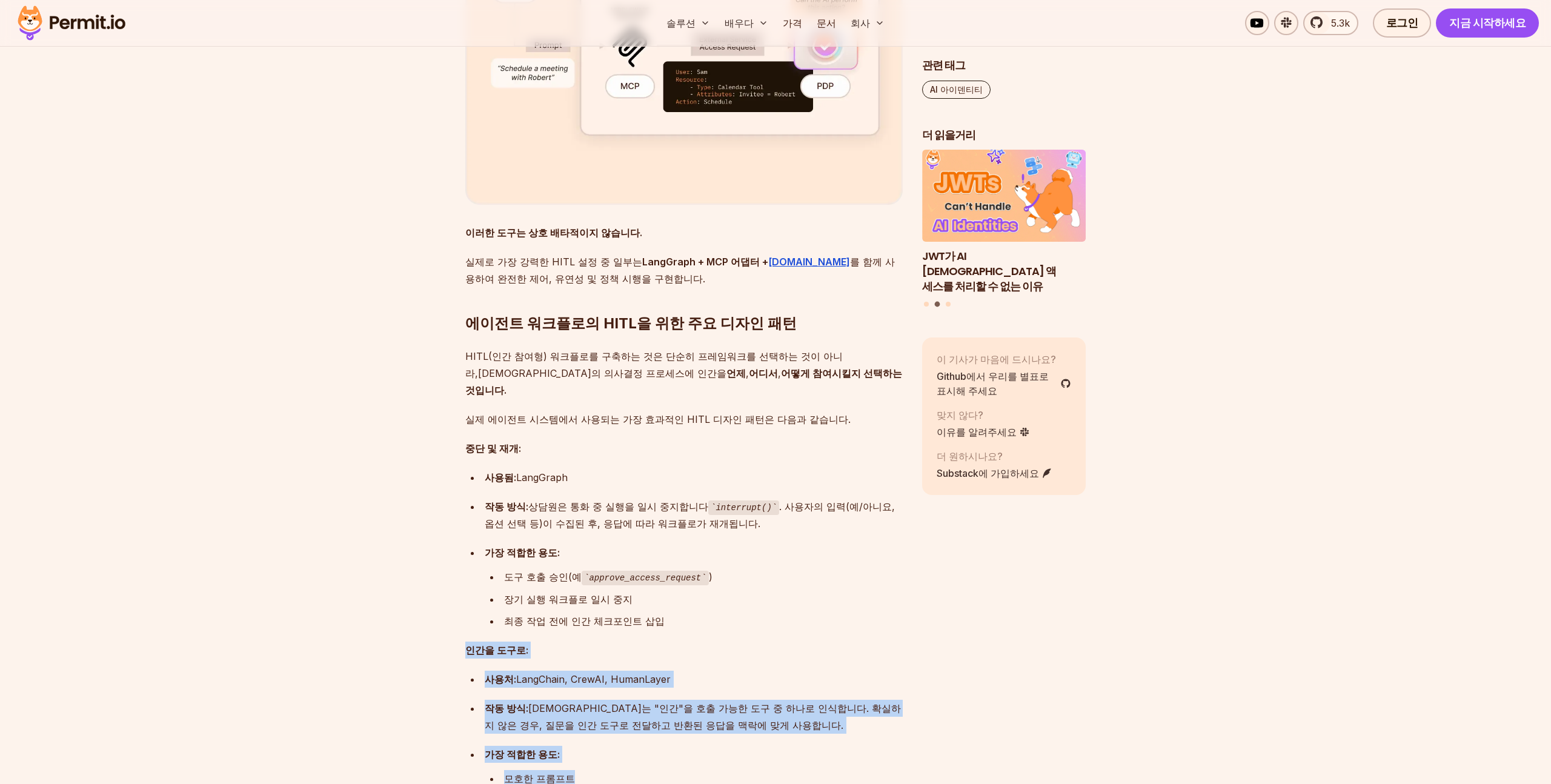
click at [765, 770] on div "모호한 프롬프트" at bounding box center [703, 779] width 399 height 17
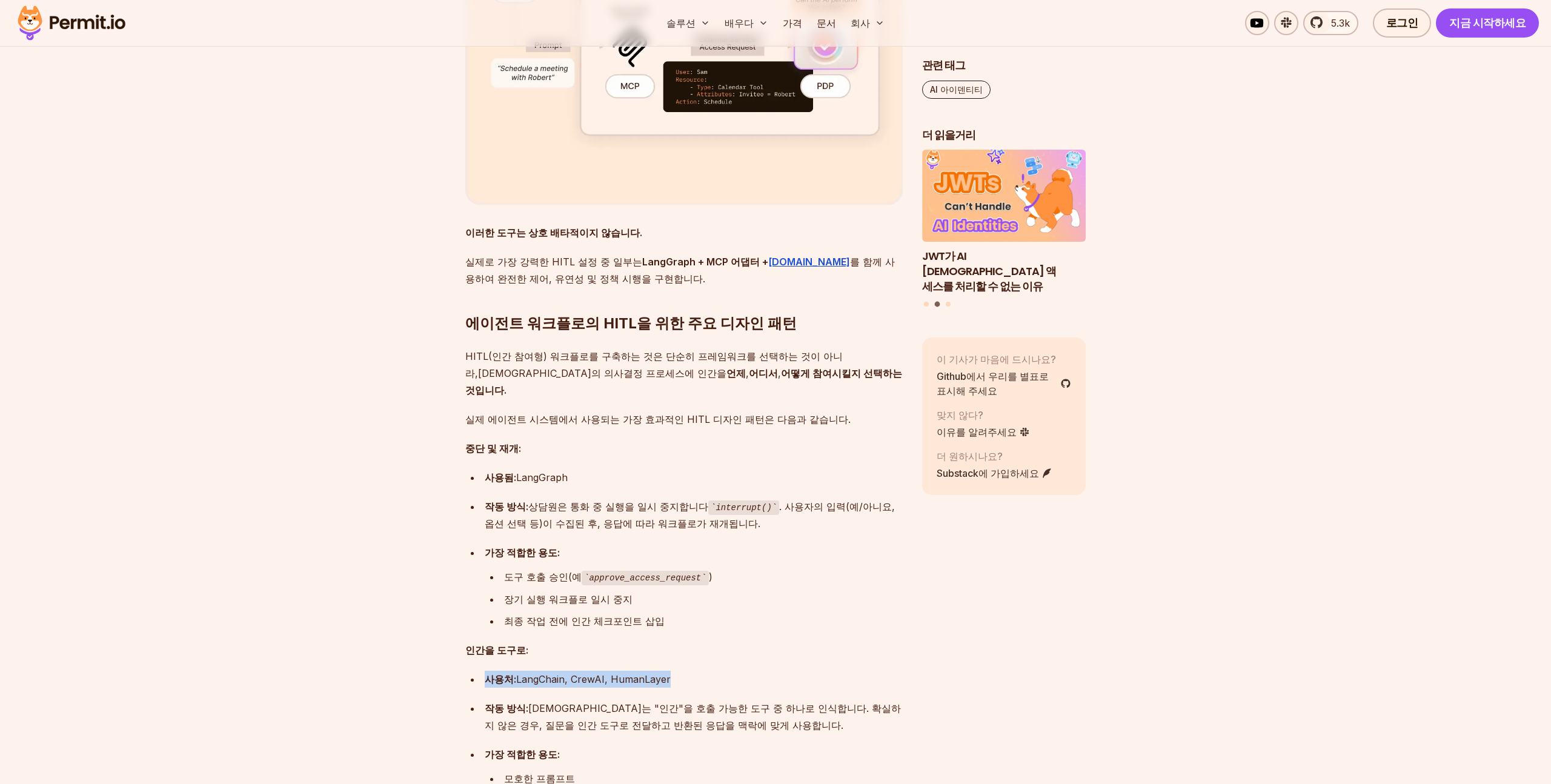
drag, startPoint x: 536, startPoint y: 512, endPoint x: 717, endPoint y: 533, distance: 182.2
click at [717, 533] on div "AI 에이전트는 더 이상 애플리케이션에서 수동적인 관찰자가 아닙니다. 시스템에 적극적으로 참여하는 존재입니다. LLM의 급속한 성장과 함께, …" at bounding box center [684, 119] width 437 height 6158
click at [717, 670] on ul "사용처: LangChain, CrewAI, HumanLayer 작동 방식: 에이전트는 "인간"을 호출 가능한 도구 중 하나로 인식합니다. 확실…" at bounding box center [684, 750] width 437 height 160
drag, startPoint x: 723, startPoint y: 464, endPoint x: 740, endPoint y: 539, distance: 76.9
click at [740, 539] on div "AI 에이전트는 더 이상 애플리케이션에서 수동적인 관찰자가 아닙니다. 시스템에 적극적으로 참여하는 존재입니다. LLM의 급속한 성장과 함께, …" at bounding box center [684, 119] width 437 height 6158
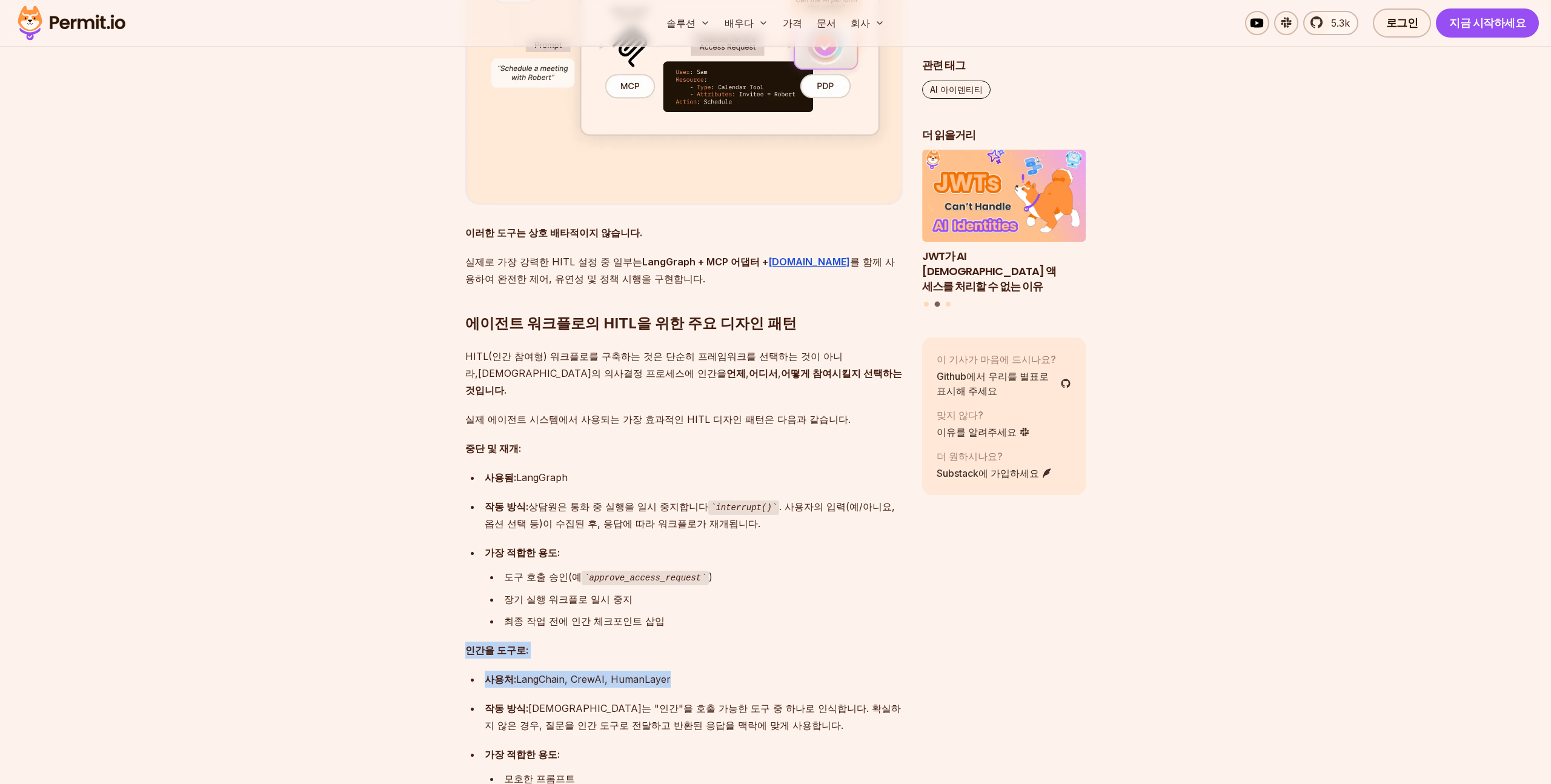
click at [740, 670] on ul "사용처: LangChain, CrewAI, HumanLayer 작동 방식: 에이전트는 "인간"을 호출 가능한 도구 중 하나로 인식합니다. 확실…" at bounding box center [684, 750] width 437 height 160
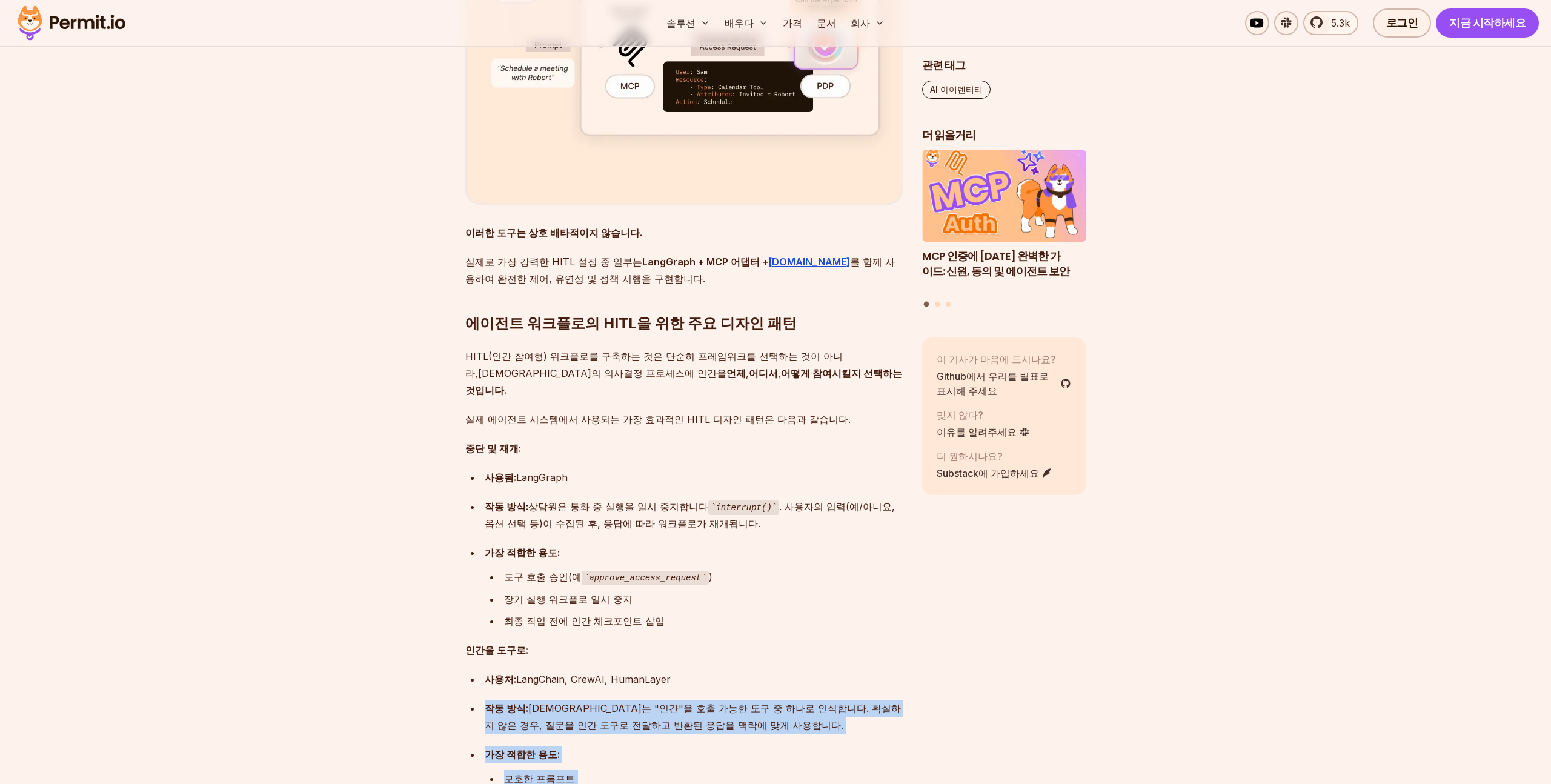
drag, startPoint x: 677, startPoint y: 550, endPoint x: 687, endPoint y: 680, distance: 130.4
click at [687, 680] on div "AI 에이전트는 더 이상 애플리케이션에서 수동적인 관찰자가 아닙니다. 시스템에 적극적으로 참여하는 존재입니다. LLM의 급속한 성장과 함께, …" at bounding box center [684, 119] width 437 height 6158
drag, startPoint x: 653, startPoint y: 552, endPoint x: 664, endPoint y: 662, distance: 110.5
click at [666, 670] on ul "사용처: LangChain, CrewAI, HumanLayer 작동 방식: 에이전트는 "인간"을 호출 가능한 도구 중 하나로 인식합니다. 확실…" at bounding box center [684, 750] width 437 height 160
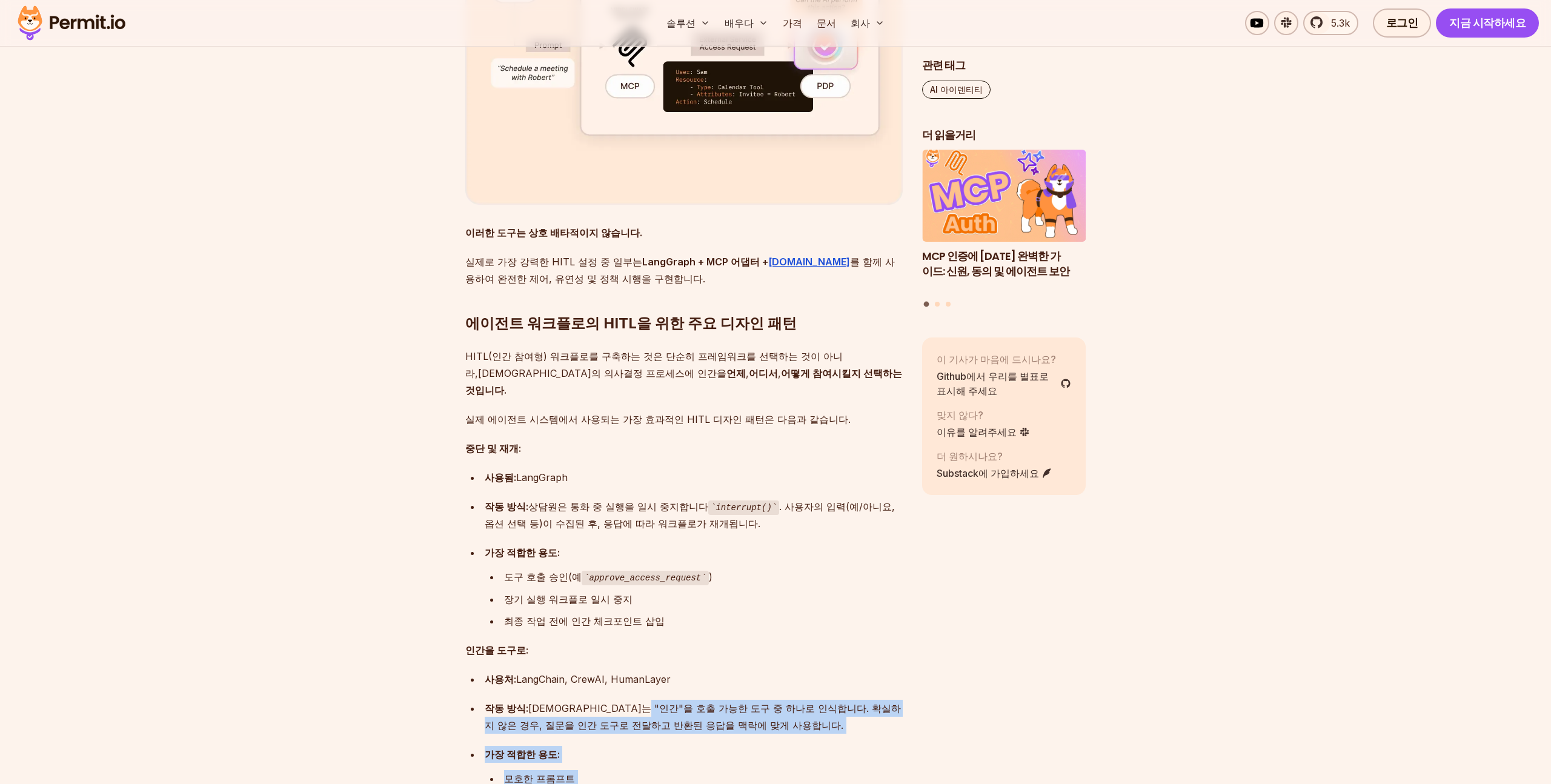
drag, startPoint x: 644, startPoint y: 616, endPoint x: 681, endPoint y: 670, distance: 65.5
click at [681, 670] on div "AI 에이전트는 더 이상 애플리케이션에서 수동적인 관찰자가 아닙니다. 시스템에 적극적으로 참여하는 존재입니다. LLM의 급속한 성장과 함께, …" at bounding box center [684, 119] width 437 height 6158
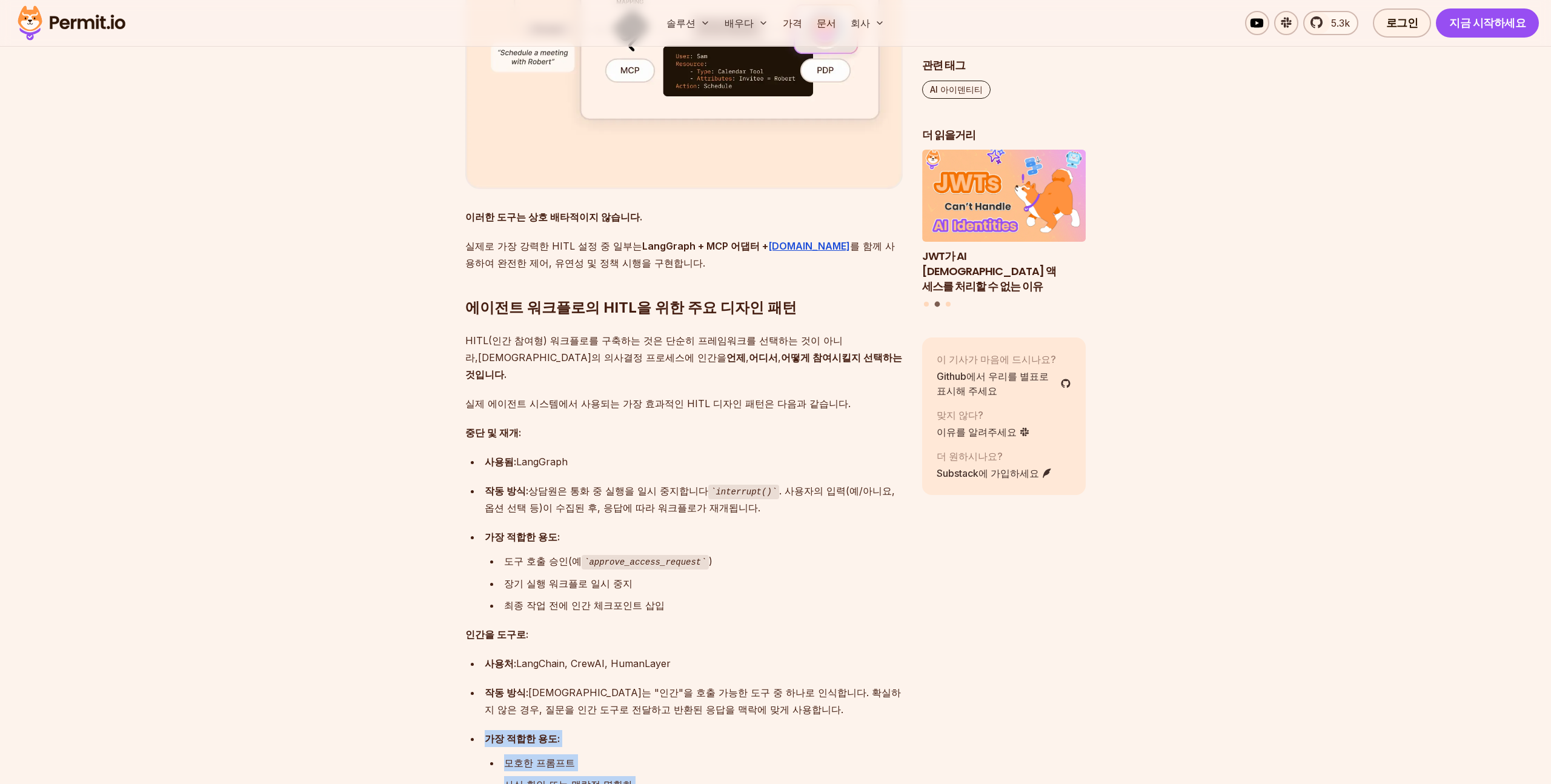
drag, startPoint x: 619, startPoint y: 676, endPoint x: 651, endPoint y: 736, distance: 68.0
click at [651, 736] on div "AI 에이전트는 더 이상 애플리케이션에서 수동적인 관찰자가 아닙니다. 시스템에 적극적으로 참여하는 존재입니다. LLM의 급속한 성장과 함께, …" at bounding box center [684, 102] width 437 height 6158
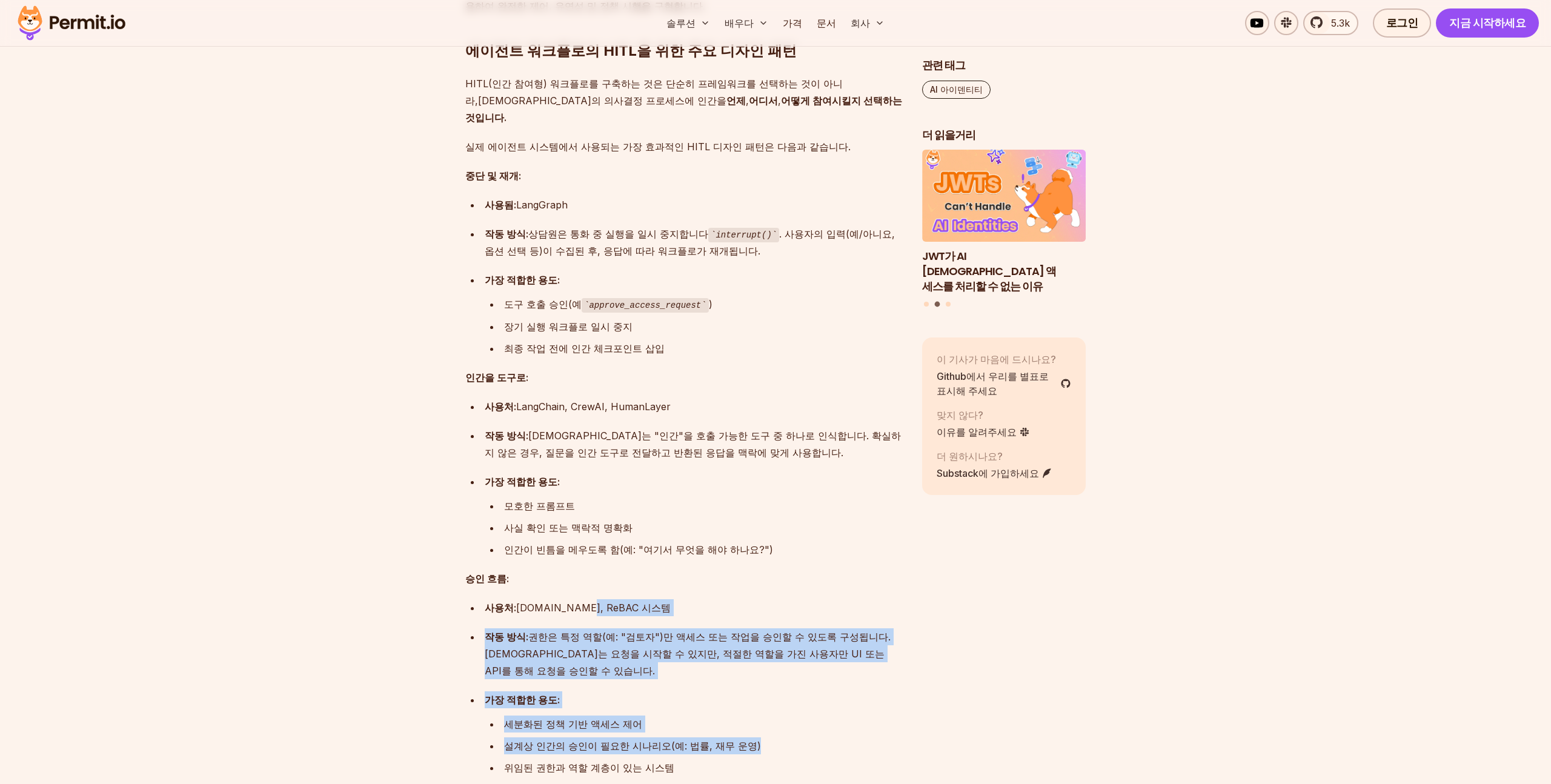
drag, startPoint x: 583, startPoint y: 529, endPoint x: 607, endPoint y: 582, distance: 58.2
click at [607, 600] on ul "사용처: [DOMAIN_NAME], ReBAC 시스템 작동 방식: 권한은 특정 역할(예: "검토자")만 액세스 또는 작업을 승인할 수 있도록 …" at bounding box center [684, 687] width 437 height 177
click at [606, 716] on ul "세분화된 정책 기반 액세스 제어 설계상 인간의 승인이 필요한 시나리오(예: 법률, 재무 운영) 위임된 권한과 역할 계층이 있는 시스템" at bounding box center [694, 746] width 418 height 61
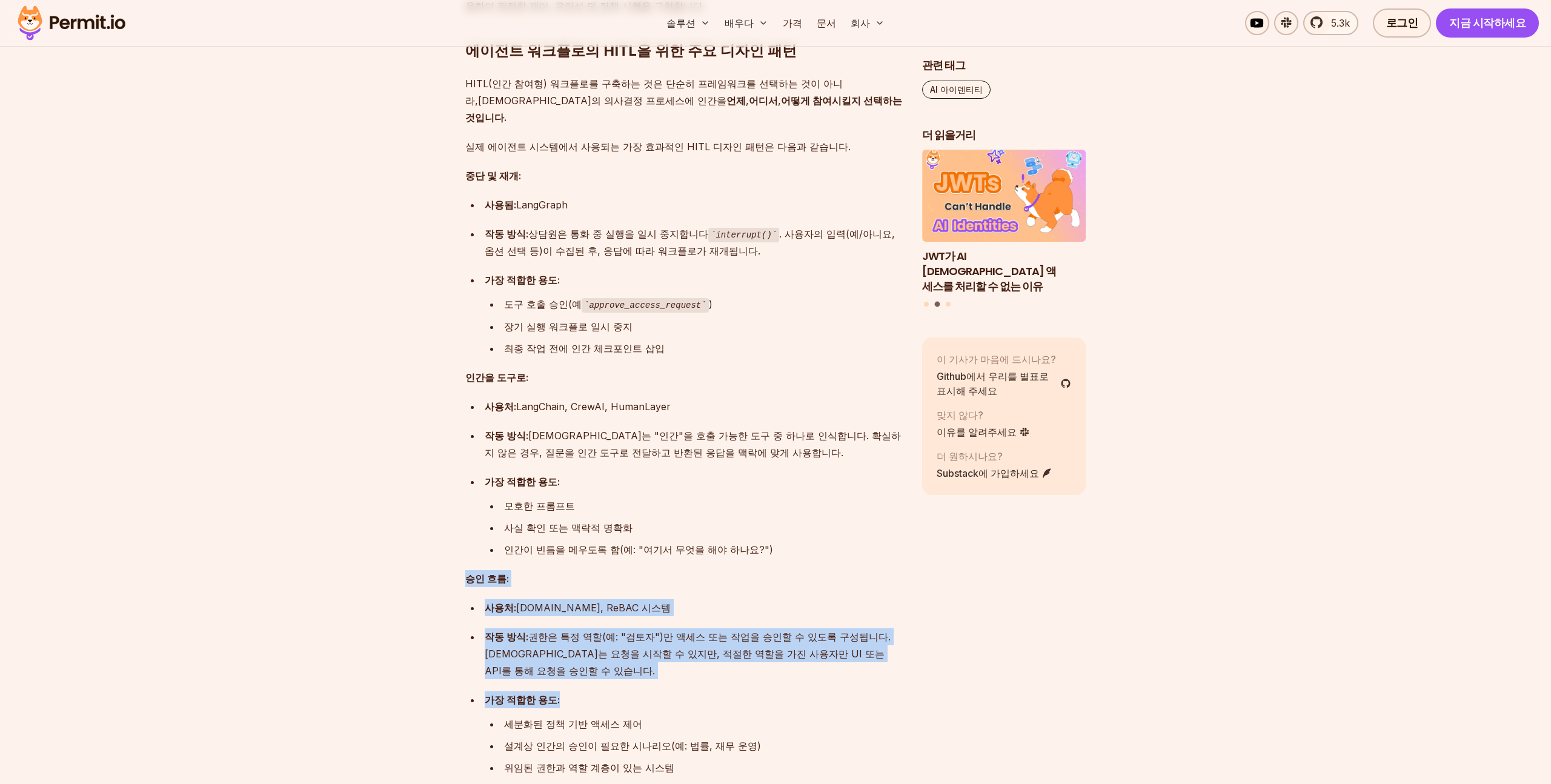
drag, startPoint x: 557, startPoint y: 416, endPoint x: 606, endPoint y: 539, distance: 132.4
click at [606, 691] on li "가장 적합한 용도: 세분화된 정책 기반 액세스 제어 설계상 인간의 승인이 필요한 시나리오(예: 법률, 재무 운영) 위임된 권한과 역할 계층이 …" at bounding box center [692, 733] width 422 height 85
drag, startPoint x: 596, startPoint y: 464, endPoint x: 617, endPoint y: 612, distance: 149.5
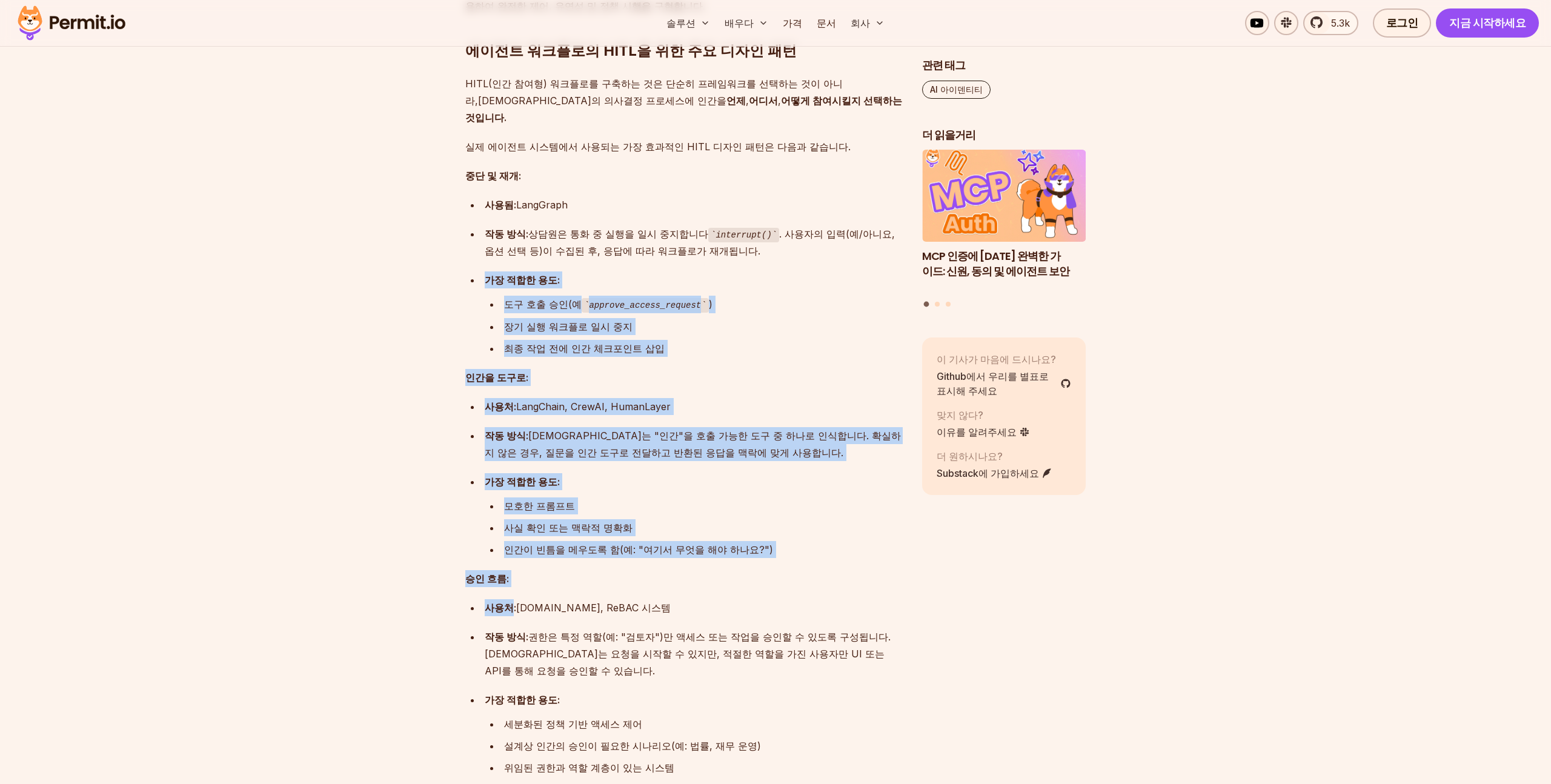
drag, startPoint x: 387, startPoint y: 239, endPoint x: 512, endPoint y: 456, distance: 250.4
click at [510, 455] on div at bounding box center [510, 455] width 0 height 0
